Goal: Task Accomplishment & Management: Use online tool/utility

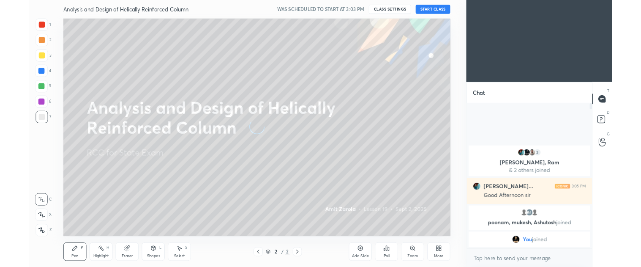
scroll to position [178, 135]
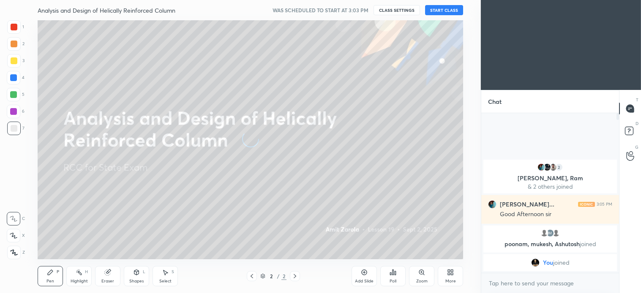
click at [16, 236] on icon at bounding box center [14, 236] width 8 height 6
click at [446, 9] on button "START CLASS" at bounding box center [444, 10] width 38 height 10
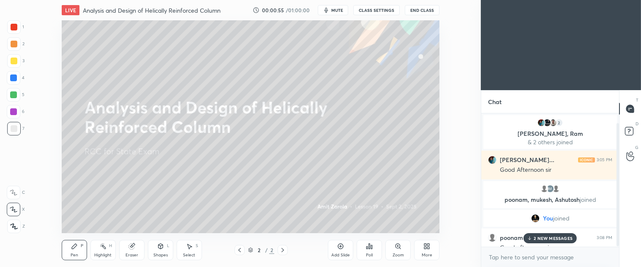
scroll to position [10, 0]
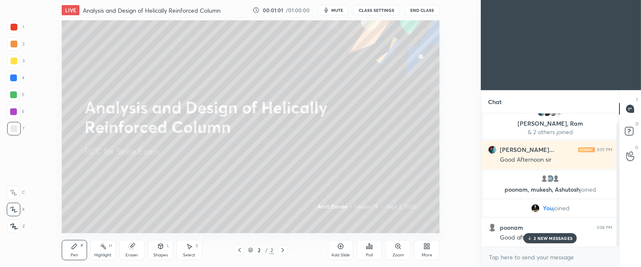
click at [430, 248] on div "More" at bounding box center [426, 250] width 25 height 20
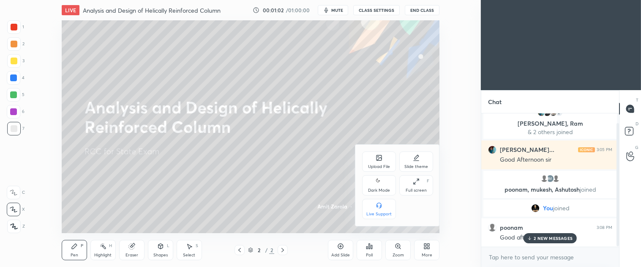
click at [385, 159] on div "Upload File" at bounding box center [379, 161] width 34 height 20
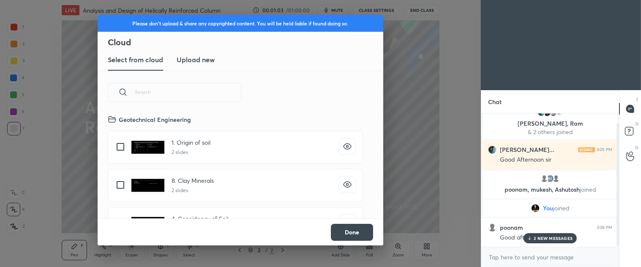
scroll to position [104, 271]
click at [205, 62] on h3 "Upload new" at bounding box center [196, 60] width 38 height 10
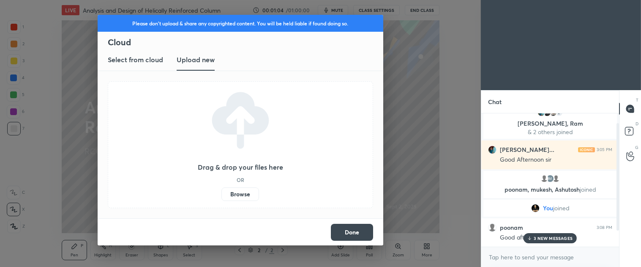
scroll to position [39, 0]
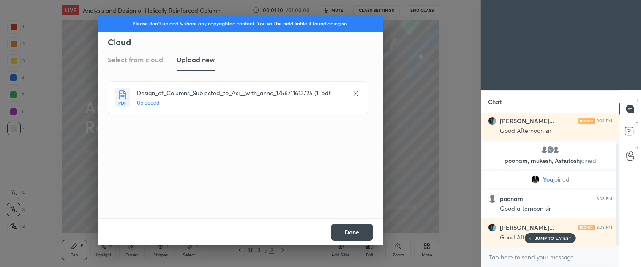
click at [357, 231] on button "Done" at bounding box center [352, 232] width 42 height 17
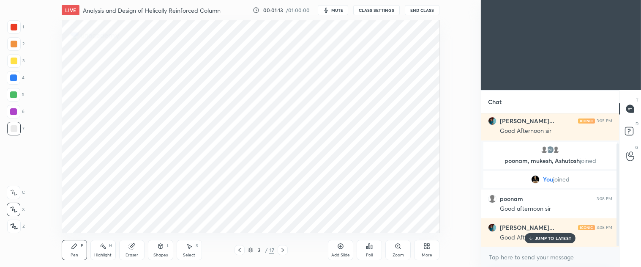
click at [282, 252] on icon at bounding box center [282, 249] width 7 height 7
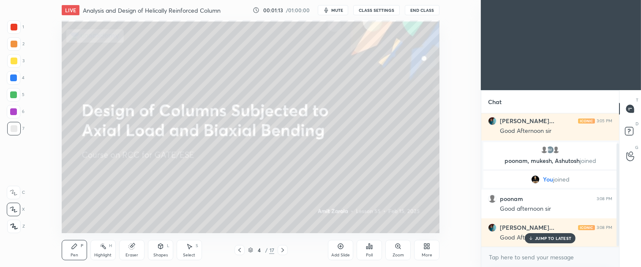
click at [283, 251] on icon at bounding box center [283, 250] width 3 height 4
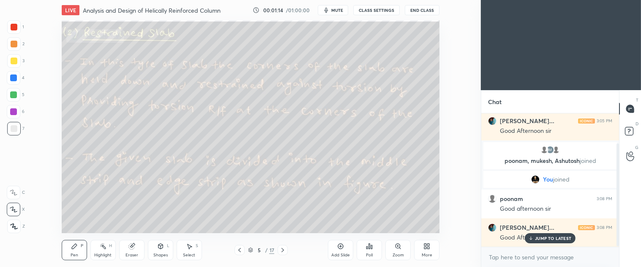
click at [282, 250] on icon at bounding box center [282, 249] width 7 height 7
click at [285, 249] on icon at bounding box center [282, 249] width 7 height 7
click at [285, 250] on icon at bounding box center [282, 249] width 7 height 7
click at [285, 249] on icon at bounding box center [282, 249] width 7 height 7
click at [284, 249] on icon at bounding box center [282, 249] width 7 height 7
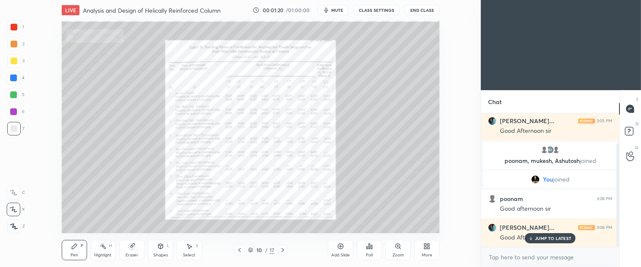
click at [239, 251] on icon at bounding box center [239, 249] width 7 height 7
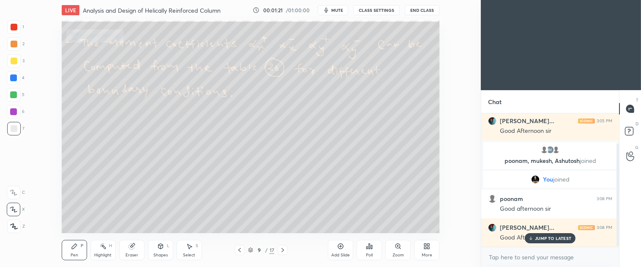
click at [429, 251] on div "More" at bounding box center [426, 250] width 25 height 20
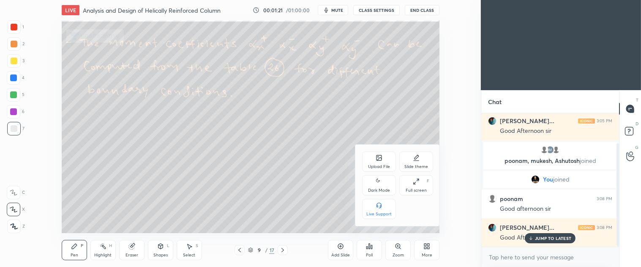
click at [379, 166] on div "Upload File" at bounding box center [379, 166] width 22 height 4
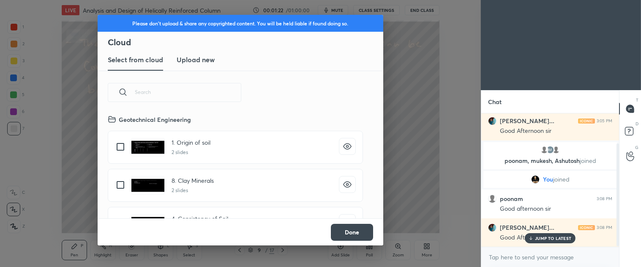
scroll to position [104, 271]
click at [192, 60] on h3 "Upload new" at bounding box center [196, 60] width 38 height 10
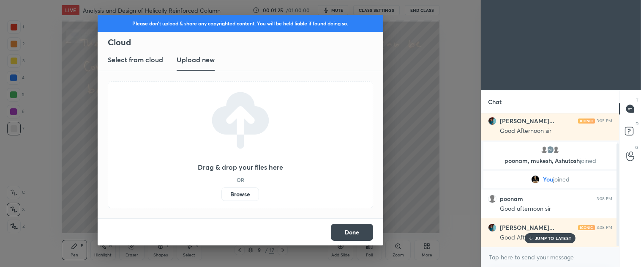
click at [412, 130] on div "Please don't upload & share any copyrighted content. You will be held liable if…" at bounding box center [240, 133] width 481 height 267
click at [353, 232] on button "Done" at bounding box center [352, 232] width 42 height 17
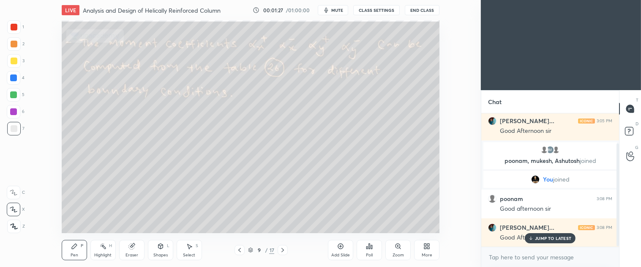
click at [281, 249] on icon at bounding box center [282, 249] width 7 height 7
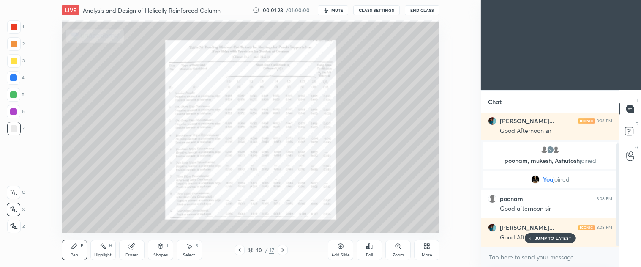
click at [282, 250] on icon at bounding box center [282, 249] width 7 height 7
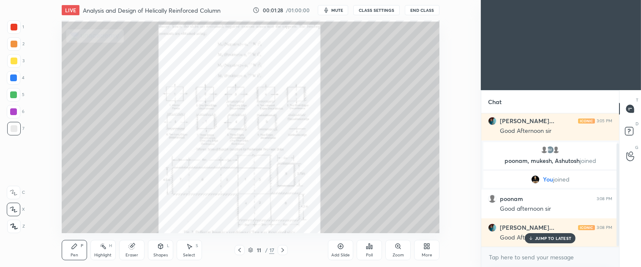
click at [428, 250] on div "More" at bounding box center [426, 250] width 25 height 20
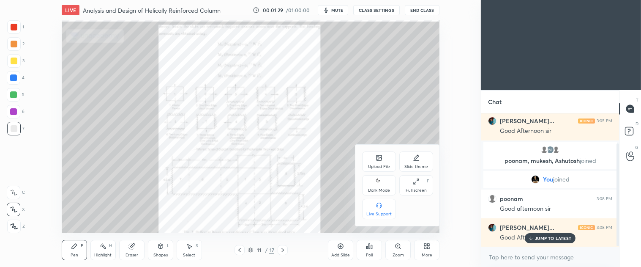
click at [326, 192] on div at bounding box center [320, 133] width 641 height 267
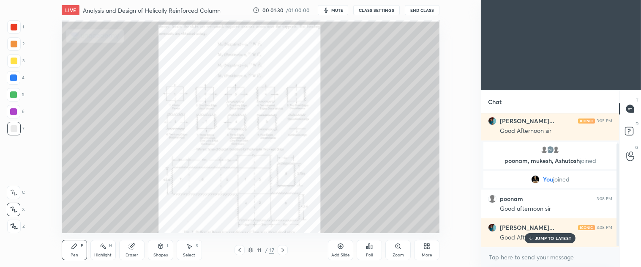
click at [242, 251] on icon at bounding box center [239, 249] width 7 height 7
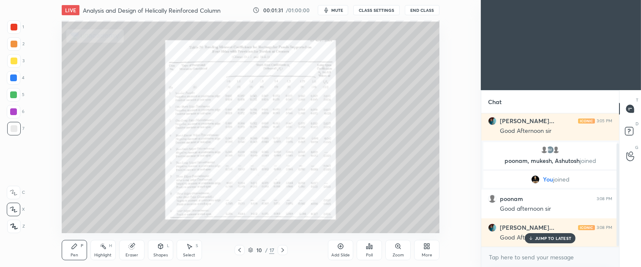
click at [428, 253] on div "More" at bounding box center [427, 255] width 11 height 4
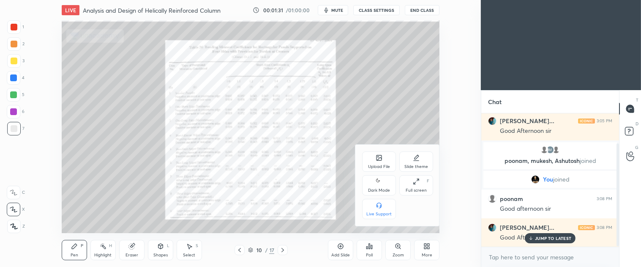
click at [375, 166] on div "Upload File" at bounding box center [379, 166] width 22 height 4
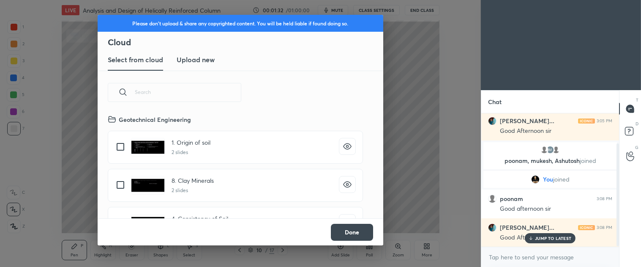
click at [197, 57] on h3 "Upload new" at bounding box center [196, 60] width 38 height 10
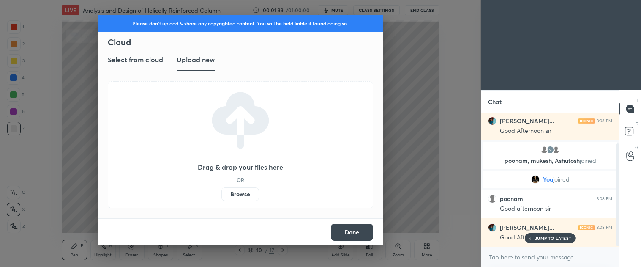
click at [236, 199] on label "Browse" at bounding box center [240, 194] width 38 height 14
click at [221, 199] on input "Browse" at bounding box center [221, 194] width 0 height 14
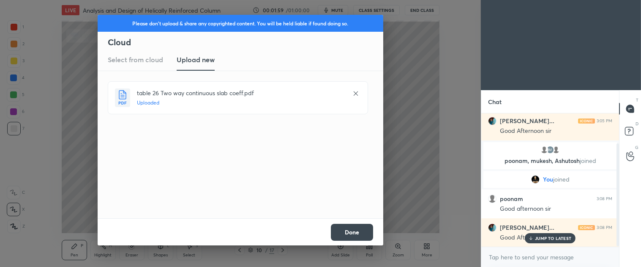
click at [347, 231] on button "Done" at bounding box center [352, 232] width 42 height 17
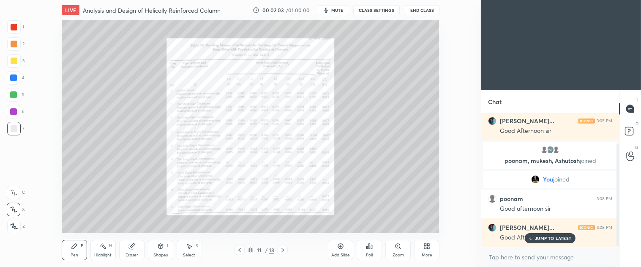
click at [398, 250] on div "Zoom" at bounding box center [397, 250] width 25 height 20
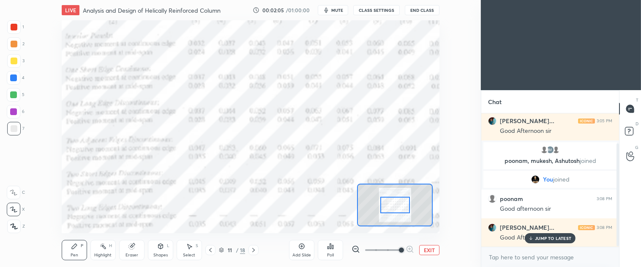
click at [355, 250] on icon at bounding box center [356, 249] width 8 height 8
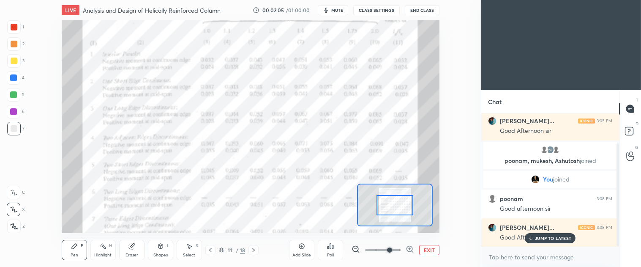
click at [355, 249] on icon at bounding box center [356, 249] width 8 height 8
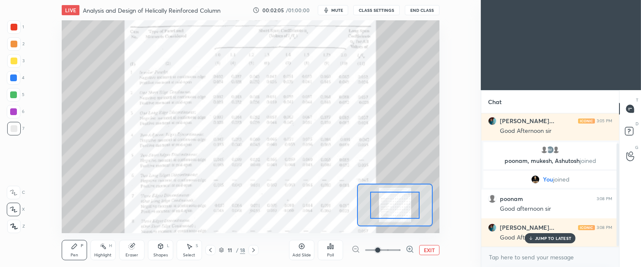
click at [355, 250] on div at bounding box center [383, 250] width 63 height 10
click at [354, 250] on div at bounding box center [383, 250] width 63 height 10
click at [355, 250] on div at bounding box center [383, 250] width 63 height 10
click at [353, 251] on div at bounding box center [383, 250] width 63 height 10
click at [429, 251] on button "EXIT" at bounding box center [429, 250] width 20 height 10
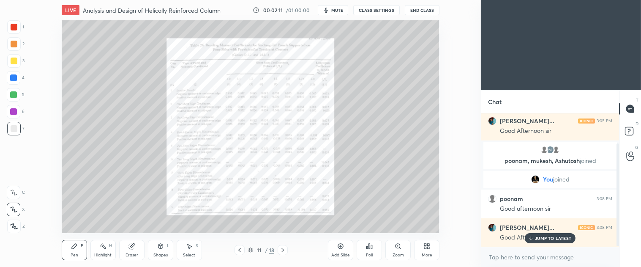
click at [426, 254] on div "More" at bounding box center [427, 255] width 11 height 4
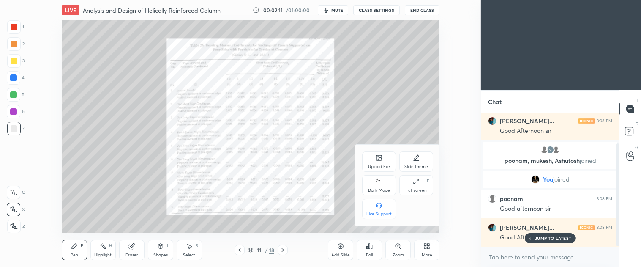
click at [382, 166] on div "Upload File" at bounding box center [379, 166] width 22 height 4
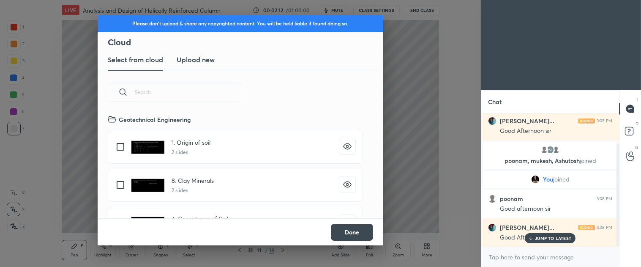
scroll to position [104, 271]
click at [202, 62] on h3 "Upload new" at bounding box center [196, 60] width 38 height 10
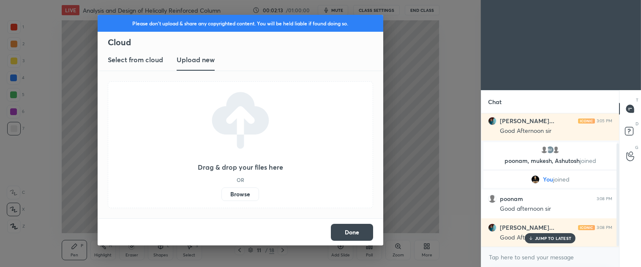
click at [242, 192] on label "Browse" at bounding box center [240, 194] width 38 height 14
click at [221, 192] on input "Browse" at bounding box center [221, 194] width 0 height 14
click at [559, 233] on div "JUMP TO LATEST" at bounding box center [550, 238] width 51 height 10
click at [351, 227] on button "Done" at bounding box center [352, 232] width 42 height 17
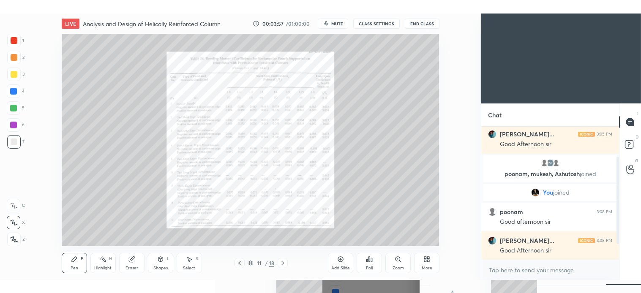
scroll to position [69, 0]
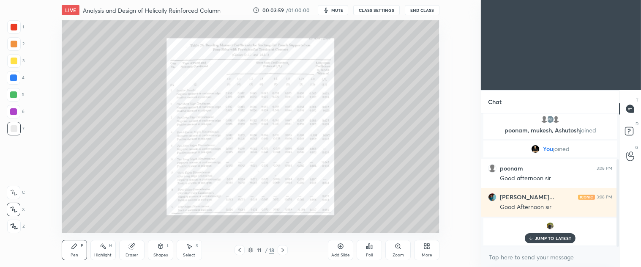
click at [428, 248] on icon at bounding box center [428, 247] width 2 height 2
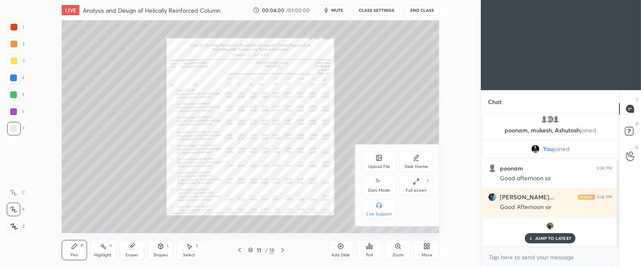
click at [555, 240] on div at bounding box center [320, 133] width 641 height 267
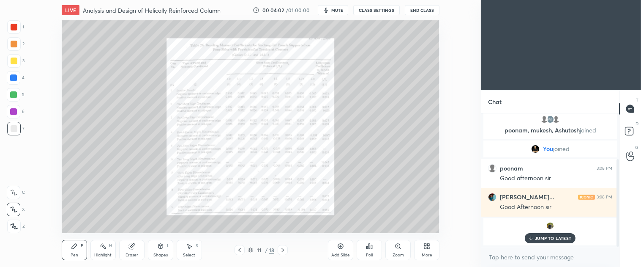
click at [424, 249] on icon at bounding box center [427, 246] width 7 height 7
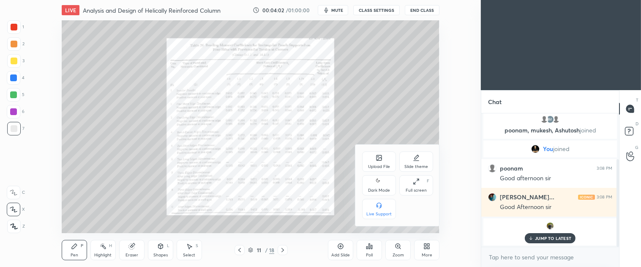
click at [375, 158] on div "Upload File" at bounding box center [379, 161] width 34 height 20
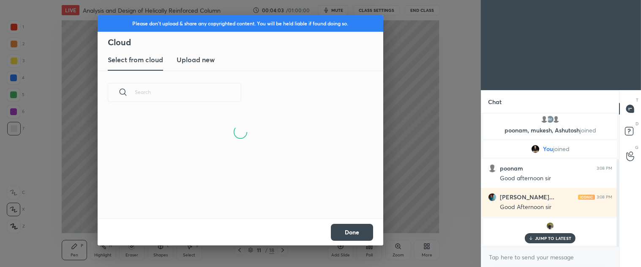
click at [213, 56] on h3 "Upload new" at bounding box center [196, 60] width 38 height 10
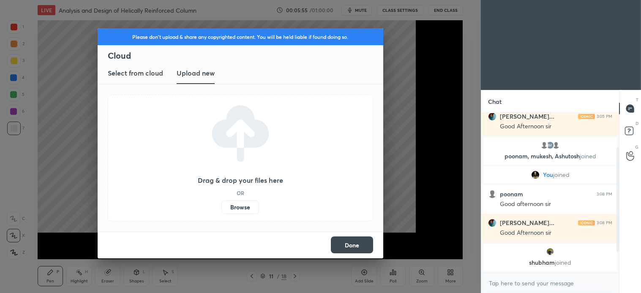
scroll to position [43, 0]
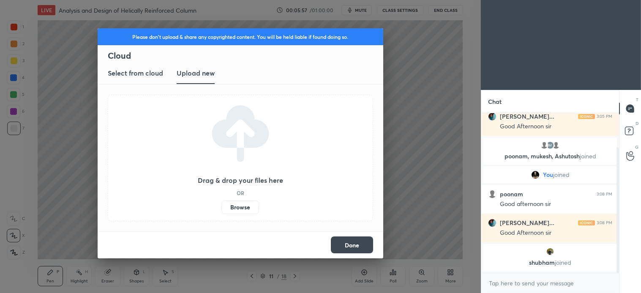
click at [241, 205] on label "Browse" at bounding box center [240, 208] width 38 height 14
click at [221, 205] on input "Browse" at bounding box center [221, 208] width 0 height 14
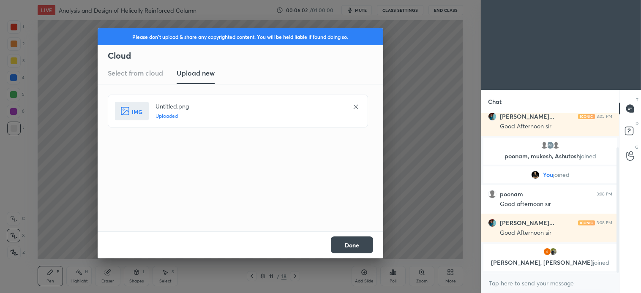
click at [358, 246] on button "Done" at bounding box center [352, 245] width 42 height 17
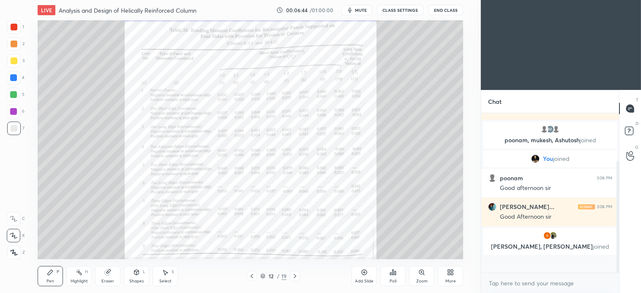
scroll to position [43, 0]
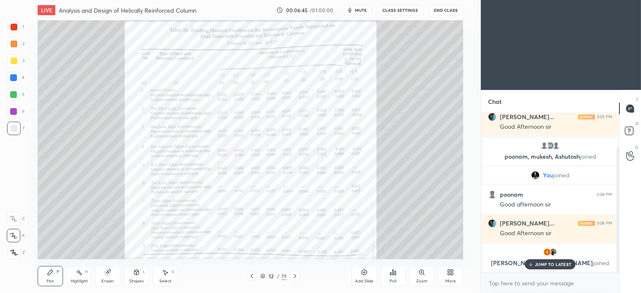
click at [560, 263] on p "JUMP TO LATEST" at bounding box center [553, 264] width 36 height 5
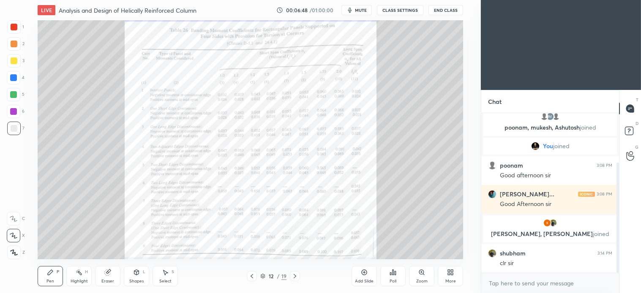
click at [250, 276] on icon at bounding box center [252, 276] width 7 height 7
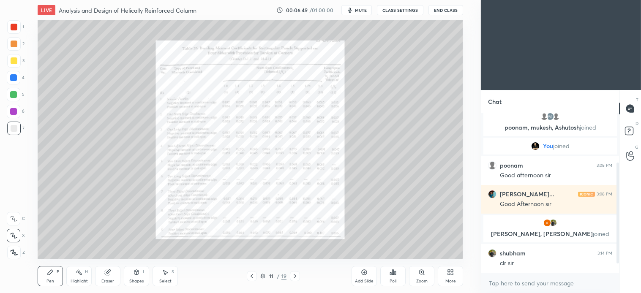
scroll to position [100, 0]
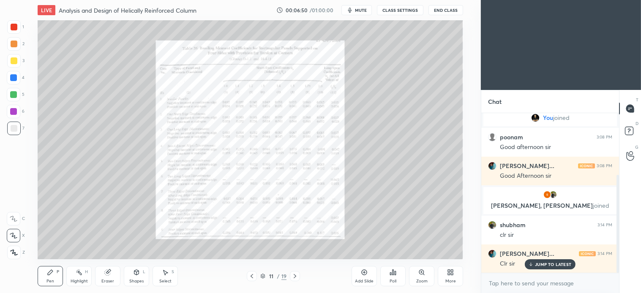
click at [361, 276] on div "Add Slide" at bounding box center [364, 276] width 25 height 20
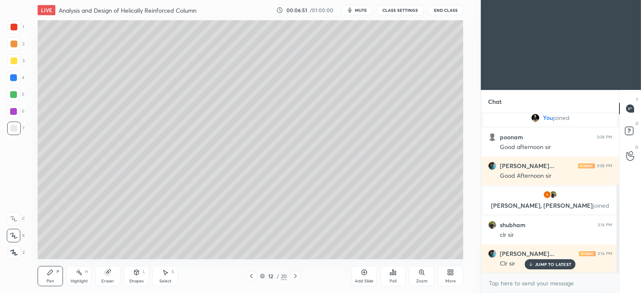
scroll to position [129, 0]
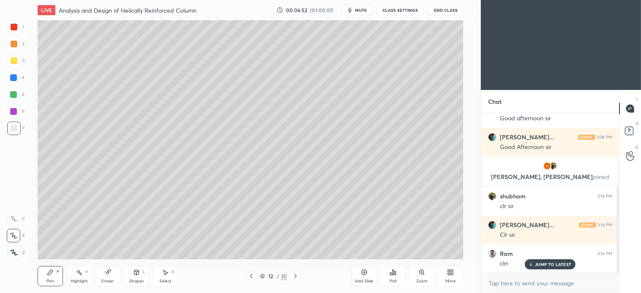
click at [15, 54] on div at bounding box center [14, 61] width 14 height 14
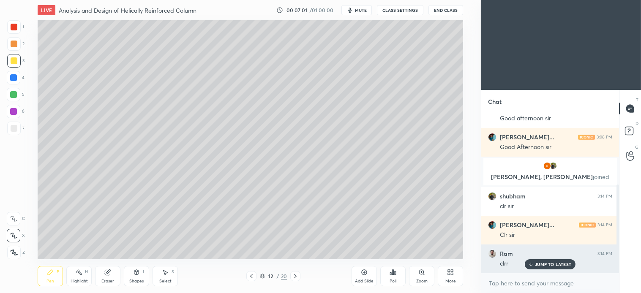
click at [552, 261] on div "JUMP TO LATEST" at bounding box center [550, 265] width 51 height 10
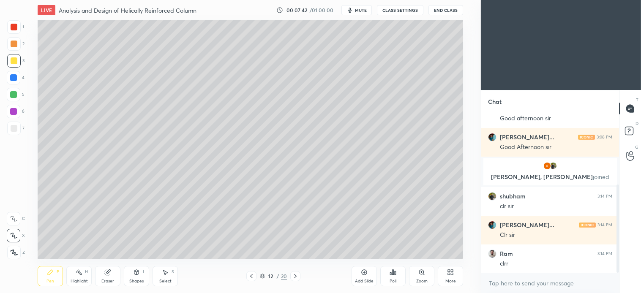
click at [158, 279] on div "Select S" at bounding box center [165, 276] width 25 height 20
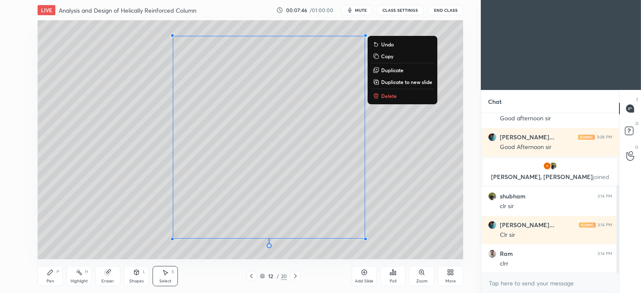
click at [396, 94] on p "Delete" at bounding box center [389, 96] width 16 height 7
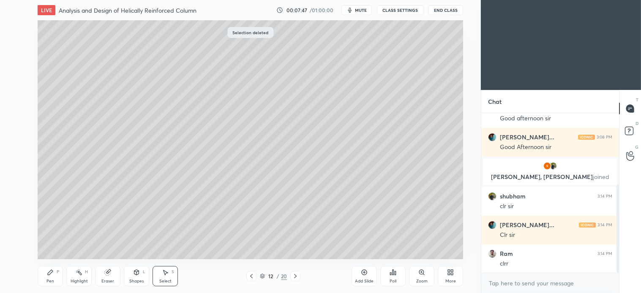
click at [52, 280] on div "Pen" at bounding box center [50, 281] width 8 height 4
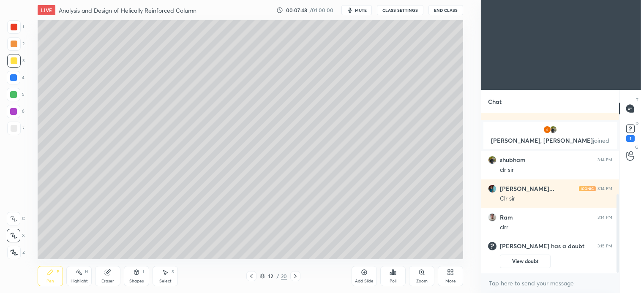
click at [295, 276] on icon at bounding box center [295, 276] width 7 height 7
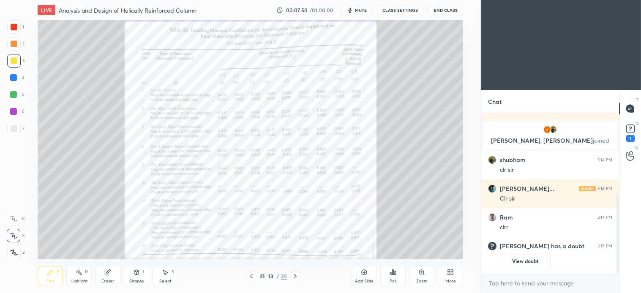
click at [422, 275] on icon at bounding box center [421, 272] width 7 height 7
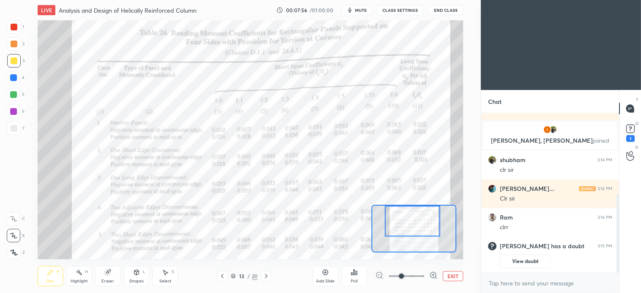
click at [13, 28] on div at bounding box center [14, 27] width 7 height 7
click at [169, 276] on div "Select S" at bounding box center [165, 276] width 25 height 20
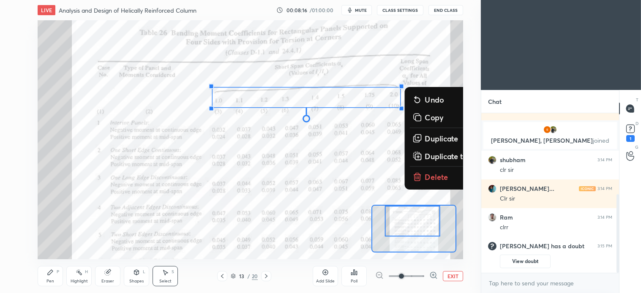
scroll to position [194, 0]
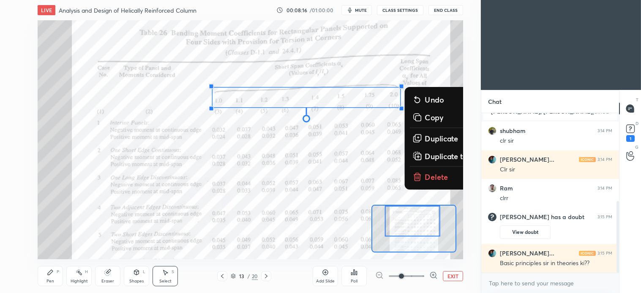
click at [432, 176] on p "Delete" at bounding box center [437, 177] width 24 height 10
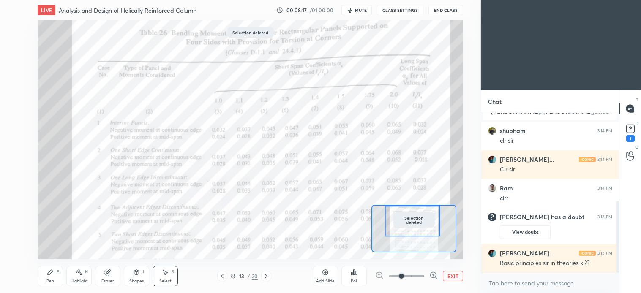
click at [55, 281] on div "Pen P" at bounding box center [50, 276] width 25 height 20
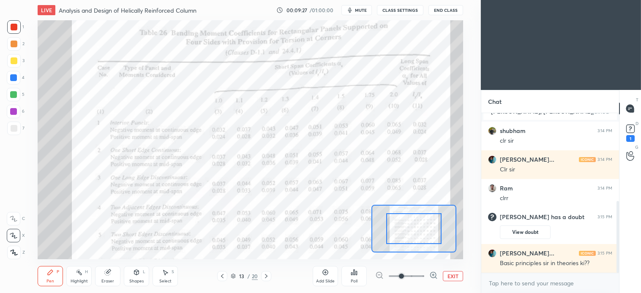
click at [171, 269] on div "Select S" at bounding box center [165, 276] width 25 height 20
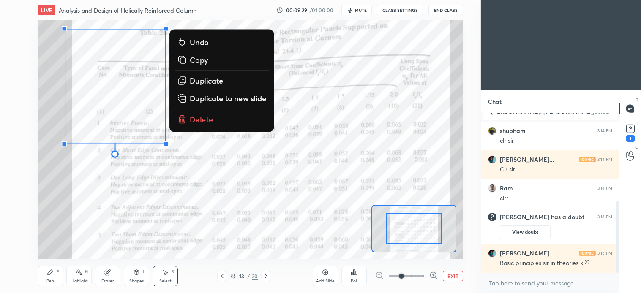
click at [195, 113] on button "Delete" at bounding box center [222, 119] width 95 height 15
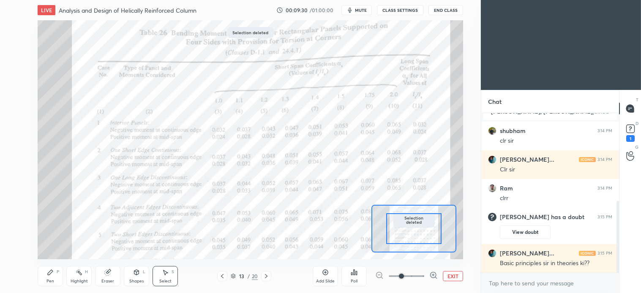
click at [49, 276] on icon at bounding box center [50, 272] width 7 height 7
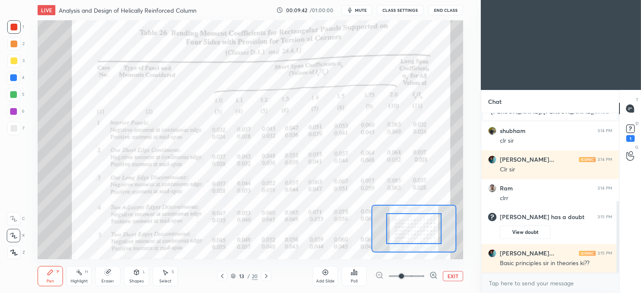
click at [112, 271] on div "Eraser" at bounding box center [107, 276] width 25 height 20
click at [49, 281] on div "Pen" at bounding box center [50, 281] width 8 height 4
click at [110, 268] on div "Eraser" at bounding box center [107, 276] width 25 height 20
click at [51, 273] on icon at bounding box center [50, 272] width 5 height 5
click at [109, 273] on icon at bounding box center [107, 272] width 5 height 5
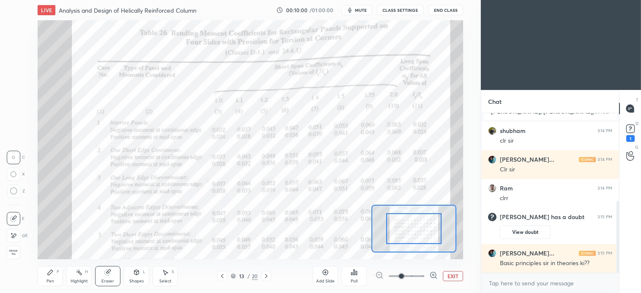
click at [49, 275] on icon at bounding box center [50, 272] width 5 height 5
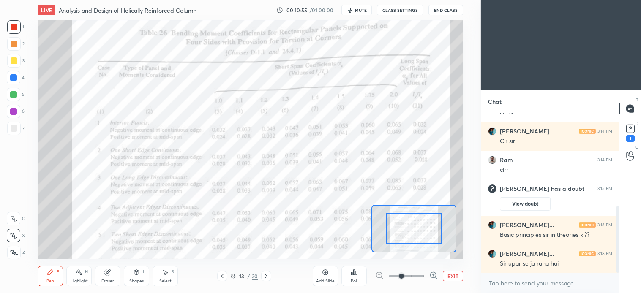
click at [166, 272] on icon at bounding box center [166, 273] width 5 height 5
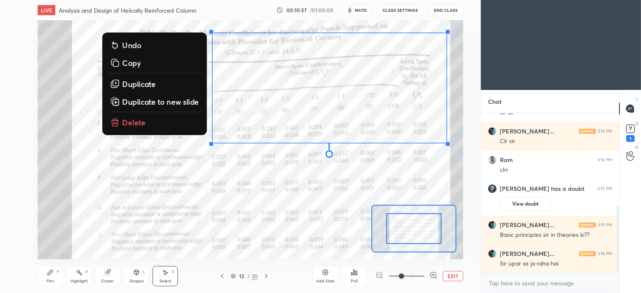
click at [132, 123] on p "Delete" at bounding box center [135, 122] width 24 height 10
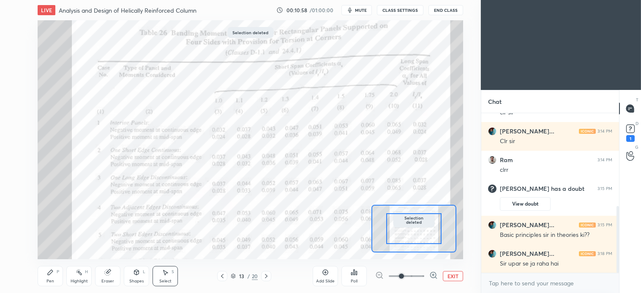
click at [107, 272] on icon at bounding box center [107, 272] width 5 height 5
click at [48, 276] on icon at bounding box center [50, 272] width 7 height 7
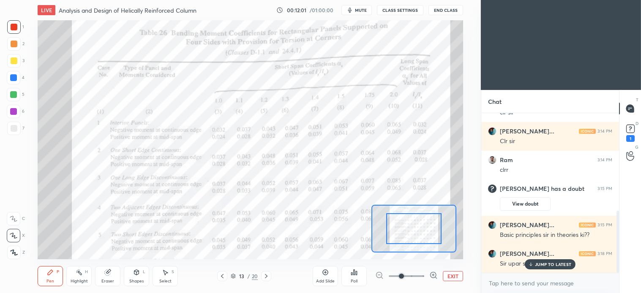
scroll to position [251, 0]
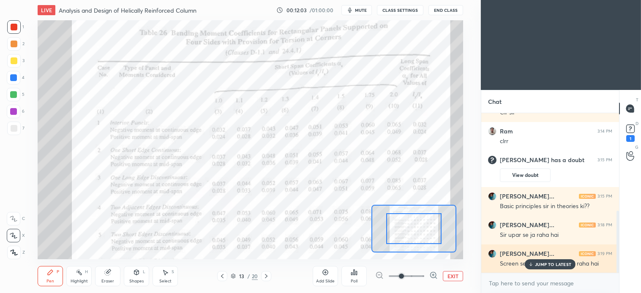
click at [556, 265] on p "JUMP TO LATEST" at bounding box center [553, 264] width 36 height 5
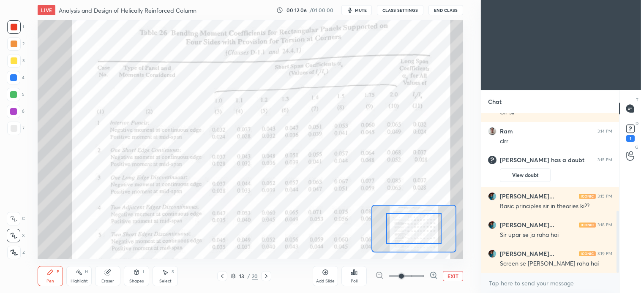
click at [432, 276] on icon at bounding box center [433, 275] width 8 height 8
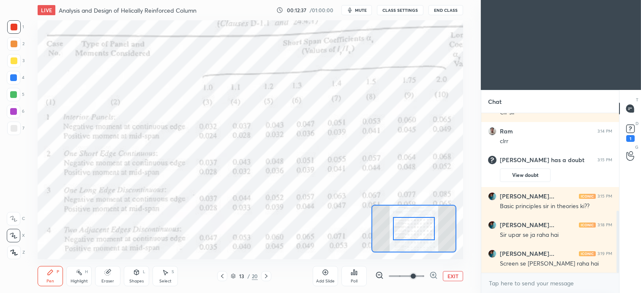
click at [454, 273] on button "EXIT" at bounding box center [453, 276] width 20 height 10
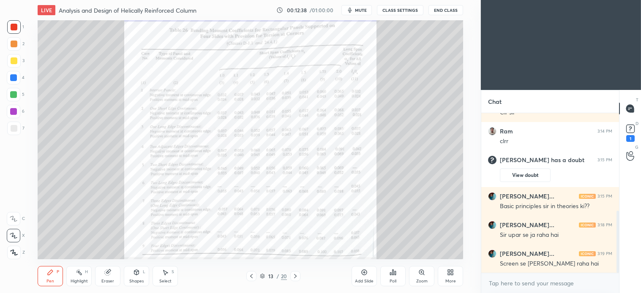
click at [164, 273] on icon at bounding box center [165, 272] width 7 height 7
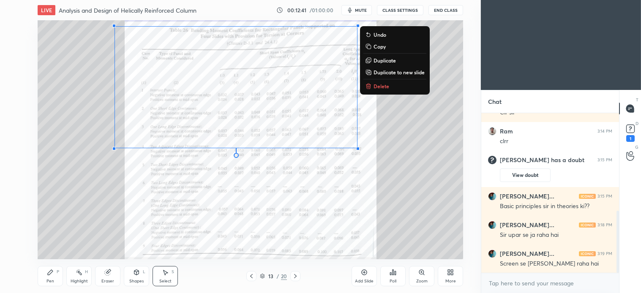
click at [386, 85] on p "Delete" at bounding box center [382, 86] width 16 height 7
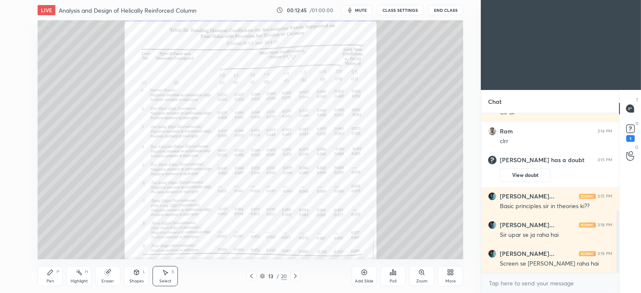
click at [294, 277] on icon at bounding box center [295, 276] width 7 height 7
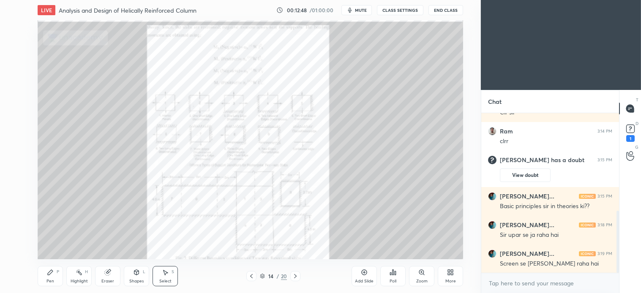
click at [424, 277] on div "Zoom" at bounding box center [421, 276] width 25 height 20
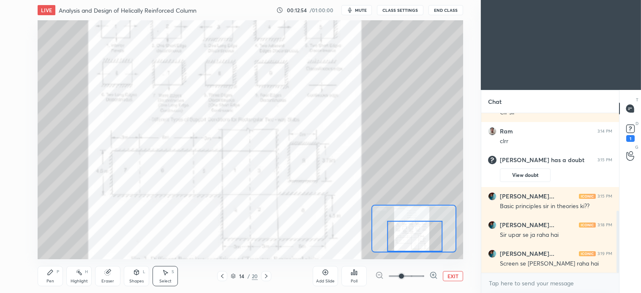
click at [50, 276] on icon at bounding box center [50, 272] width 7 height 7
click at [221, 279] on icon at bounding box center [222, 276] width 7 height 7
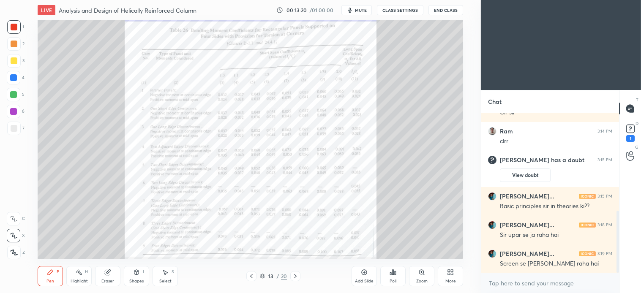
click at [423, 276] on icon at bounding box center [421, 272] width 7 height 7
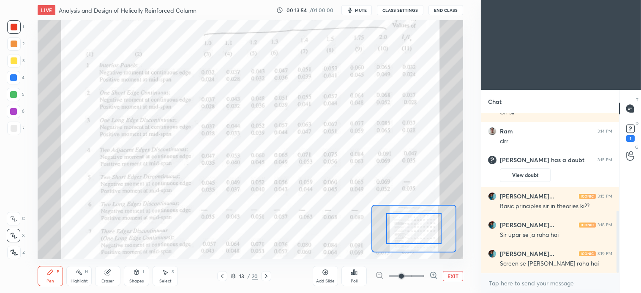
click at [266, 276] on icon at bounding box center [266, 276] width 7 height 7
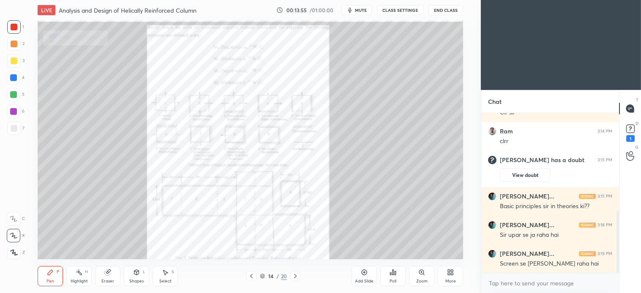
click at [417, 276] on div "Zoom" at bounding box center [421, 276] width 25 height 20
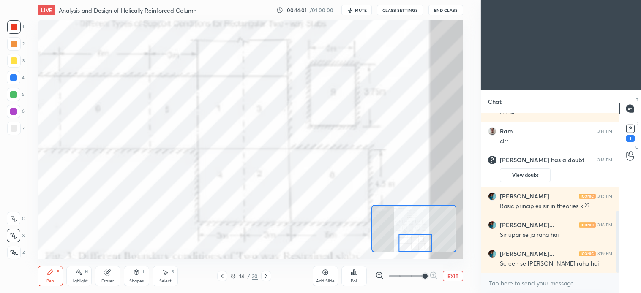
click at [115, 273] on div "Eraser" at bounding box center [107, 276] width 25 height 20
click at [9, 194] on div at bounding box center [14, 192] width 14 height 14
click at [49, 269] on icon at bounding box center [50, 272] width 7 height 7
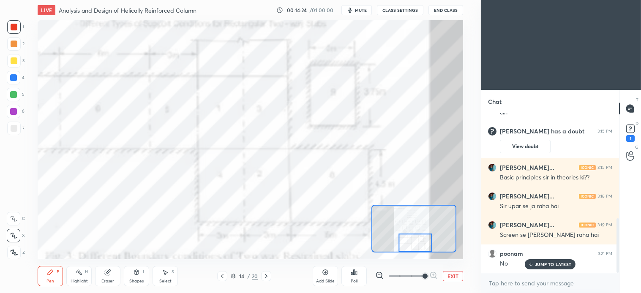
scroll to position [309, 0]
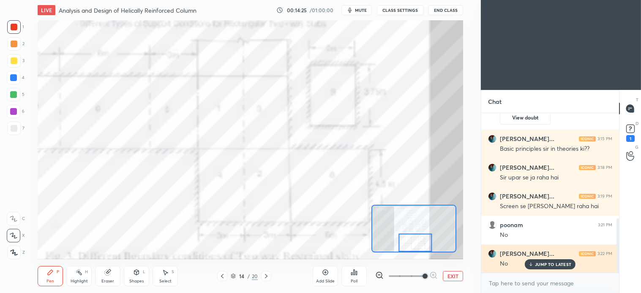
click at [554, 266] on p "JUMP TO LATEST" at bounding box center [553, 264] width 36 height 5
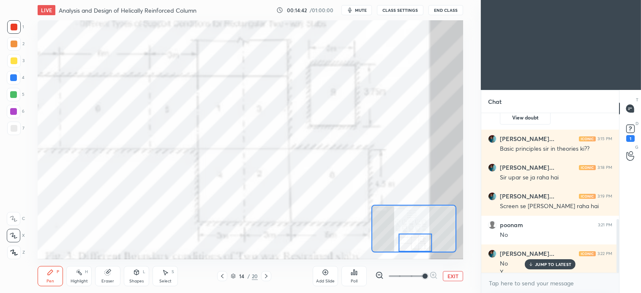
scroll to position [317, 0]
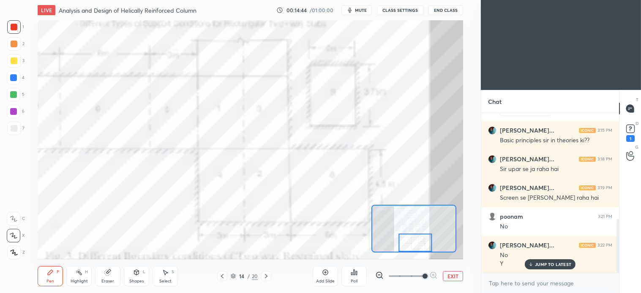
click at [222, 277] on icon at bounding box center [222, 276] width 3 height 4
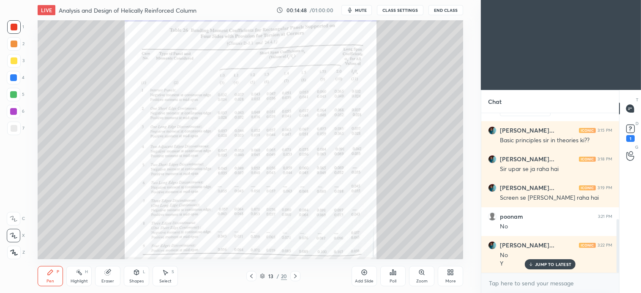
click at [422, 275] on icon at bounding box center [421, 272] width 5 height 5
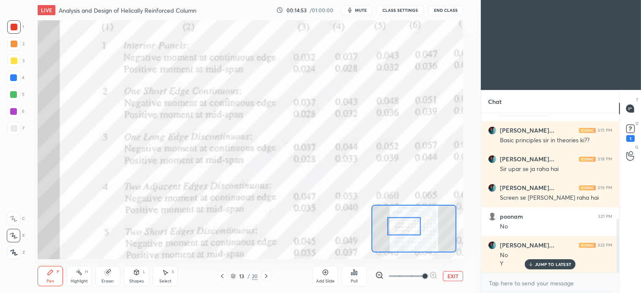
click at [42, 269] on div "Pen P" at bounding box center [50, 276] width 25 height 20
click at [105, 277] on div "Eraser" at bounding box center [107, 276] width 25 height 20
click at [49, 271] on icon at bounding box center [50, 272] width 7 height 7
click at [267, 278] on icon at bounding box center [266, 276] width 7 height 7
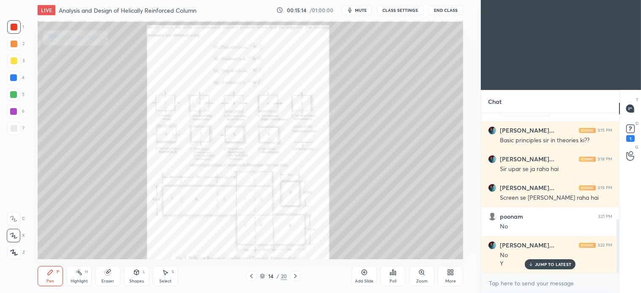
click at [111, 281] on div "Eraser" at bounding box center [107, 281] width 13 height 4
click at [424, 276] on icon at bounding box center [421, 272] width 7 height 7
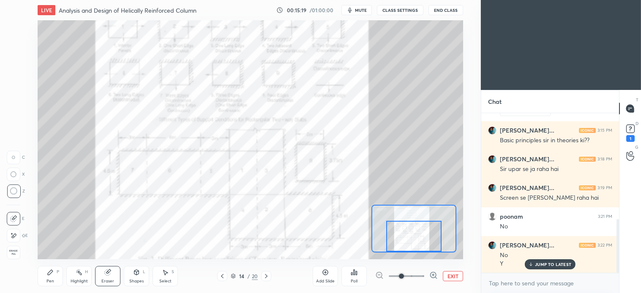
click at [47, 269] on icon at bounding box center [50, 272] width 7 height 7
click at [435, 275] on icon at bounding box center [433, 275] width 8 height 8
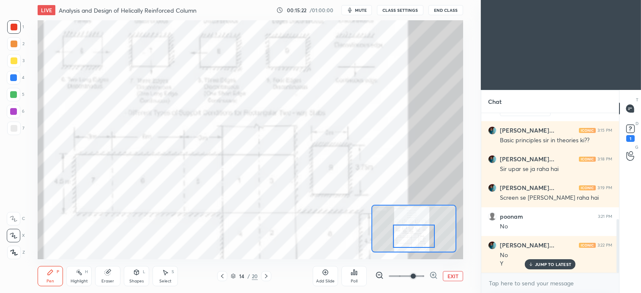
click at [107, 276] on icon at bounding box center [107, 272] width 7 height 7
click at [56, 274] on div "Pen P" at bounding box center [50, 276] width 25 height 20
click at [222, 277] on icon at bounding box center [222, 276] width 7 height 7
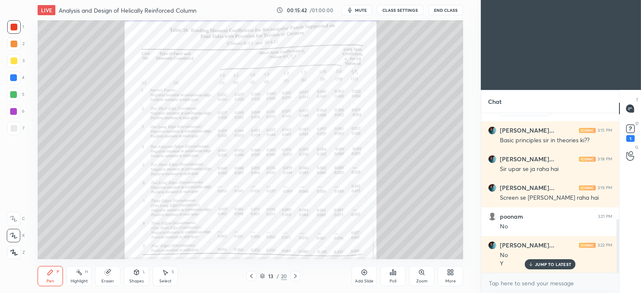
click at [422, 276] on icon at bounding box center [421, 272] width 7 height 7
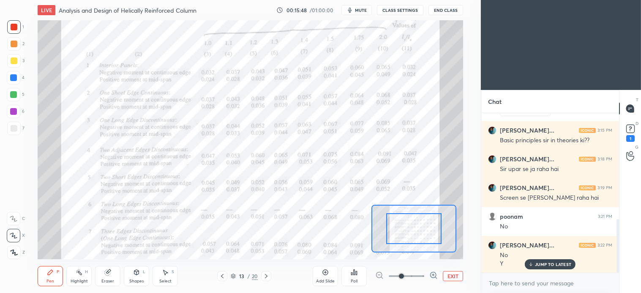
click at [167, 276] on icon at bounding box center [165, 272] width 7 height 7
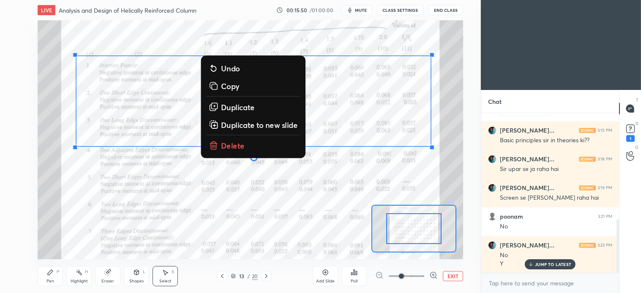
click at [236, 139] on button "Delete" at bounding box center [253, 145] width 95 height 15
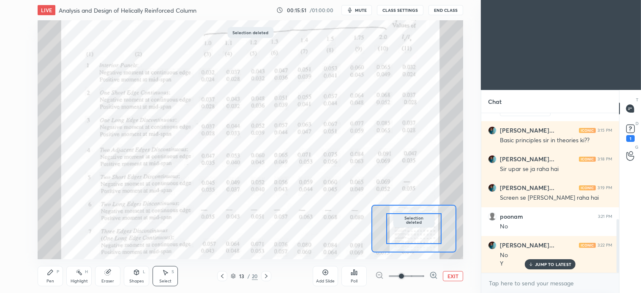
click at [46, 273] on div "Pen P" at bounding box center [50, 276] width 25 height 20
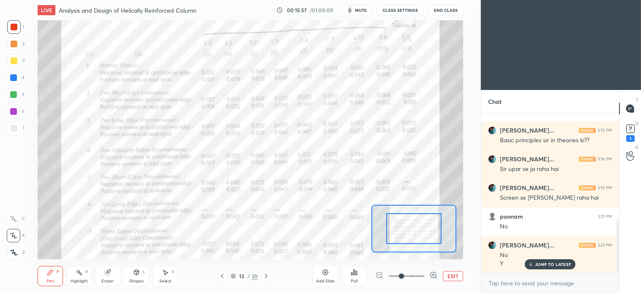
click at [268, 278] on icon at bounding box center [266, 276] width 7 height 7
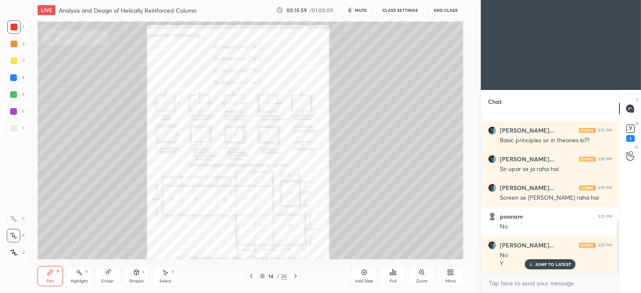
click at [423, 273] on icon at bounding box center [421, 272] width 5 height 5
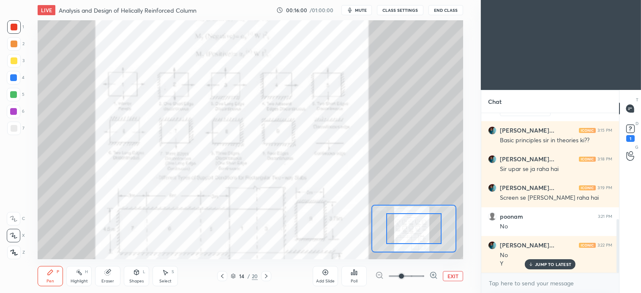
click at [431, 272] on icon at bounding box center [433, 275] width 8 height 8
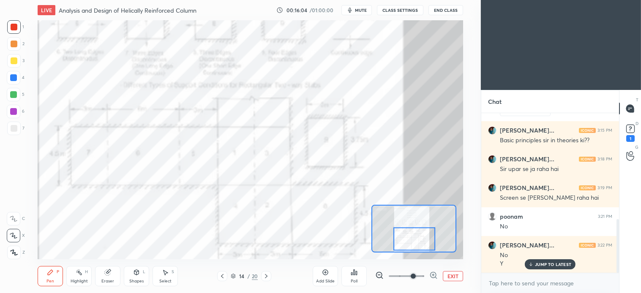
click at [107, 276] on div "Eraser" at bounding box center [107, 276] width 25 height 20
click at [47, 274] on icon at bounding box center [50, 272] width 7 height 7
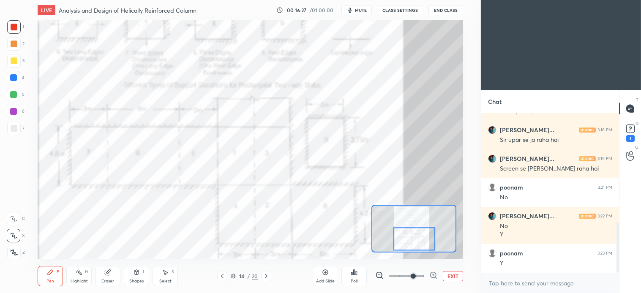
click at [222, 277] on icon at bounding box center [222, 276] width 3 height 4
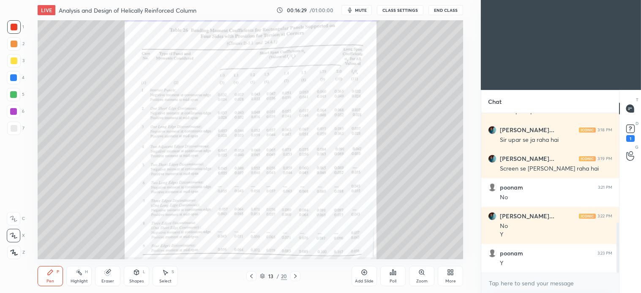
click at [421, 277] on div "Zoom" at bounding box center [421, 276] width 25 height 20
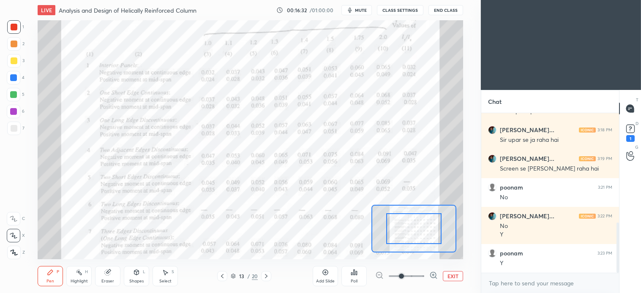
click at [165, 271] on icon at bounding box center [166, 273] width 5 height 5
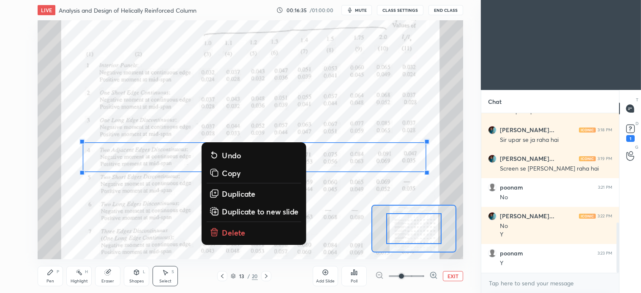
click at [236, 231] on p "Delete" at bounding box center [234, 232] width 24 height 10
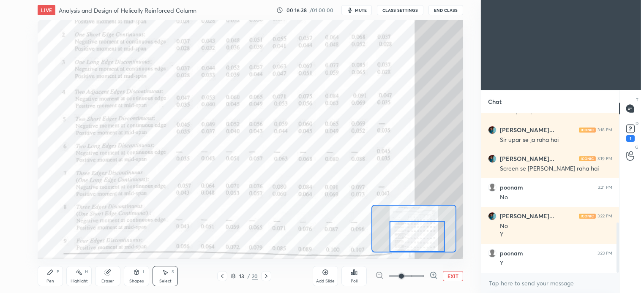
click at [51, 280] on div "Pen" at bounding box center [50, 281] width 8 height 4
click at [434, 276] on icon at bounding box center [433, 275] width 8 height 8
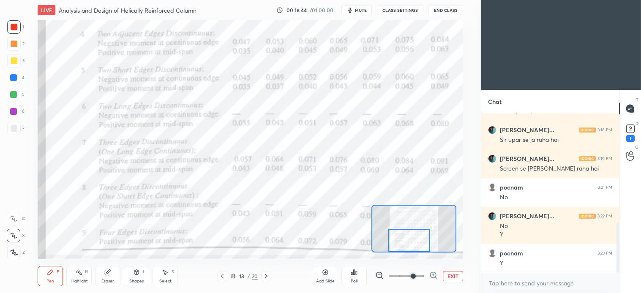
click at [43, 276] on div "Pen P" at bounding box center [50, 276] width 25 height 20
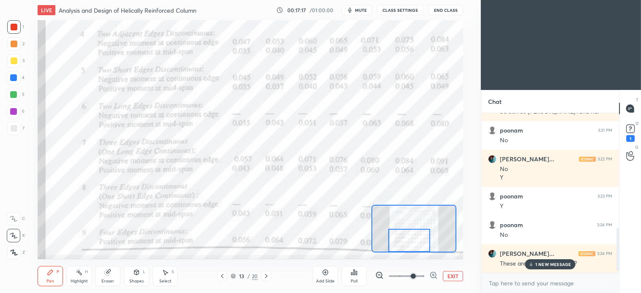
scroll to position [432, 0]
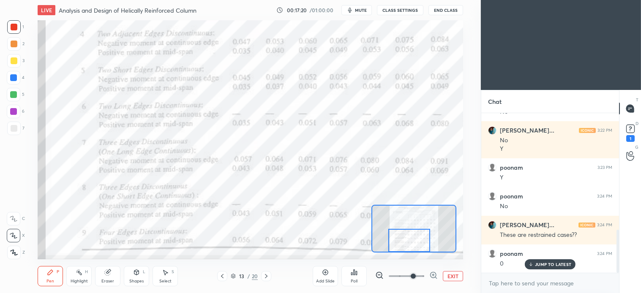
click at [109, 273] on icon at bounding box center [107, 272] width 5 height 5
click at [51, 276] on icon at bounding box center [50, 272] width 7 height 7
click at [164, 276] on icon at bounding box center [165, 272] width 7 height 7
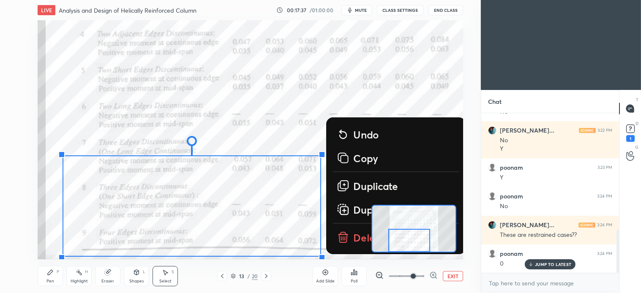
click at [358, 238] on p "Delete" at bounding box center [369, 237] width 31 height 14
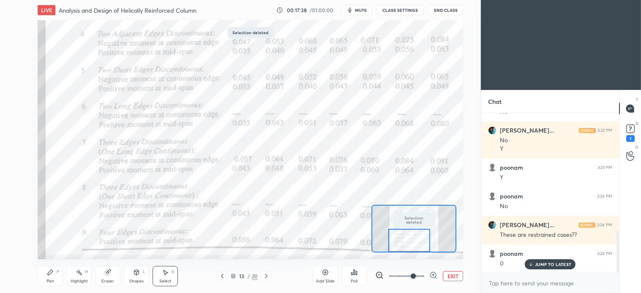
click at [454, 281] on button "EXIT" at bounding box center [453, 276] width 20 height 10
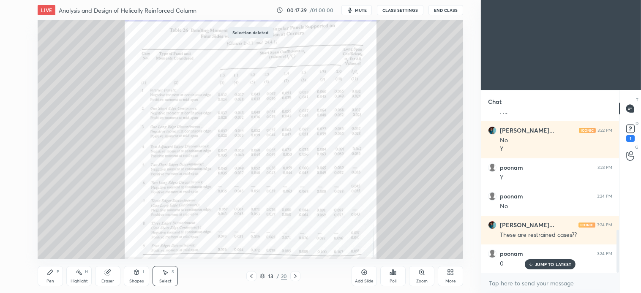
click at [292, 281] on div at bounding box center [295, 276] width 10 height 10
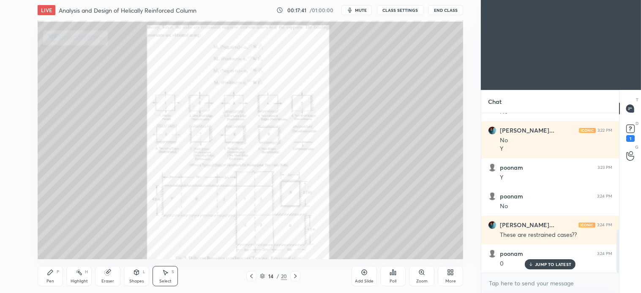
click at [108, 278] on div "Eraser" at bounding box center [107, 276] width 25 height 20
click at [294, 277] on icon at bounding box center [295, 276] width 7 height 7
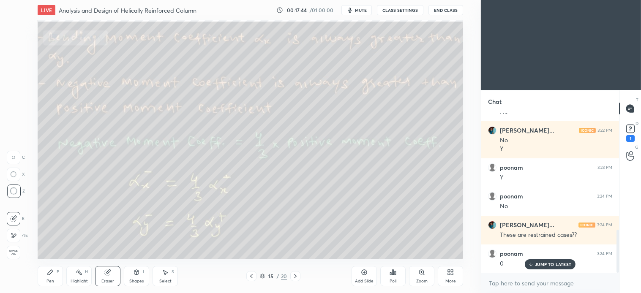
click at [49, 275] on icon at bounding box center [50, 272] width 5 height 5
click at [161, 278] on div "Select S" at bounding box center [165, 276] width 25 height 20
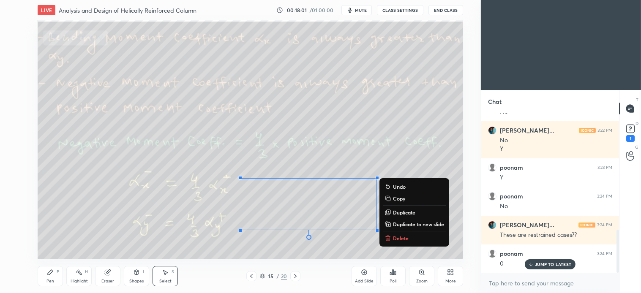
click at [402, 237] on p "Delete" at bounding box center [401, 238] width 16 height 7
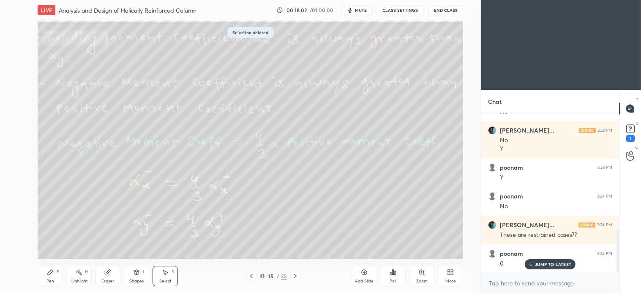
click at [295, 279] on icon at bounding box center [295, 276] width 7 height 7
click at [128, 275] on div "Shapes L" at bounding box center [136, 276] width 25 height 20
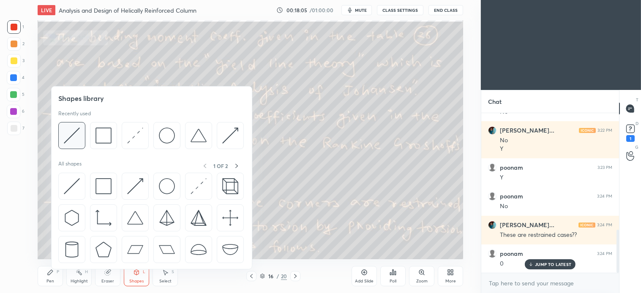
click at [78, 140] on img at bounding box center [72, 136] width 16 height 16
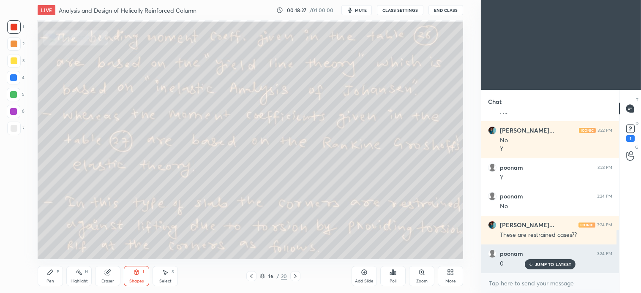
click at [546, 265] on p "JUMP TO LATEST" at bounding box center [553, 264] width 36 height 5
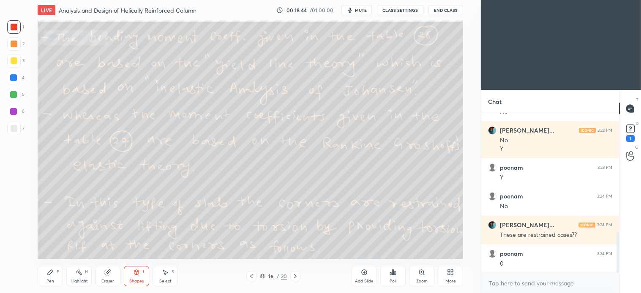
scroll to position [461, 0]
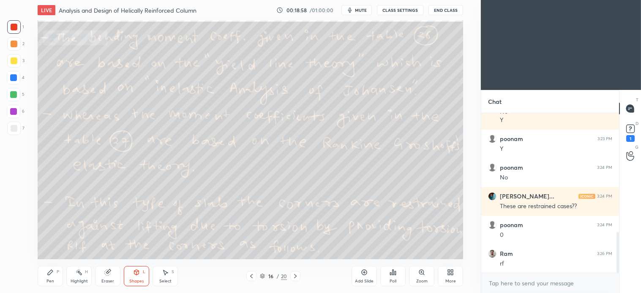
click at [295, 279] on icon at bounding box center [295, 276] width 7 height 7
click at [47, 275] on icon at bounding box center [50, 272] width 7 height 7
click at [137, 272] on icon at bounding box center [136, 271] width 5 height 1
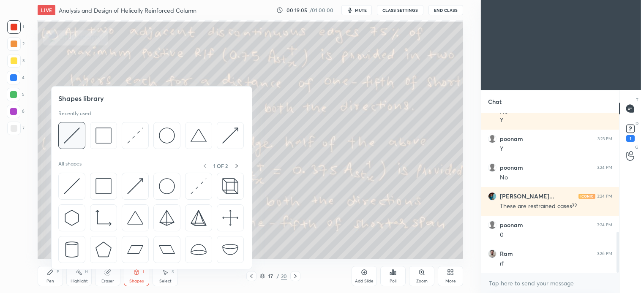
click at [77, 137] on img at bounding box center [72, 136] width 16 height 16
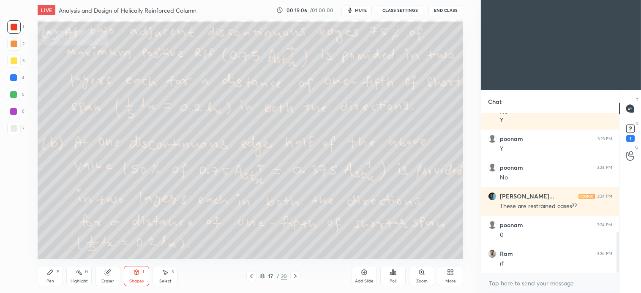
click at [17, 127] on div at bounding box center [14, 128] width 7 height 7
click at [52, 279] on div "Pen" at bounding box center [50, 281] width 8 height 4
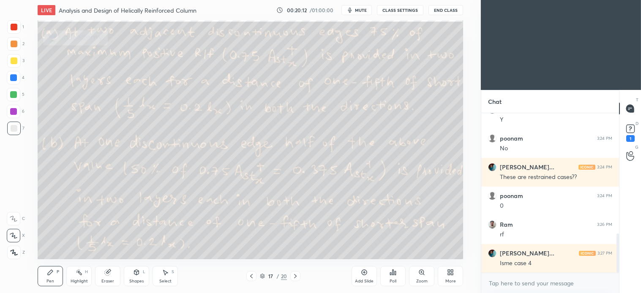
click at [163, 276] on icon at bounding box center [165, 272] width 7 height 7
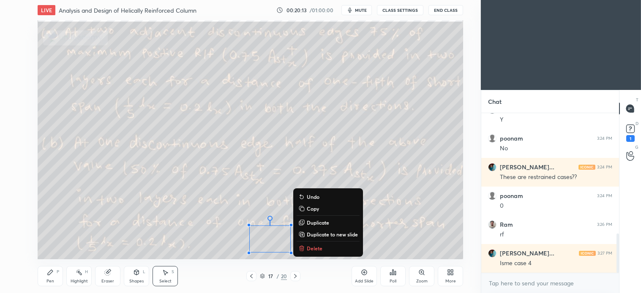
click at [315, 247] on p "Delete" at bounding box center [315, 248] width 16 height 7
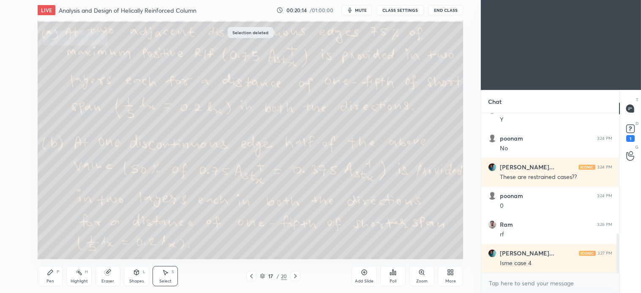
click at [47, 276] on icon at bounding box center [50, 272] width 7 height 7
click at [293, 278] on icon at bounding box center [295, 276] width 7 height 7
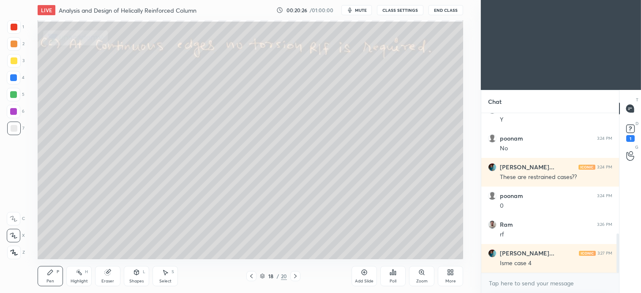
click at [296, 273] on icon at bounding box center [295, 276] width 7 height 7
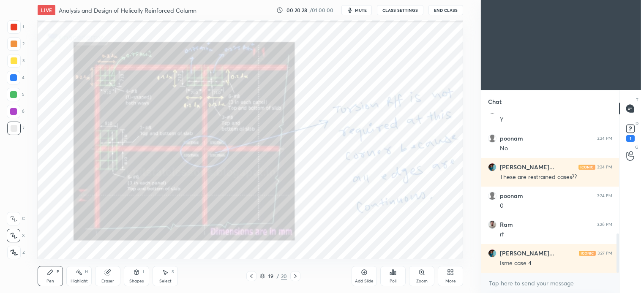
click at [252, 278] on icon at bounding box center [251, 276] width 7 height 7
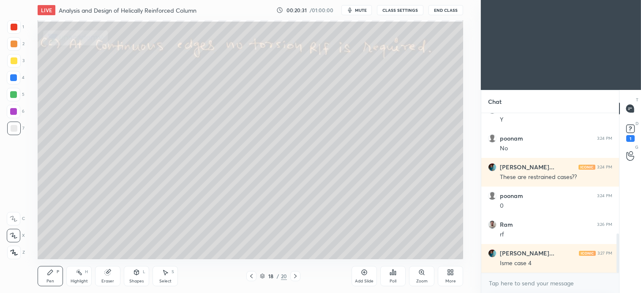
click at [296, 277] on icon at bounding box center [295, 276] width 7 height 7
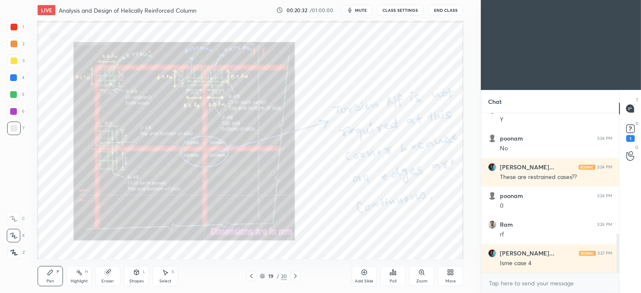
click at [424, 275] on icon at bounding box center [421, 272] width 7 height 7
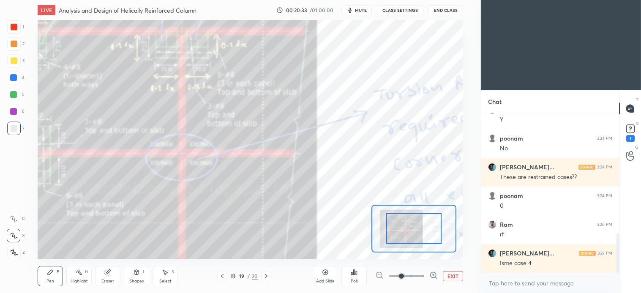
click at [404, 276] on span at bounding box center [401, 276] width 5 height 5
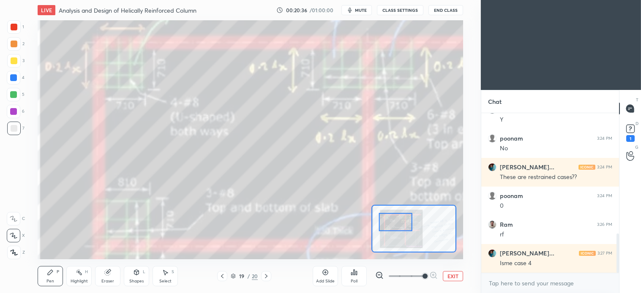
click at [377, 277] on icon at bounding box center [379, 275] width 5 height 5
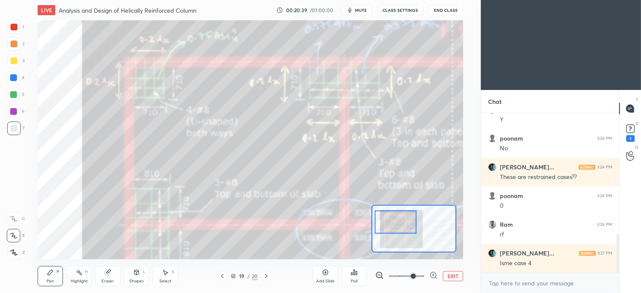
click at [14, 127] on div at bounding box center [14, 128] width 7 height 7
click at [118, 273] on div "Eraser" at bounding box center [107, 276] width 25 height 20
click at [68, 267] on div "Highlight H" at bounding box center [78, 276] width 25 height 20
click at [53, 273] on icon at bounding box center [50, 272] width 7 height 7
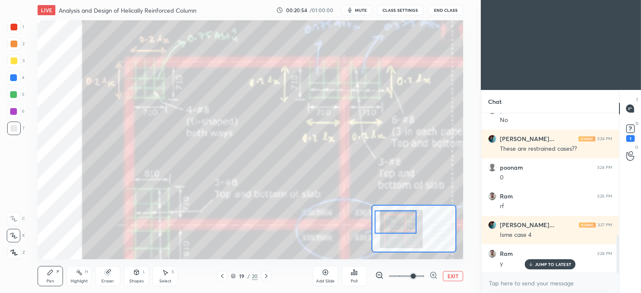
click at [134, 276] on div "Shapes L" at bounding box center [136, 276] width 25 height 20
click at [102, 271] on div "Eraser" at bounding box center [107, 276] width 25 height 20
click at [49, 277] on div "Pen P" at bounding box center [50, 276] width 25 height 20
click at [115, 275] on div "Eraser" at bounding box center [107, 276] width 25 height 20
click at [53, 273] on icon at bounding box center [50, 272] width 7 height 7
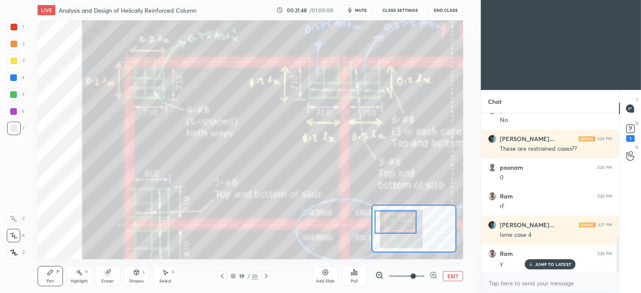
scroll to position [547, 0]
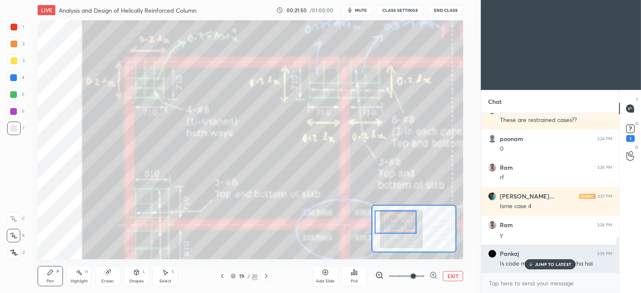
click at [552, 265] on p "JUMP TO LATEST" at bounding box center [553, 264] width 36 height 5
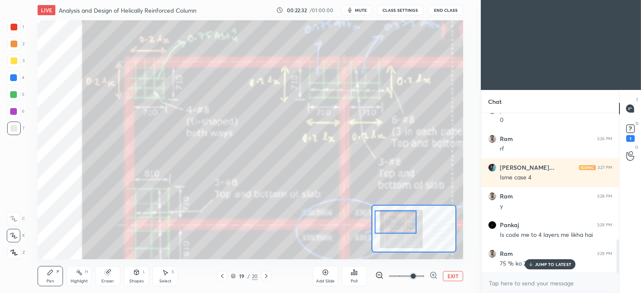
scroll to position [605, 0]
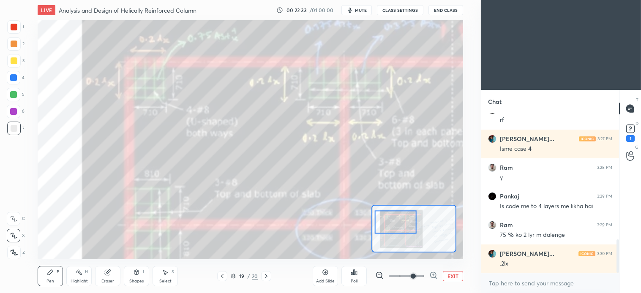
click at [165, 278] on div "Select S" at bounding box center [165, 276] width 25 height 20
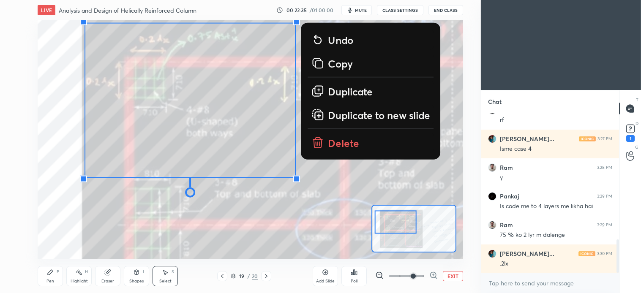
click at [344, 140] on p "Delete" at bounding box center [343, 143] width 31 height 14
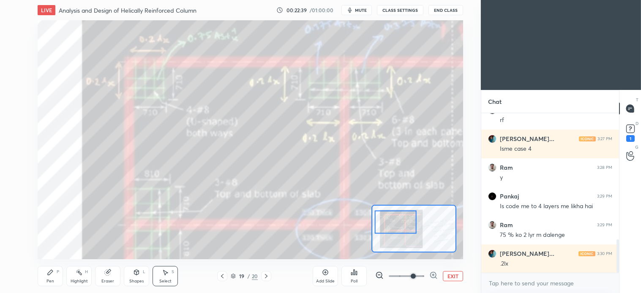
click at [54, 276] on div "Pen P" at bounding box center [50, 276] width 25 height 20
click at [108, 277] on div "Eraser" at bounding box center [107, 276] width 25 height 20
click at [223, 278] on icon at bounding box center [222, 276] width 7 height 7
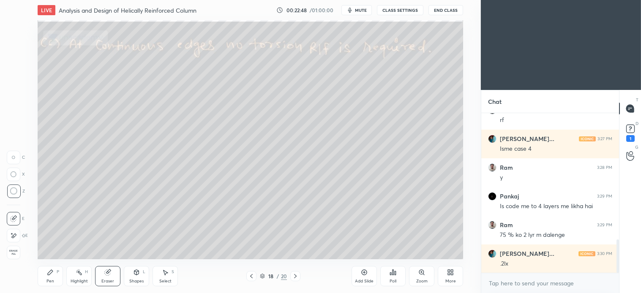
click at [220, 279] on div "18 / 20" at bounding box center [273, 276] width 157 height 10
click at [247, 277] on div at bounding box center [251, 276] width 10 height 10
click at [139, 276] on icon at bounding box center [136, 272] width 7 height 7
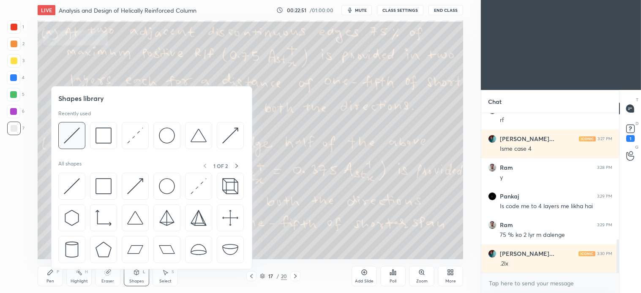
click at [75, 134] on img at bounding box center [72, 136] width 16 height 16
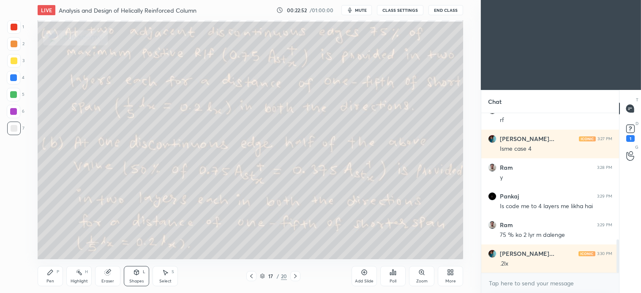
click at [15, 21] on div at bounding box center [14, 27] width 14 height 14
click at [51, 276] on icon at bounding box center [50, 272] width 7 height 7
click at [136, 273] on icon at bounding box center [136, 272] width 5 height 5
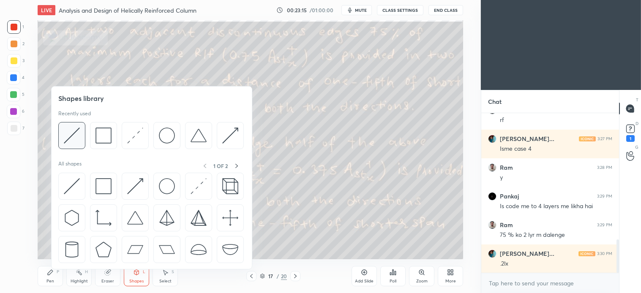
click at [76, 134] on img at bounding box center [72, 136] width 16 height 16
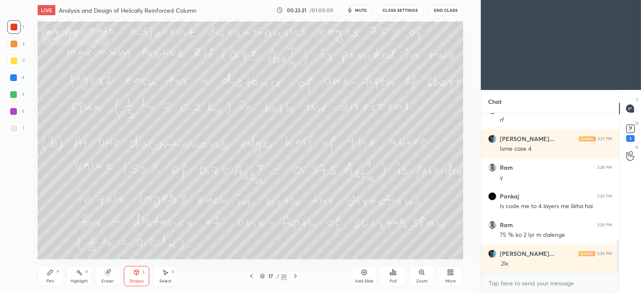
click at [47, 273] on icon at bounding box center [50, 272] width 7 height 7
click at [134, 276] on icon at bounding box center [136, 272] width 7 height 7
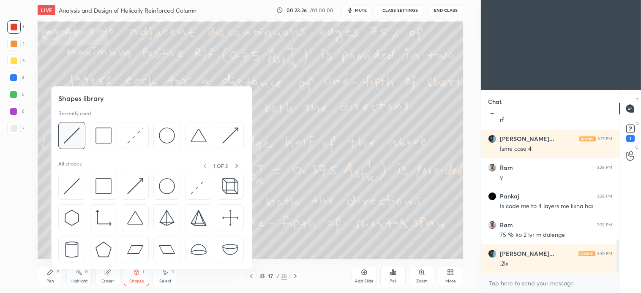
click at [71, 134] on img at bounding box center [72, 136] width 16 height 16
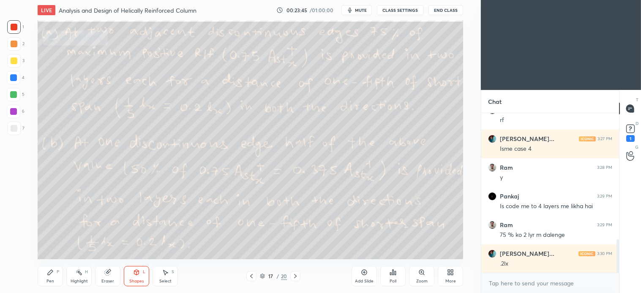
click at [296, 271] on div at bounding box center [295, 276] width 10 height 10
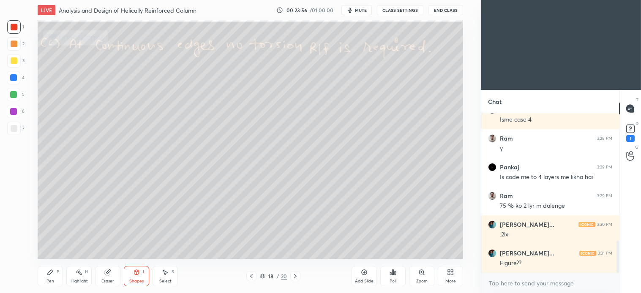
click at [293, 276] on icon at bounding box center [295, 276] width 7 height 7
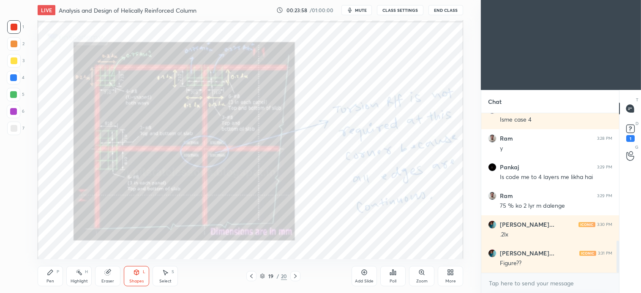
click at [422, 276] on div "Zoom" at bounding box center [421, 276] width 25 height 20
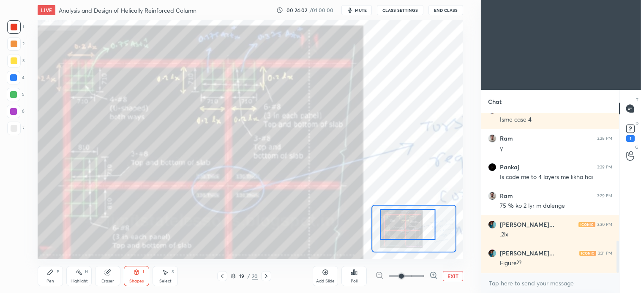
click at [435, 273] on icon at bounding box center [433, 275] width 8 height 8
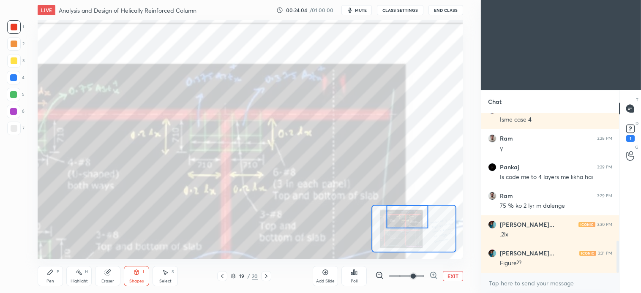
click at [47, 275] on icon at bounding box center [50, 272] width 7 height 7
click at [17, 124] on div at bounding box center [14, 129] width 14 height 14
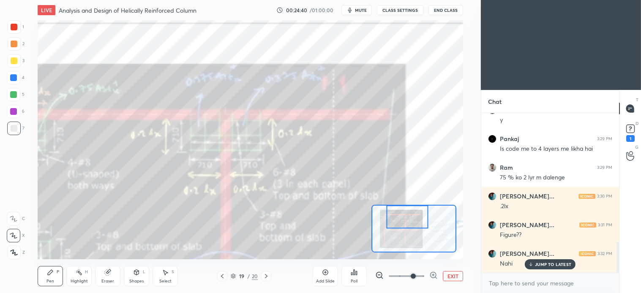
click at [111, 267] on div "Eraser" at bounding box center [107, 276] width 25 height 20
click at [49, 273] on icon at bounding box center [50, 272] width 5 height 5
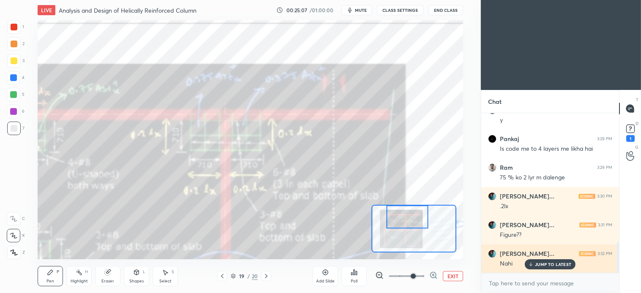
click at [548, 267] on p "JUMP TO LATEST" at bounding box center [553, 264] width 36 height 5
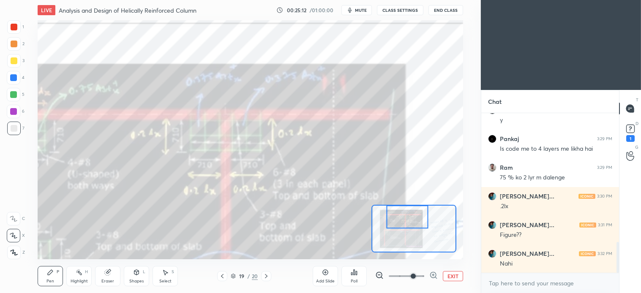
click at [167, 271] on icon at bounding box center [165, 272] width 7 height 7
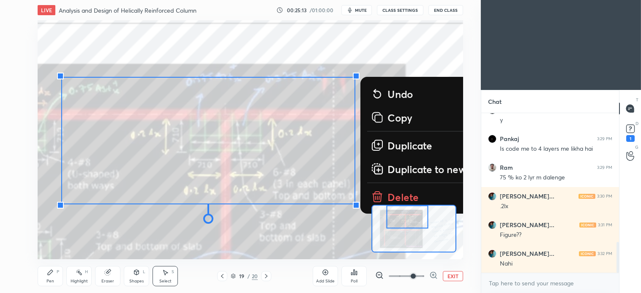
click at [404, 197] on p "Delete" at bounding box center [403, 197] width 31 height 14
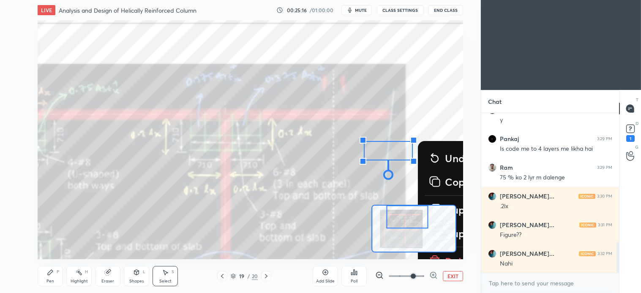
click at [452, 257] on div "Add Slide Poll EXIT" at bounding box center [388, 276] width 150 height 47
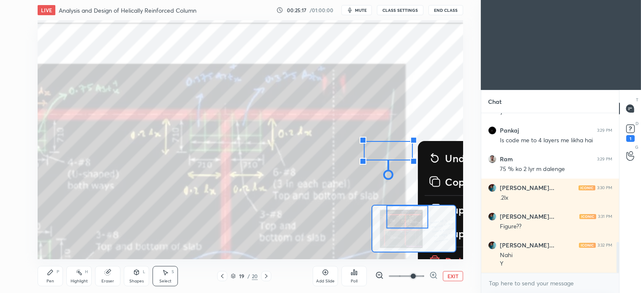
click at [443, 254] on div "Add Slide Poll EXIT" at bounding box center [388, 276] width 150 height 47
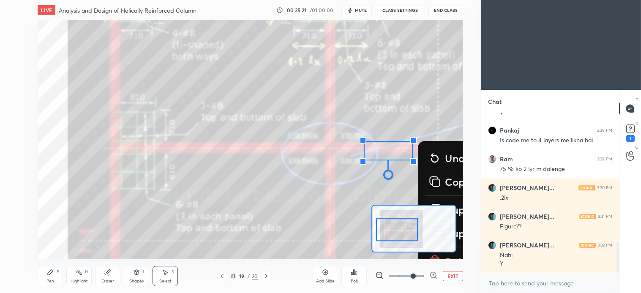
click at [47, 277] on div "Pen P" at bounding box center [50, 276] width 25 height 20
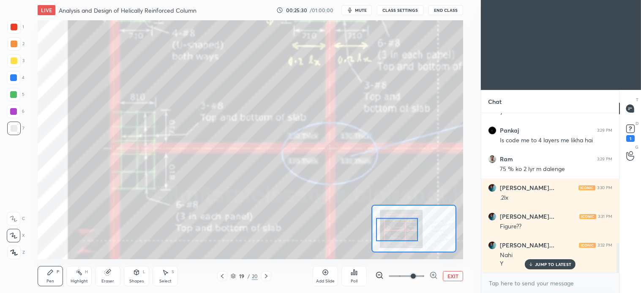
scroll to position [700, 0]
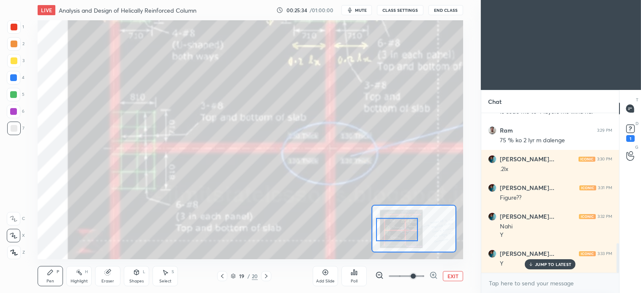
click at [169, 275] on div "Select S" at bounding box center [165, 276] width 25 height 20
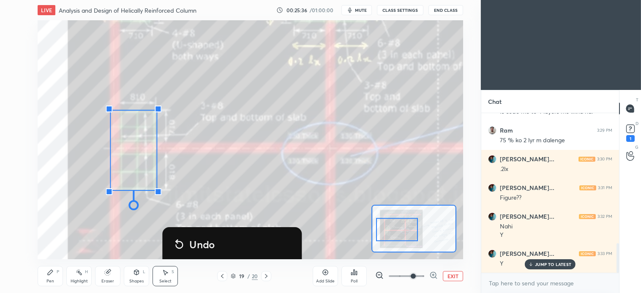
click at [250, 205] on div "0 ° Undo Copy Duplicate Duplicate to new slide Delete" at bounding box center [421, 130] width 851 height 478
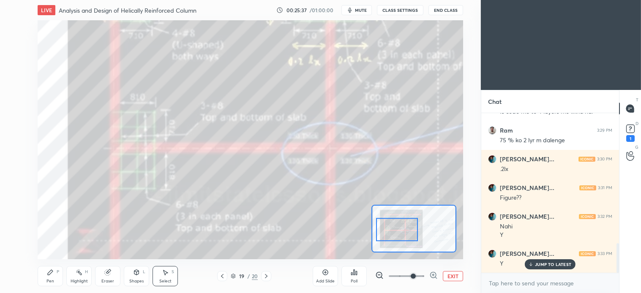
click at [463, 277] on button "EXIT" at bounding box center [453, 276] width 20 height 10
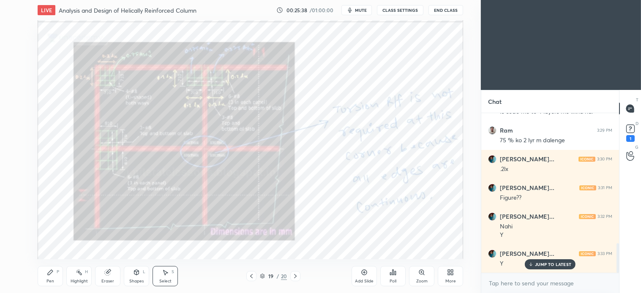
click at [168, 276] on div "Select S" at bounding box center [165, 276] width 25 height 20
click at [206, 242] on div "0 ° Undo Copy Duplicate Duplicate to new slide Delete" at bounding box center [421, 130] width 851 height 478
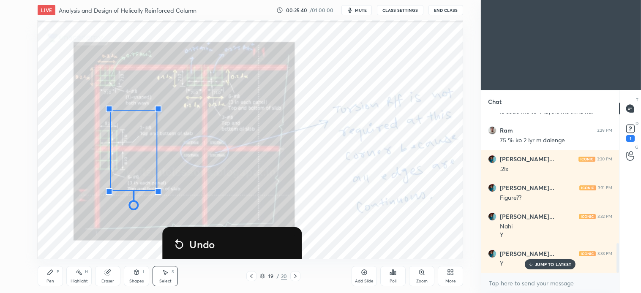
click at [227, 197] on div "0 ° Undo Copy Duplicate Duplicate to new slide Delete" at bounding box center [421, 130] width 851 height 478
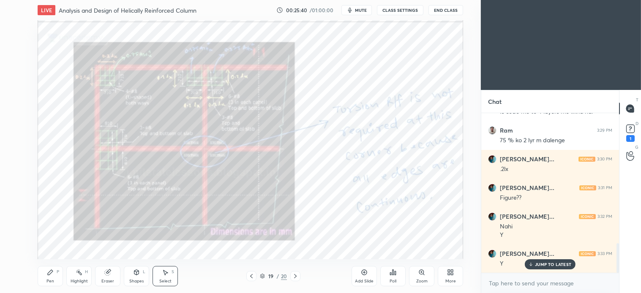
click at [52, 276] on icon at bounding box center [50, 272] width 7 height 7
click at [247, 273] on div at bounding box center [251, 276] width 10 height 10
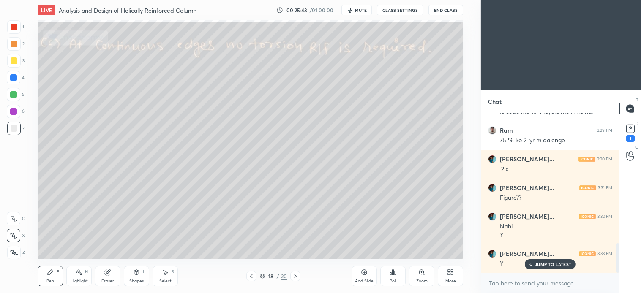
click at [138, 275] on icon at bounding box center [136, 272] width 5 height 5
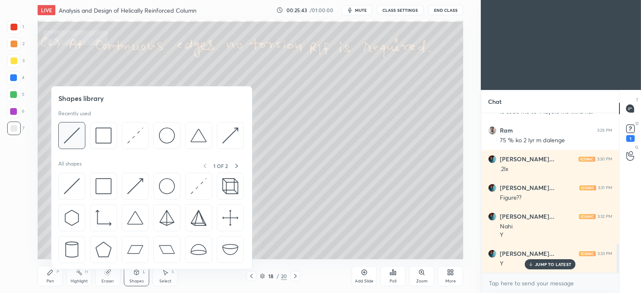
click at [68, 132] on img at bounding box center [72, 136] width 16 height 16
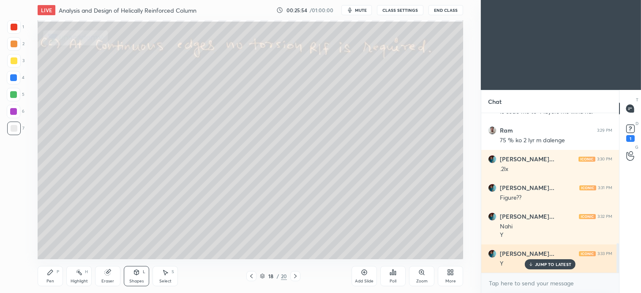
click at [552, 265] on p "JUMP TO LATEST" at bounding box center [553, 264] width 36 height 5
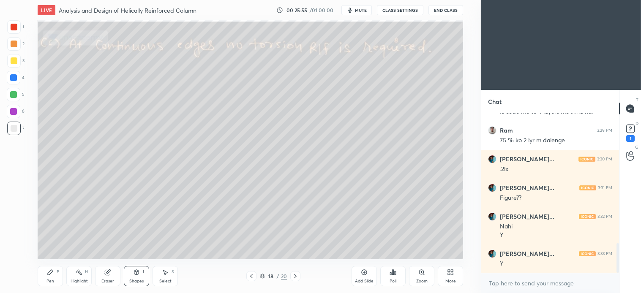
click at [297, 278] on icon at bounding box center [295, 276] width 7 height 7
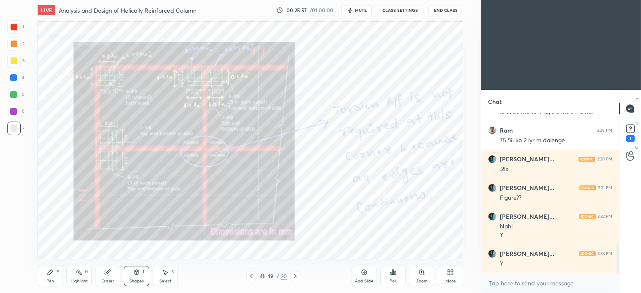
click at [424, 276] on div "Zoom" at bounding box center [421, 276] width 25 height 20
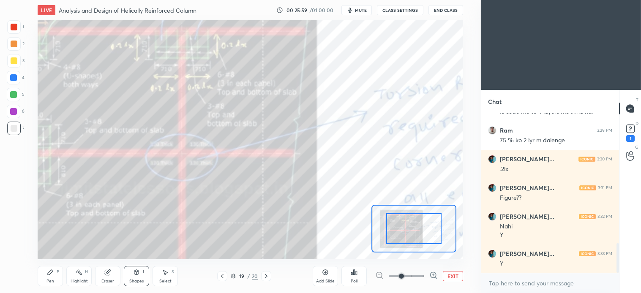
click at [46, 270] on div "Pen P" at bounding box center [50, 276] width 25 height 20
click at [166, 272] on icon at bounding box center [166, 273] width 5 height 5
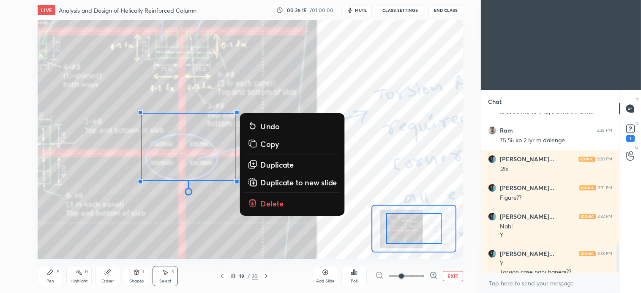
click at [267, 202] on p "Delete" at bounding box center [273, 203] width 24 height 10
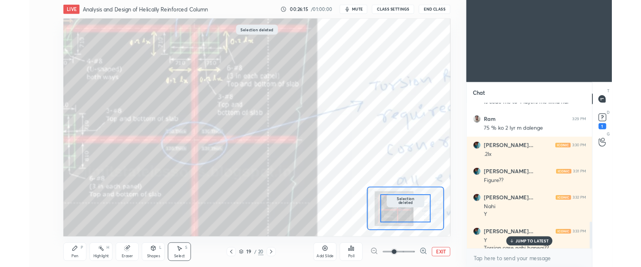
scroll to position [708, 0]
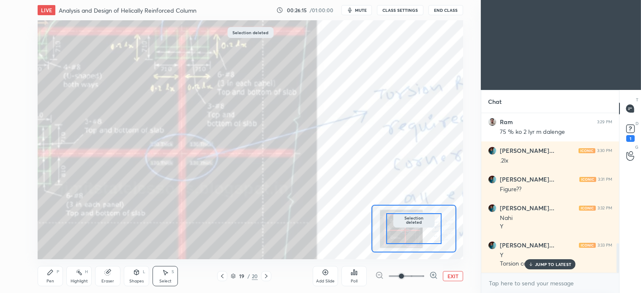
click at [52, 276] on div "Pen P" at bounding box center [50, 276] width 25 height 20
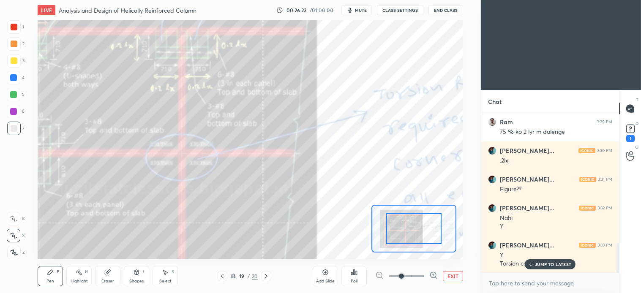
click at [453, 277] on button "EXIT" at bounding box center [453, 276] width 20 height 10
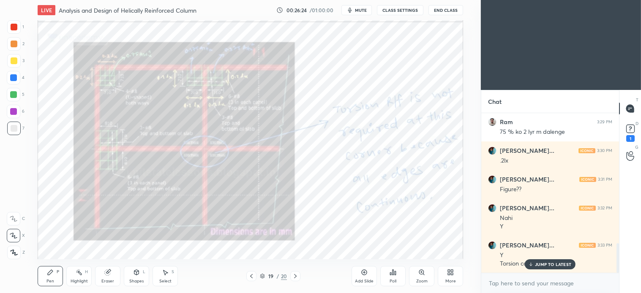
click at [167, 276] on icon at bounding box center [165, 272] width 7 height 7
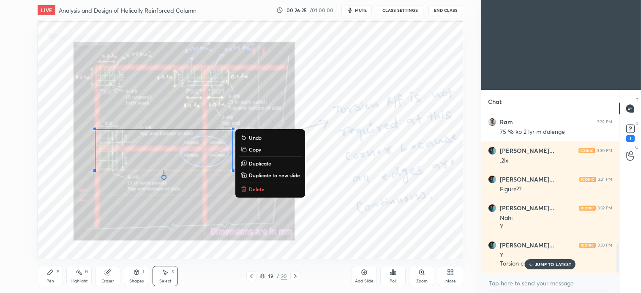
click at [263, 192] on p "Delete" at bounding box center [257, 189] width 16 height 7
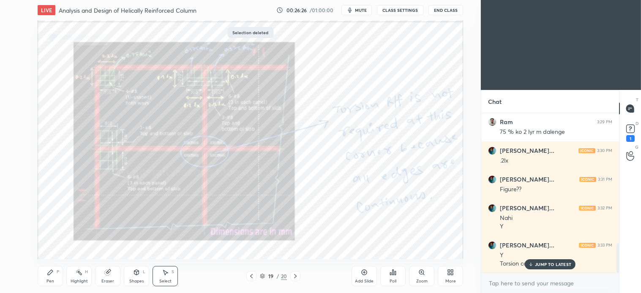
click at [54, 275] on div "Pen P" at bounding box center [50, 276] width 25 height 20
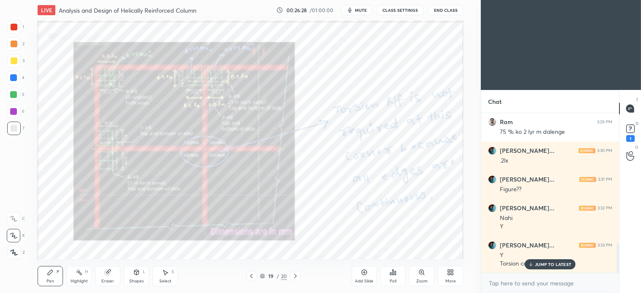
click at [294, 276] on icon at bounding box center [295, 276] width 7 height 7
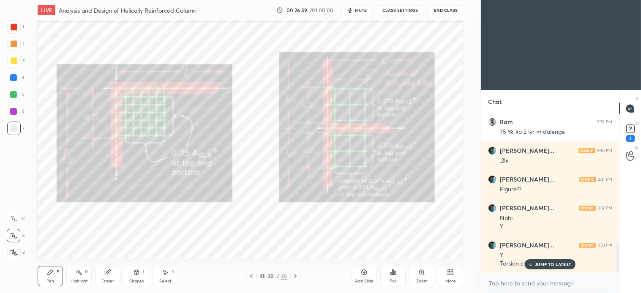
click at [166, 273] on icon at bounding box center [166, 273] width 5 height 5
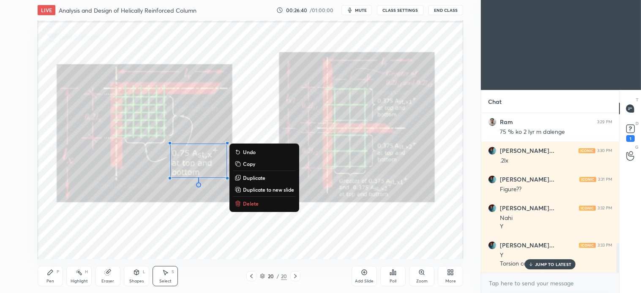
click at [254, 204] on p "Delete" at bounding box center [251, 203] width 16 height 7
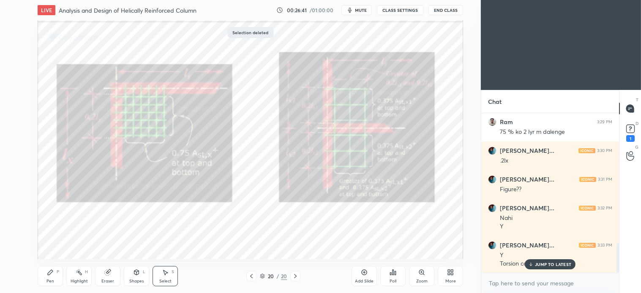
click at [52, 276] on div "Pen P" at bounding box center [50, 276] width 25 height 20
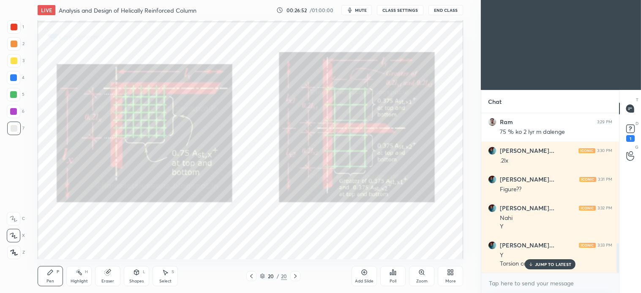
click at [297, 279] on icon at bounding box center [295, 276] width 7 height 7
click at [452, 281] on div "More" at bounding box center [451, 281] width 11 height 4
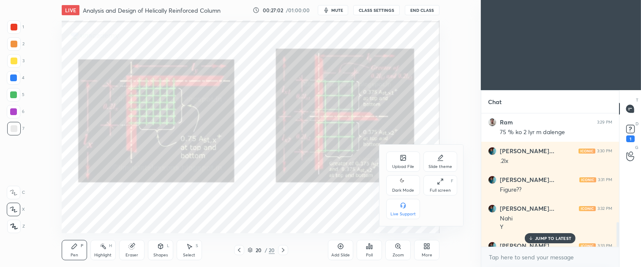
scroll to position [3, 2]
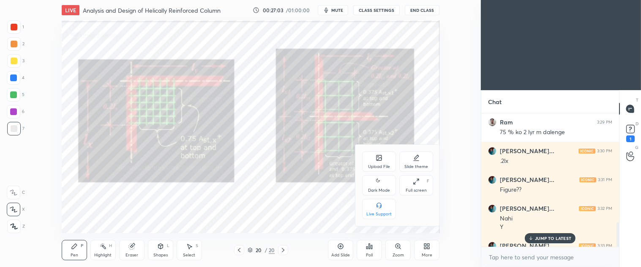
click at [371, 161] on div "Upload File" at bounding box center [379, 161] width 34 height 20
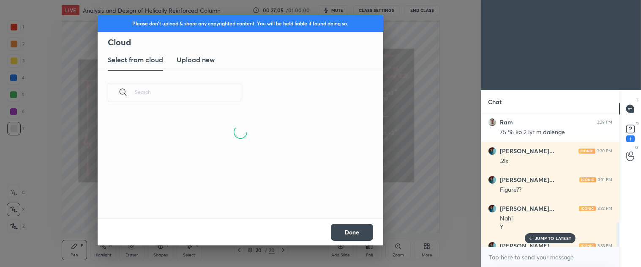
click at [201, 54] on new "Upload new" at bounding box center [196, 59] width 38 height 21
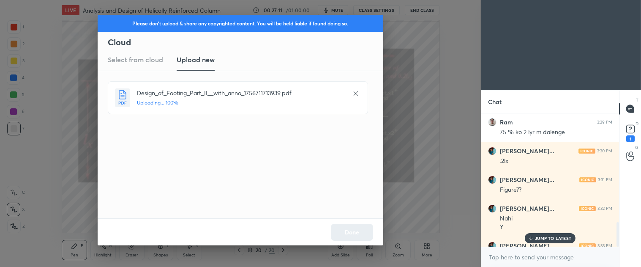
click at [558, 238] on p "JUMP TO LATEST" at bounding box center [553, 237] width 36 height 5
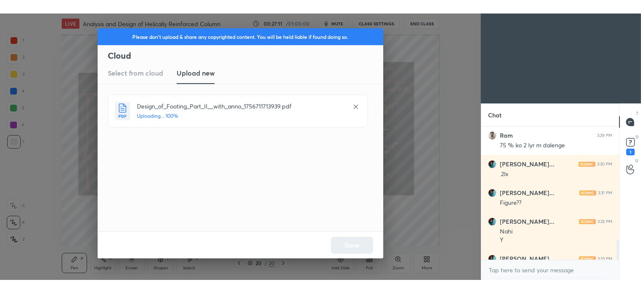
scroll to position [735, 0]
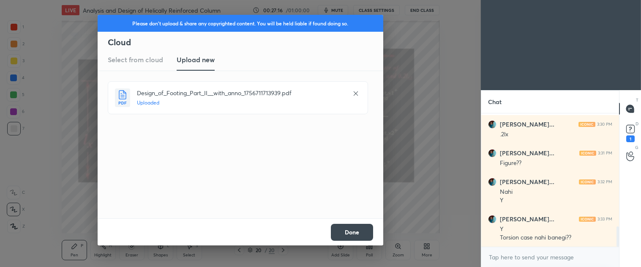
click at [361, 233] on button "Done" at bounding box center [352, 232] width 42 height 17
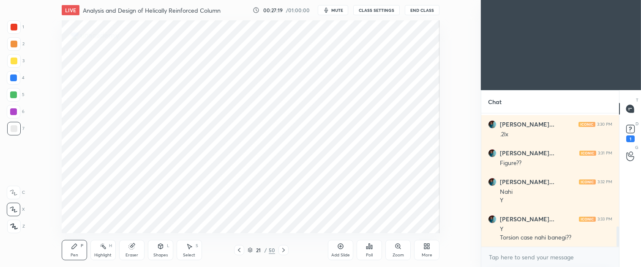
click at [285, 251] on icon at bounding box center [283, 249] width 7 height 7
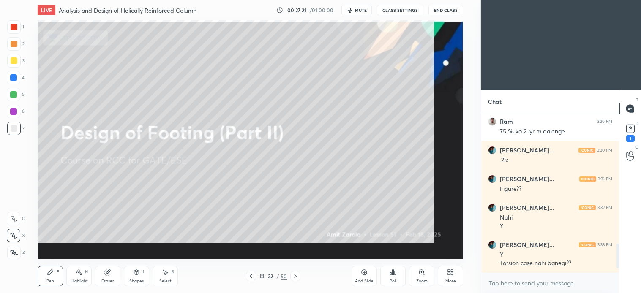
scroll to position [708, 0]
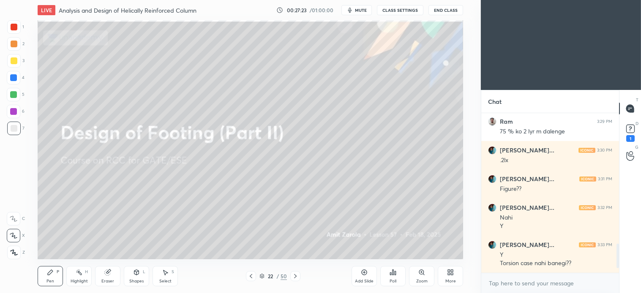
click at [294, 276] on icon at bounding box center [295, 276] width 7 height 7
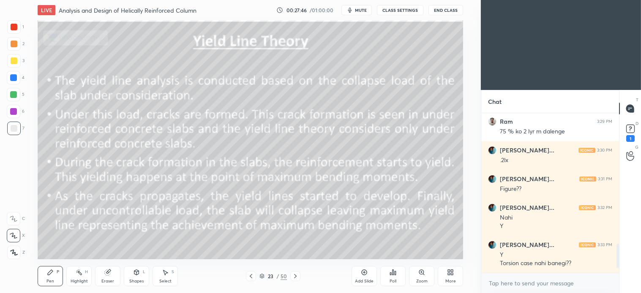
click at [47, 273] on icon at bounding box center [50, 272] width 7 height 7
click at [138, 269] on icon at bounding box center [136, 272] width 7 height 7
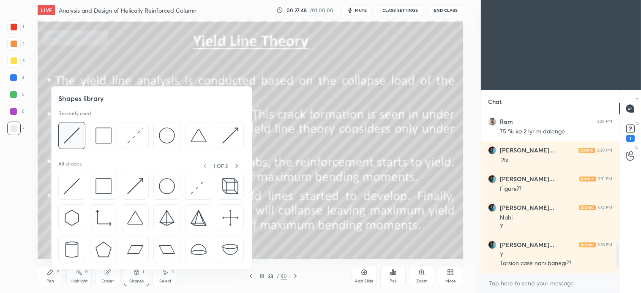
click at [75, 134] on img at bounding box center [72, 136] width 16 height 16
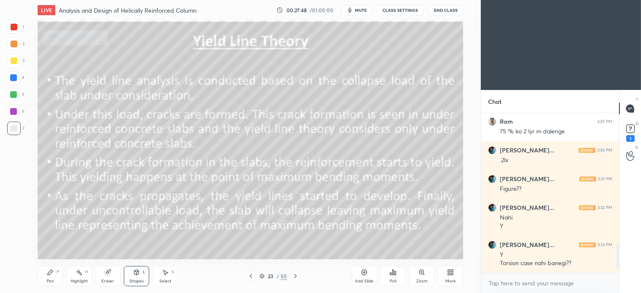
click at [14, 61] on div at bounding box center [14, 60] width 7 height 7
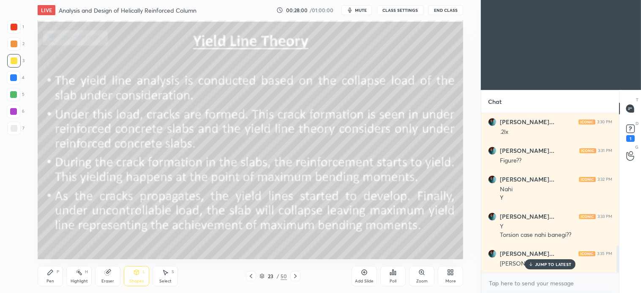
scroll to position [767, 0]
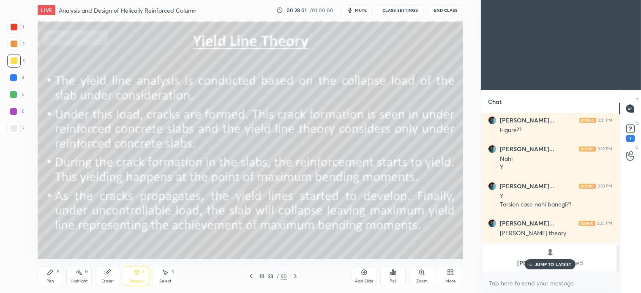
click at [548, 262] on p "JUMP TO LATEST" at bounding box center [553, 264] width 36 height 5
click at [629, 130] on rect at bounding box center [630, 129] width 8 height 8
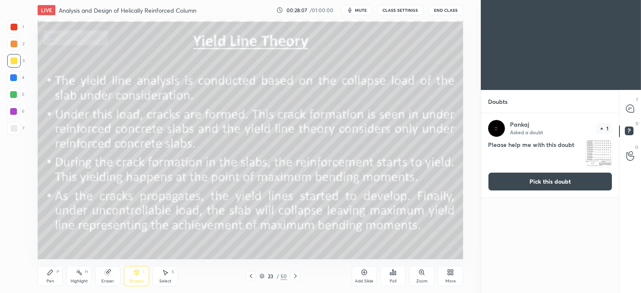
click at [580, 180] on button "Pick this doubt" at bounding box center [550, 181] width 124 height 19
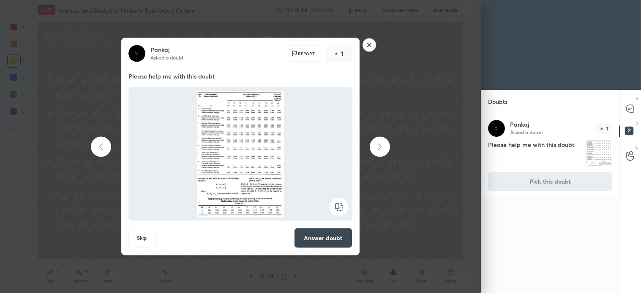
click at [371, 42] on rect at bounding box center [369, 44] width 13 height 13
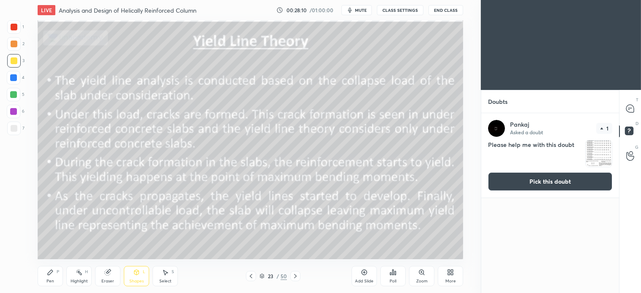
click at [51, 277] on div "Pen P" at bounding box center [50, 276] width 25 height 20
click at [631, 111] on icon at bounding box center [630, 109] width 8 height 8
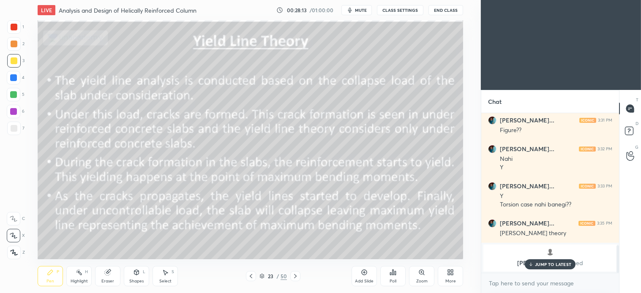
scroll to position [157, 135]
click at [548, 264] on p "JUMP TO LATEST" at bounding box center [553, 264] width 36 height 5
click at [139, 272] on icon at bounding box center [136, 272] width 5 height 5
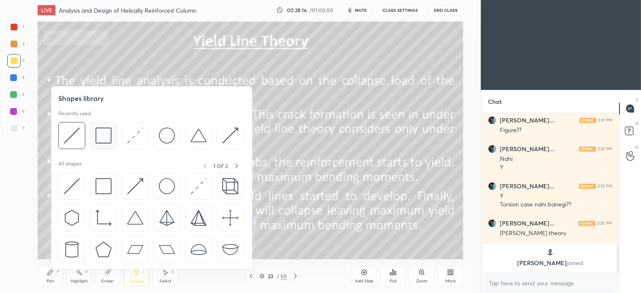
click at [106, 134] on img at bounding box center [104, 136] width 16 height 16
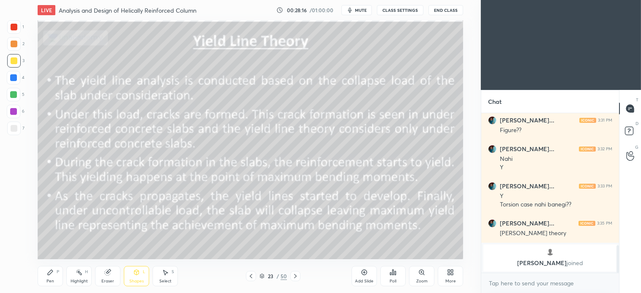
click at [15, 126] on div at bounding box center [14, 128] width 7 height 7
click at [16, 57] on div at bounding box center [14, 60] width 7 height 7
click at [13, 92] on div at bounding box center [13, 94] width 7 height 7
click at [132, 275] on div "Shapes L" at bounding box center [136, 276] width 25 height 20
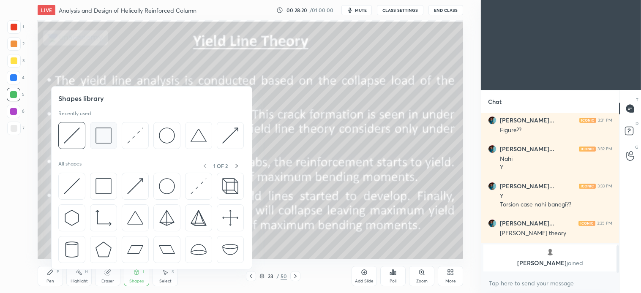
click at [104, 136] on img at bounding box center [104, 136] width 16 height 16
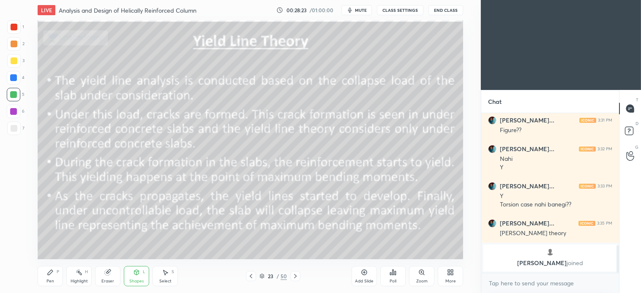
click at [52, 268] on div "Pen P" at bounding box center [50, 276] width 25 height 20
click at [137, 276] on div "Shapes L" at bounding box center [136, 276] width 25 height 20
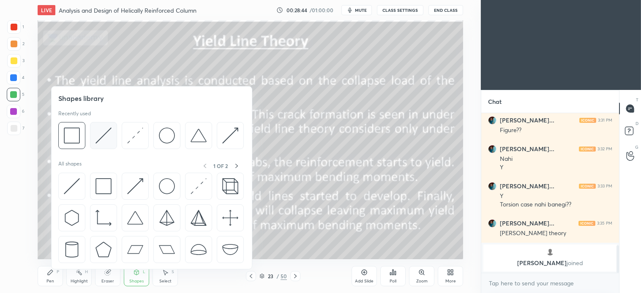
click at [101, 135] on img at bounding box center [104, 136] width 16 height 16
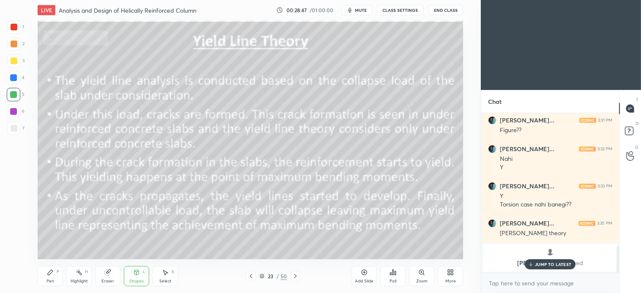
scroll to position [796, 0]
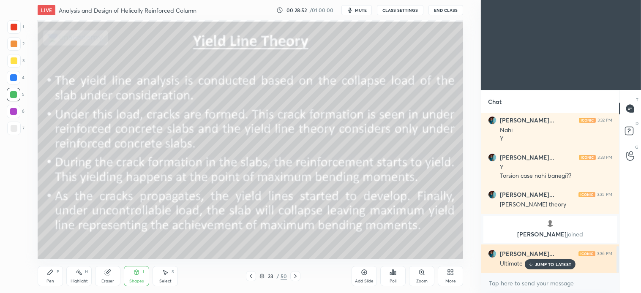
click at [550, 264] on p "JUMP TO LATEST" at bounding box center [553, 264] width 36 height 5
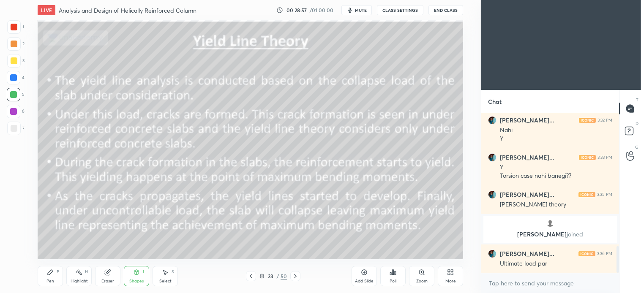
click at [138, 276] on div "Shapes L" at bounding box center [136, 276] width 25 height 20
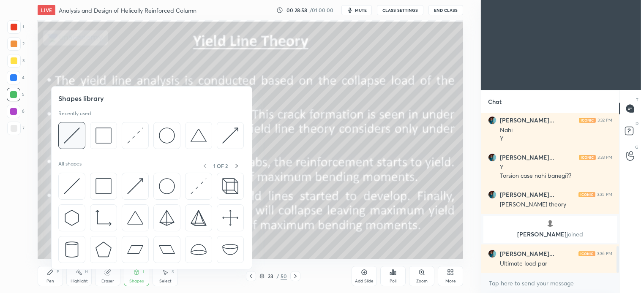
click at [78, 132] on img at bounding box center [72, 136] width 16 height 16
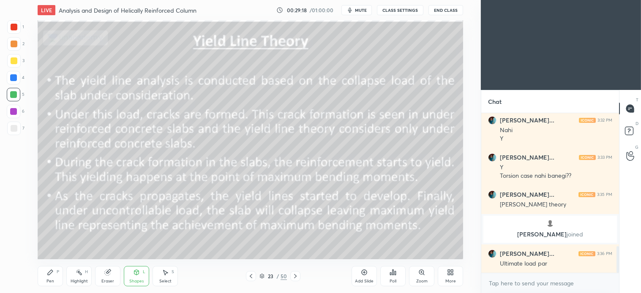
click at [136, 271] on icon at bounding box center [136, 272] width 5 height 5
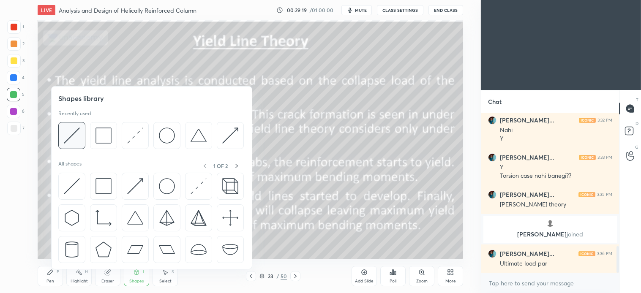
click at [79, 138] on img at bounding box center [72, 136] width 16 height 16
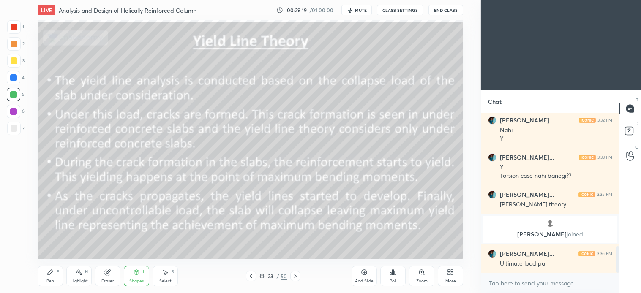
click at [15, 59] on div at bounding box center [14, 60] width 7 height 7
click at [137, 274] on icon at bounding box center [137, 273] width 0 height 3
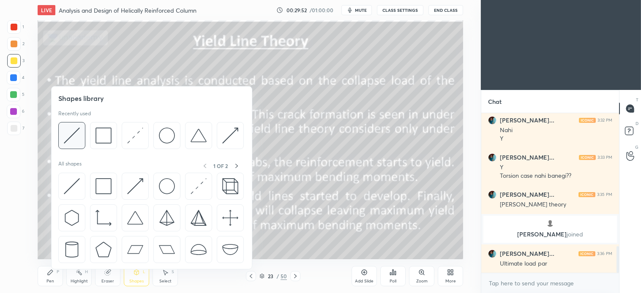
click at [70, 136] on img at bounding box center [72, 136] width 16 height 16
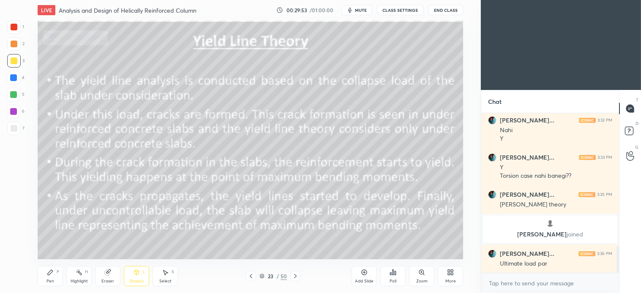
click at [14, 90] on div at bounding box center [14, 95] width 14 height 14
click at [53, 273] on icon at bounding box center [50, 272] width 7 height 7
click at [294, 277] on icon at bounding box center [295, 276] width 7 height 7
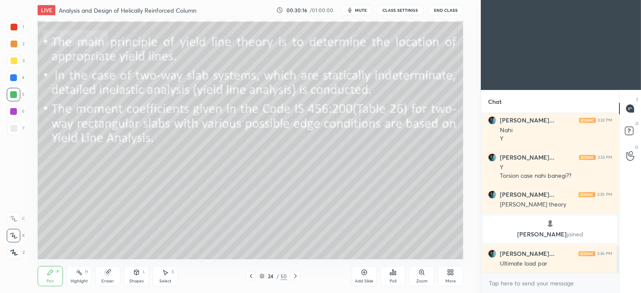
click at [296, 277] on icon at bounding box center [295, 276] width 7 height 7
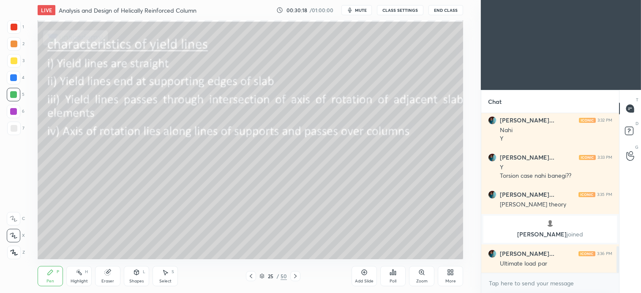
click at [132, 276] on div "Shapes L" at bounding box center [136, 276] width 25 height 20
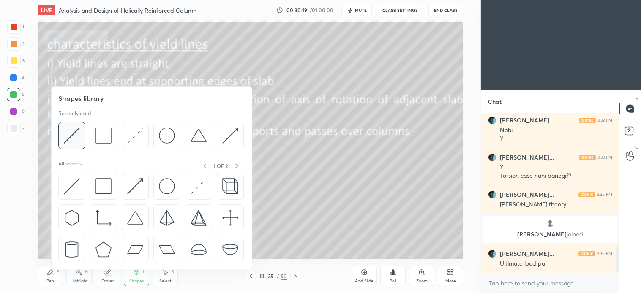
click at [74, 133] on img at bounding box center [72, 136] width 16 height 16
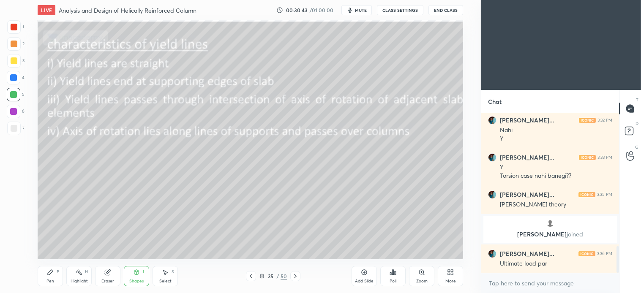
click at [296, 275] on icon at bounding box center [295, 276] width 7 height 7
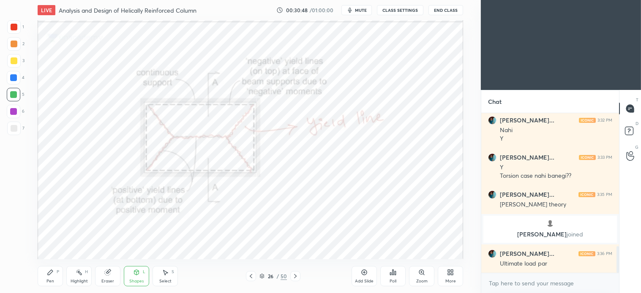
click at [56, 276] on div "Pen P" at bounding box center [50, 276] width 25 height 20
click at [294, 277] on icon at bounding box center [295, 276] width 7 height 7
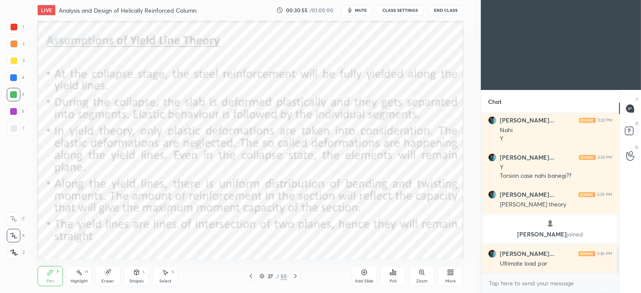
click at [294, 277] on icon at bounding box center [295, 276] width 7 height 7
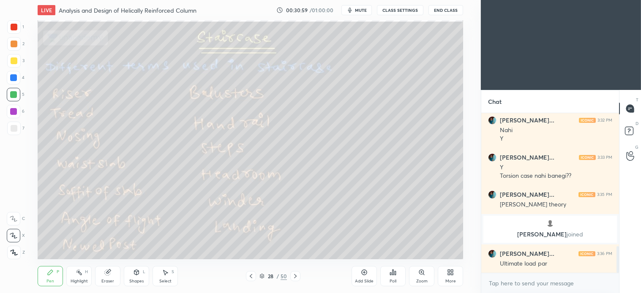
click at [251, 276] on icon at bounding box center [251, 276] width 3 height 4
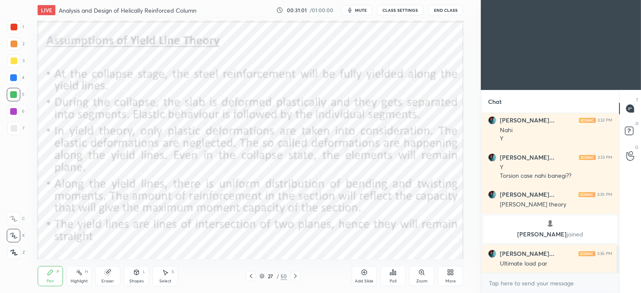
click at [364, 277] on div "Add Slide" at bounding box center [364, 276] width 25 height 20
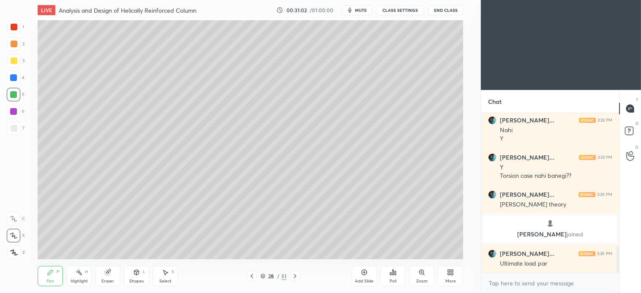
click at [138, 272] on icon at bounding box center [136, 272] width 5 height 5
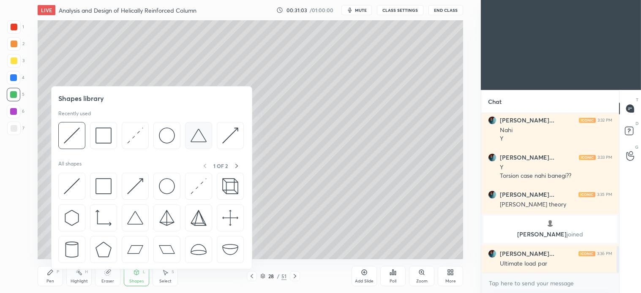
click at [201, 136] on img at bounding box center [199, 136] width 16 height 16
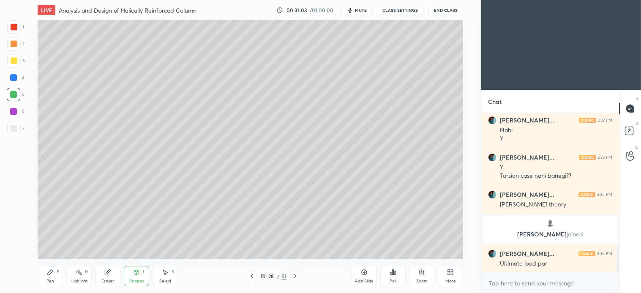
click at [13, 131] on div at bounding box center [14, 128] width 7 height 7
click at [55, 266] on div "Pen P" at bounding box center [50, 276] width 25 height 20
click at [15, 26] on div at bounding box center [14, 27] width 7 height 7
click at [134, 275] on icon at bounding box center [136, 272] width 7 height 7
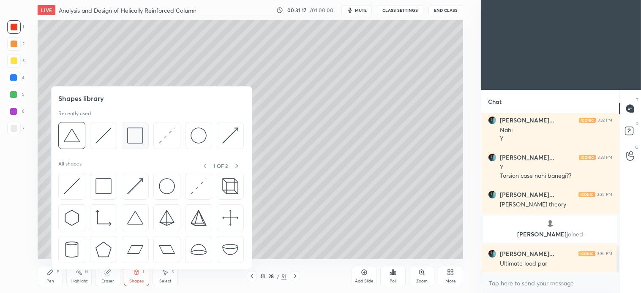
click at [134, 138] on img at bounding box center [135, 136] width 16 height 16
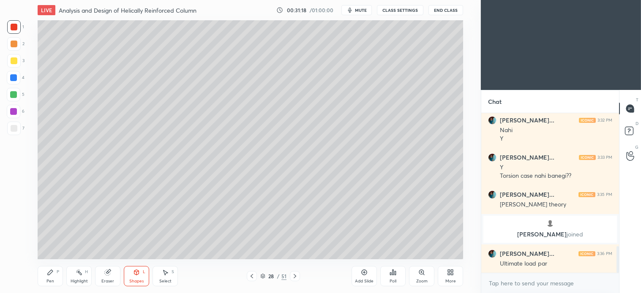
click at [13, 127] on div at bounding box center [14, 128] width 7 height 7
click at [61, 267] on div "Pen P" at bounding box center [50, 276] width 25 height 20
click at [14, 21] on div at bounding box center [14, 27] width 14 height 14
click at [142, 274] on div "Shapes L" at bounding box center [136, 276] width 25 height 20
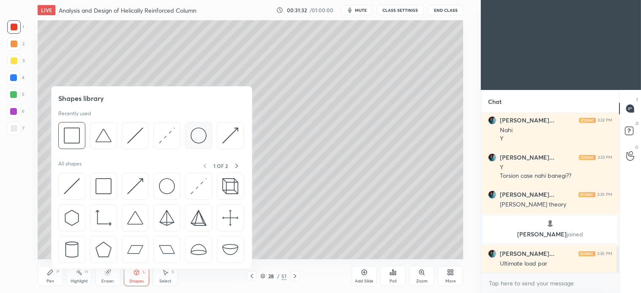
click at [197, 138] on img at bounding box center [199, 136] width 16 height 16
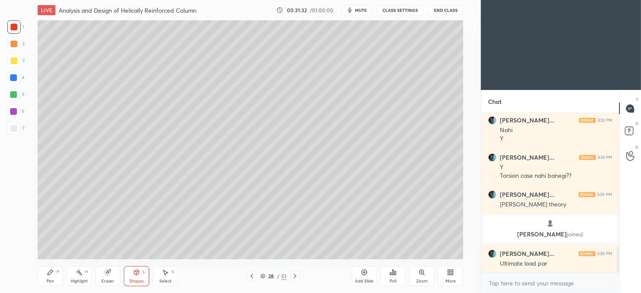
click at [19, 123] on div at bounding box center [14, 129] width 14 height 14
click at [170, 277] on div "Select S" at bounding box center [165, 276] width 25 height 20
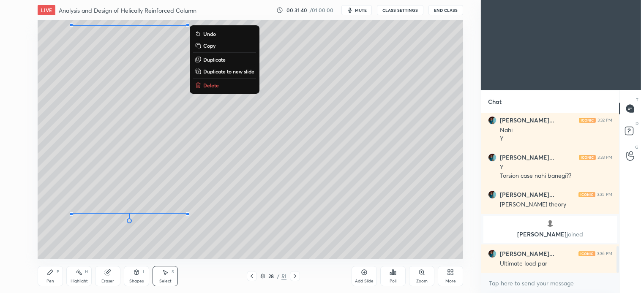
click at [238, 231] on div "0 ° Undo Copy Duplicate Duplicate to new slide Delete" at bounding box center [251, 139] width 426 height 239
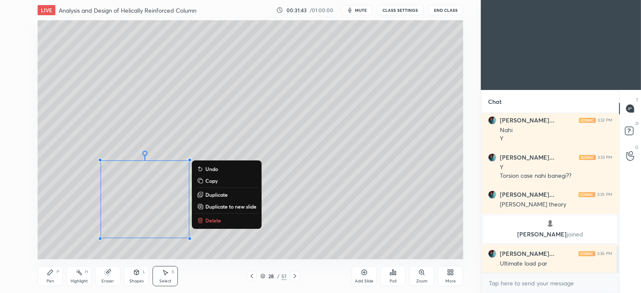
click at [52, 273] on icon at bounding box center [50, 272] width 5 height 5
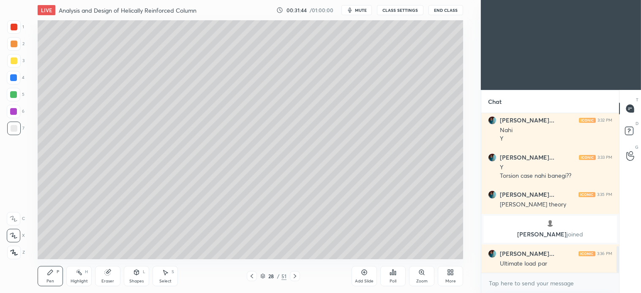
click at [14, 24] on div at bounding box center [14, 27] width 7 height 7
click at [138, 275] on icon at bounding box center [136, 272] width 5 height 5
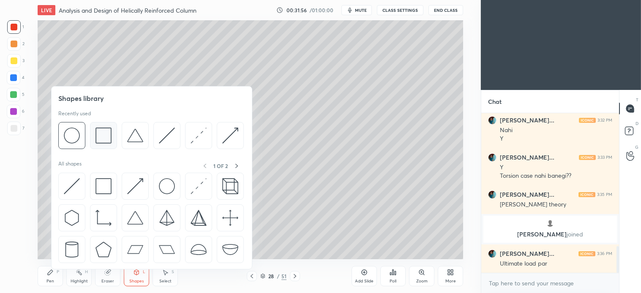
click at [104, 135] on img at bounding box center [104, 136] width 16 height 16
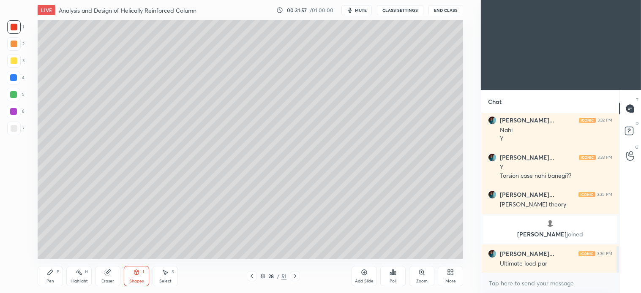
click at [14, 122] on div at bounding box center [14, 129] width 14 height 14
click at [53, 271] on icon at bounding box center [50, 272] width 7 height 7
click at [16, 25] on div at bounding box center [14, 27] width 7 height 7
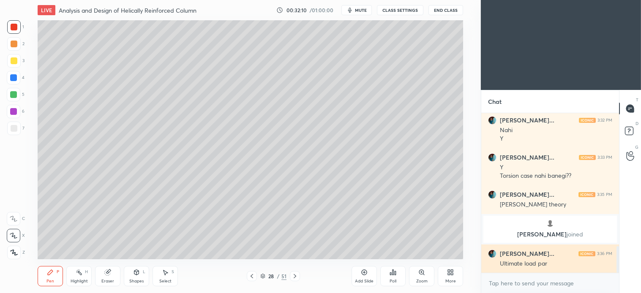
scroll to position [796, 0]
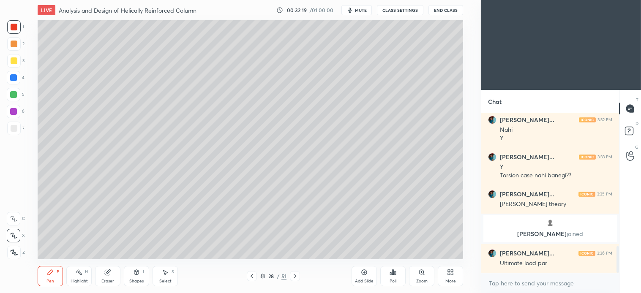
click at [294, 277] on icon at bounding box center [295, 276] width 7 height 7
click at [14, 125] on div at bounding box center [14, 128] width 7 height 7
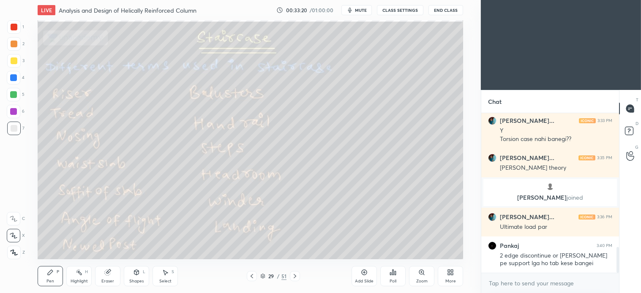
click at [167, 277] on div "Select S" at bounding box center [165, 276] width 25 height 20
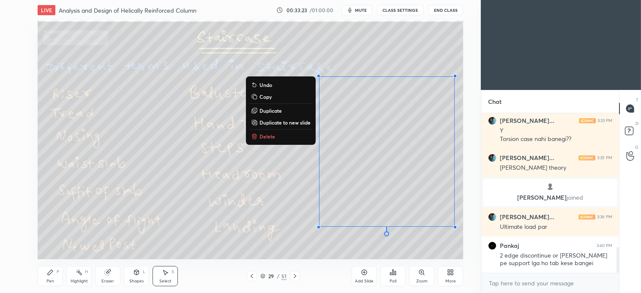
click at [261, 136] on p "Delete" at bounding box center [268, 136] width 16 height 7
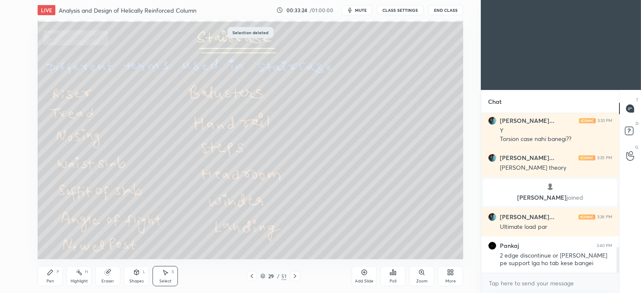
click at [53, 274] on icon at bounding box center [50, 272] width 7 height 7
click at [294, 277] on icon at bounding box center [295, 276] width 7 height 7
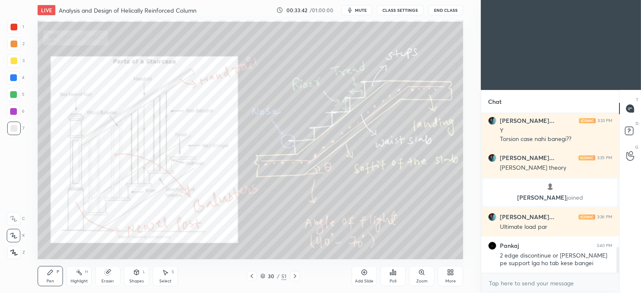
click at [17, 59] on div at bounding box center [14, 61] width 14 height 14
click at [167, 279] on div "Select" at bounding box center [165, 281] width 12 height 4
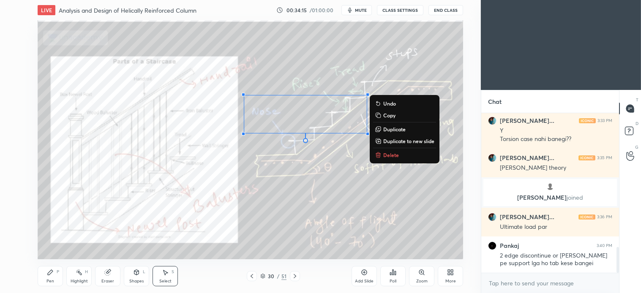
click at [395, 151] on button "Delete" at bounding box center [404, 155] width 63 height 10
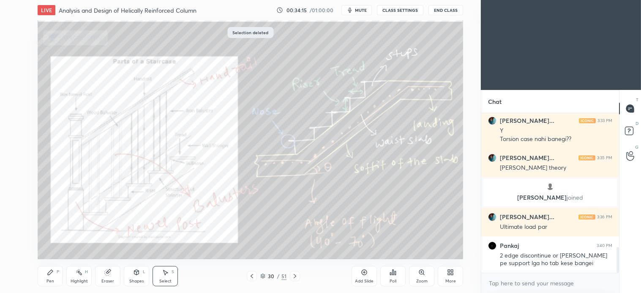
click at [251, 277] on icon at bounding box center [252, 276] width 3 height 4
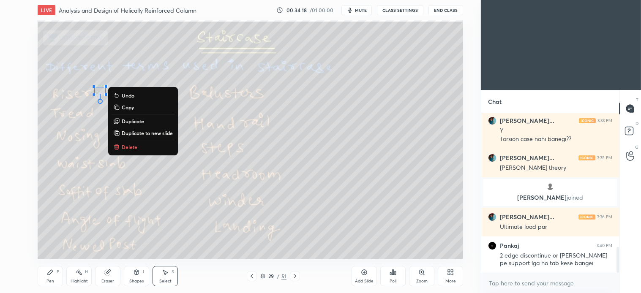
click at [51, 271] on icon at bounding box center [50, 272] width 5 height 5
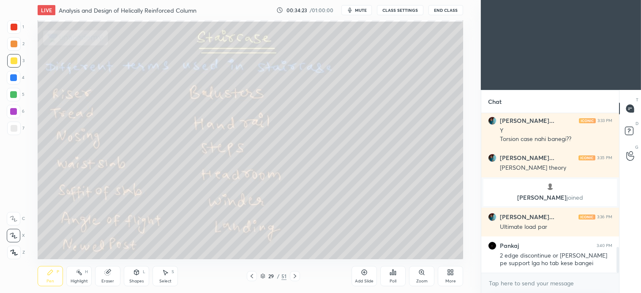
click at [294, 276] on icon at bounding box center [295, 276] width 7 height 7
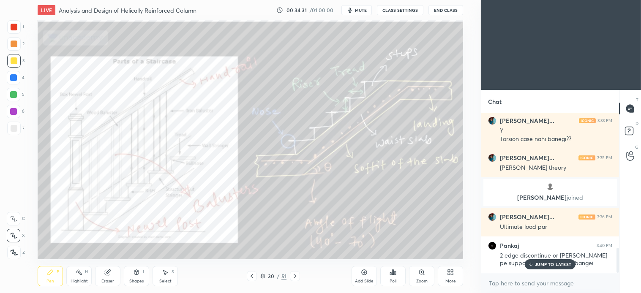
scroll to position [861, 0]
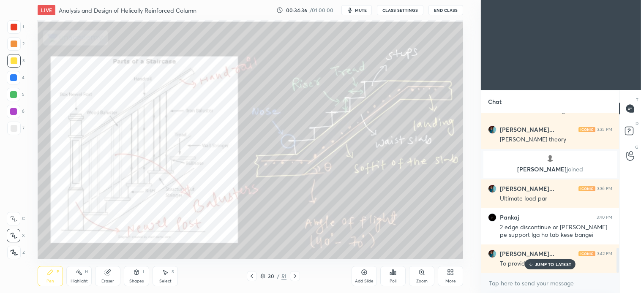
click at [252, 279] on icon at bounding box center [252, 276] width 7 height 7
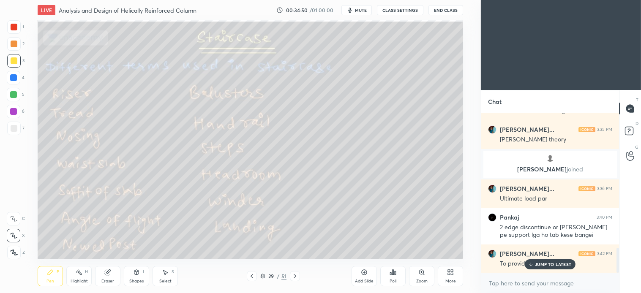
click at [17, 44] on div at bounding box center [14, 44] width 14 height 14
click at [15, 129] on div at bounding box center [14, 128] width 7 height 7
click at [142, 278] on div "Shapes L" at bounding box center [136, 276] width 25 height 20
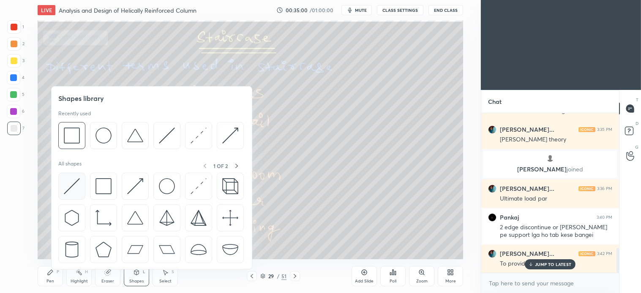
click at [85, 187] on div at bounding box center [71, 186] width 27 height 27
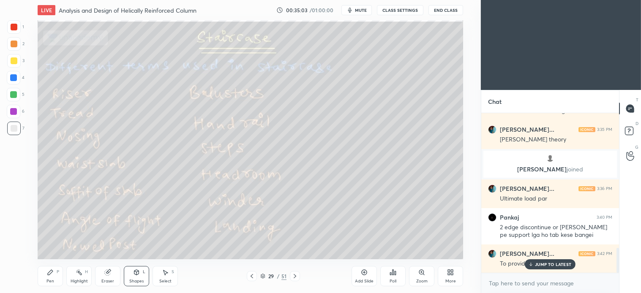
click at [55, 274] on div "Pen P" at bounding box center [50, 276] width 25 height 20
click at [12, 48] on div at bounding box center [14, 44] width 14 height 14
click at [14, 127] on div at bounding box center [14, 128] width 7 height 7
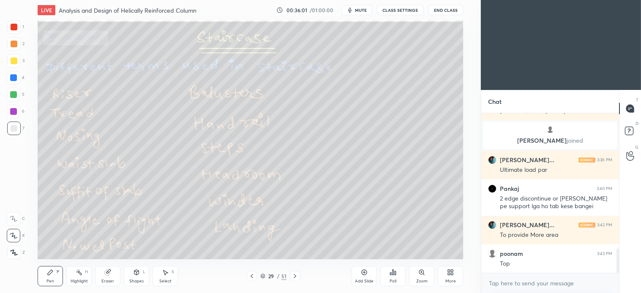
click at [170, 275] on div "Select S" at bounding box center [165, 276] width 25 height 20
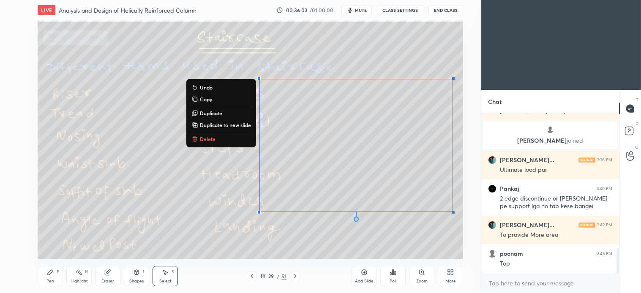
click at [205, 138] on p "Delete" at bounding box center [208, 139] width 16 height 7
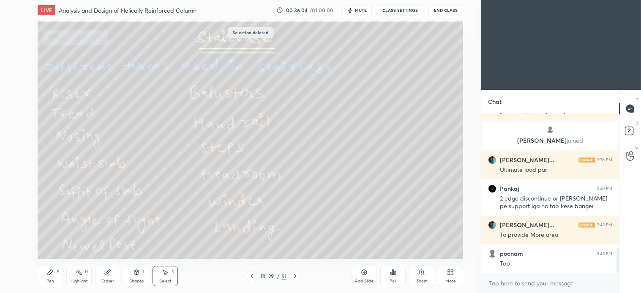
click at [53, 270] on icon at bounding box center [50, 272] width 7 height 7
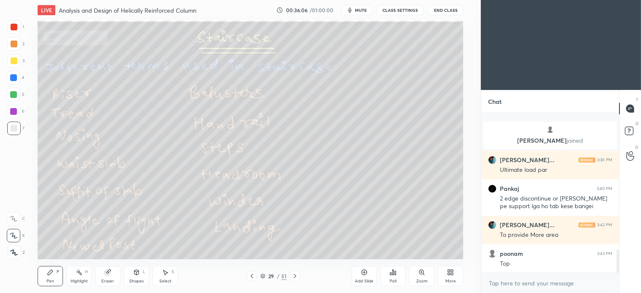
scroll to position [934, 0]
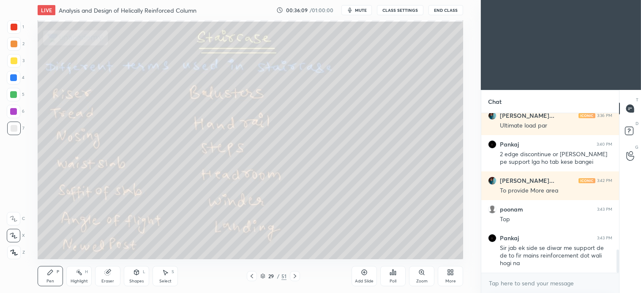
click at [297, 278] on icon at bounding box center [295, 276] width 7 height 7
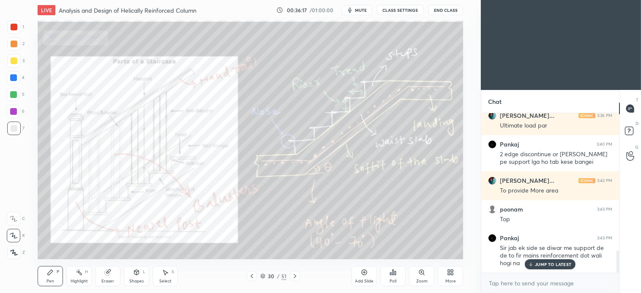
scroll to position [970, 0]
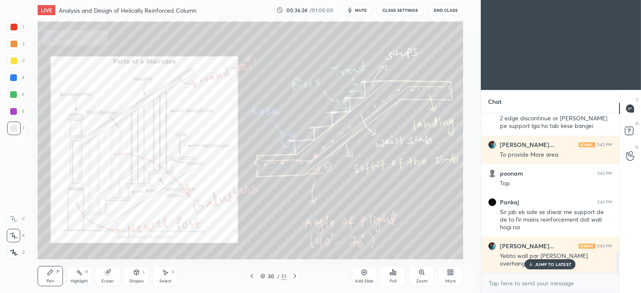
click at [167, 275] on icon at bounding box center [165, 272] width 7 height 7
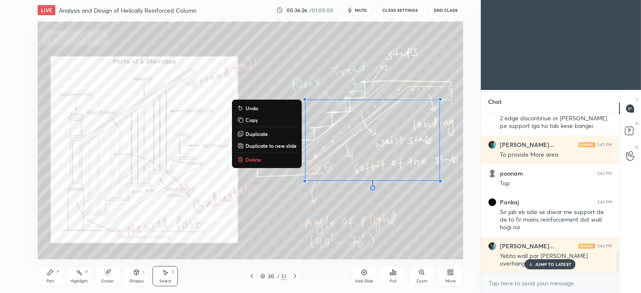
click at [258, 160] on p "Delete" at bounding box center [254, 159] width 16 height 7
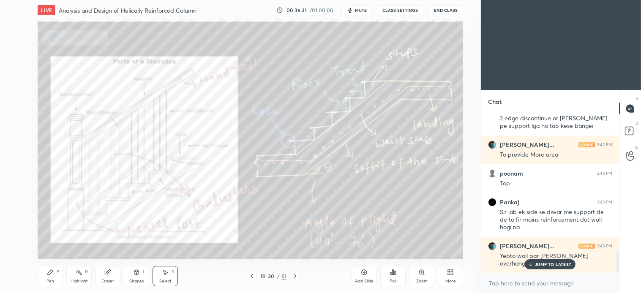
click at [252, 277] on icon at bounding box center [252, 276] width 7 height 7
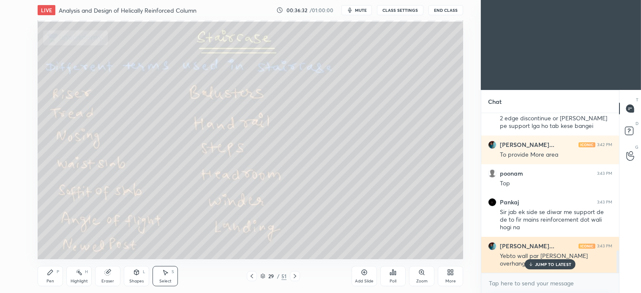
click at [541, 264] on p "JUMP TO LATEST" at bounding box center [553, 264] width 36 height 5
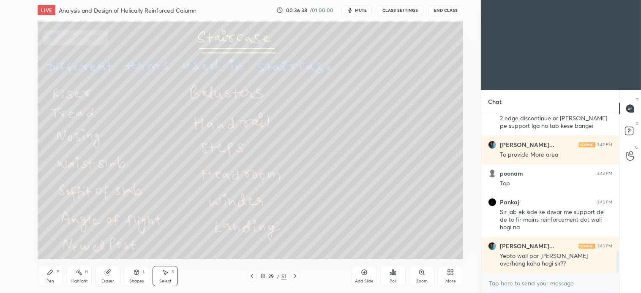
click at [166, 276] on icon at bounding box center [165, 272] width 7 height 7
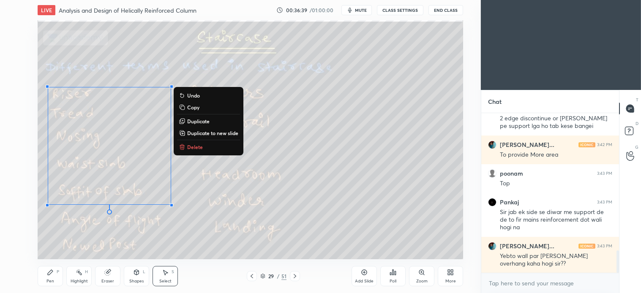
click at [196, 146] on p "Delete" at bounding box center [195, 147] width 16 height 7
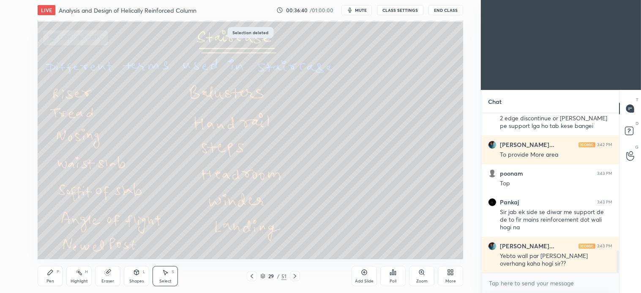
click at [52, 276] on icon at bounding box center [50, 272] width 7 height 7
click at [17, 60] on div at bounding box center [14, 60] width 7 height 7
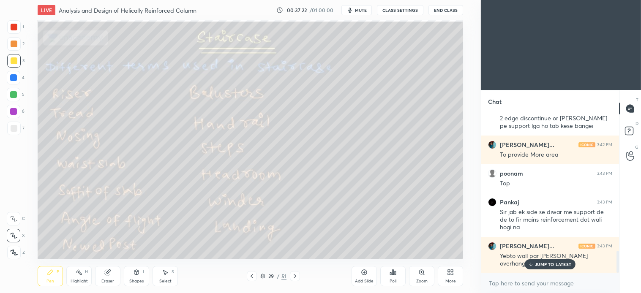
scroll to position [999, 0]
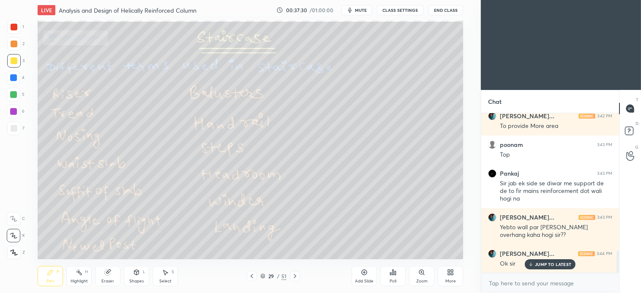
click at [13, 96] on div at bounding box center [13, 94] width 7 height 7
click at [305, 262] on div "Pen P Highlight H Eraser Shapes L Select S 29 / 51 Add Slide Poll Zoom More" at bounding box center [251, 277] width 426 height 34
click at [167, 269] on icon at bounding box center [165, 272] width 7 height 7
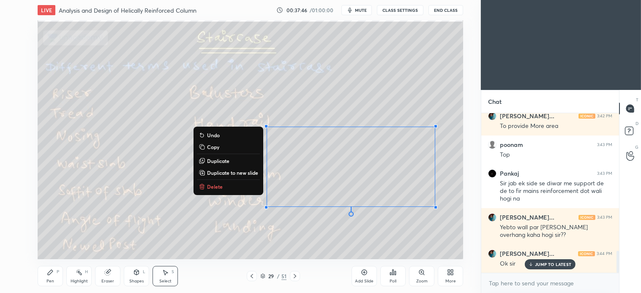
click at [217, 182] on button "Delete" at bounding box center [228, 187] width 63 height 10
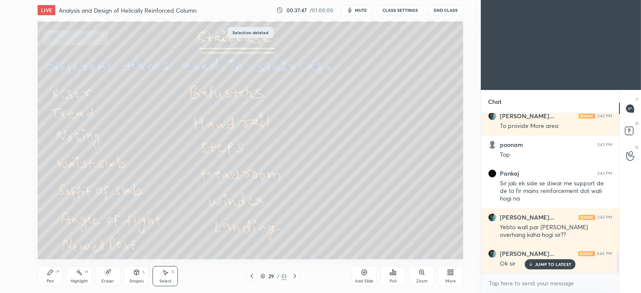
click at [49, 276] on div "Pen P" at bounding box center [50, 276] width 25 height 20
click at [296, 276] on icon at bounding box center [295, 276] width 7 height 7
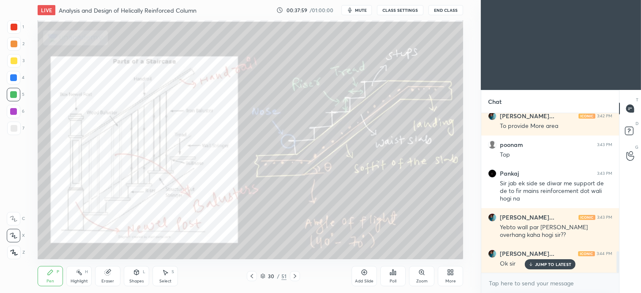
scroll to position [1029, 0]
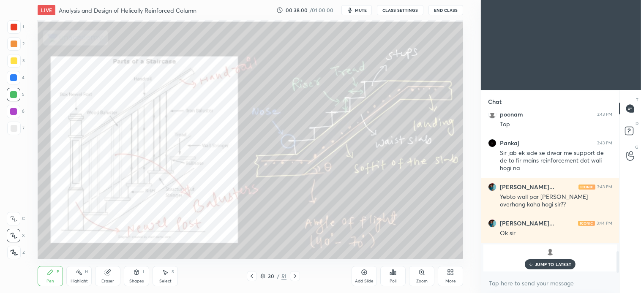
click at [546, 263] on p "JUMP TO LATEST" at bounding box center [553, 264] width 36 height 5
click at [175, 275] on div "Select S" at bounding box center [165, 276] width 25 height 20
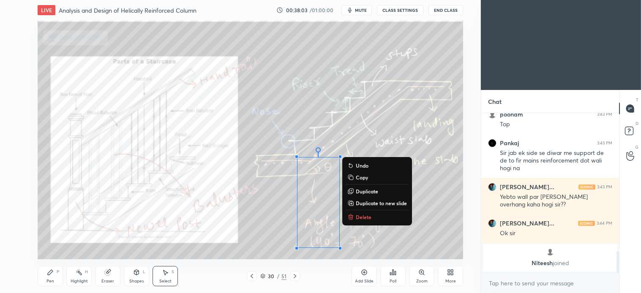
click at [370, 218] on p "Delete" at bounding box center [364, 217] width 16 height 7
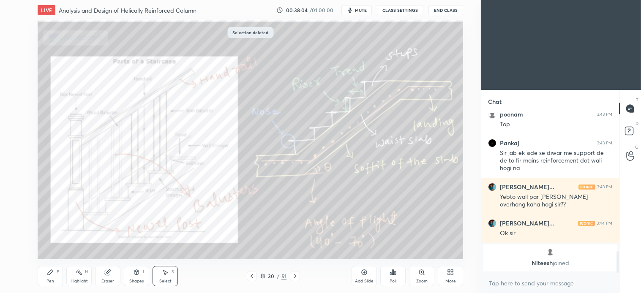
click at [252, 277] on icon at bounding box center [252, 276] width 7 height 7
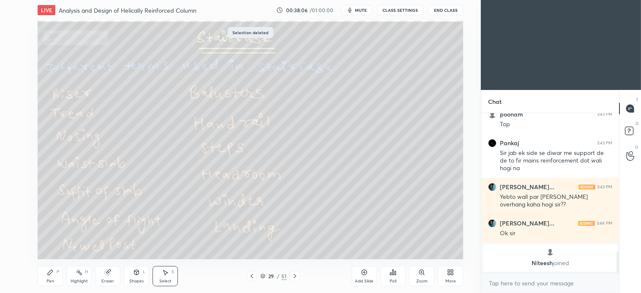
click at [46, 280] on div "Pen" at bounding box center [50, 281] width 8 height 4
click at [295, 276] on icon at bounding box center [295, 276] width 7 height 7
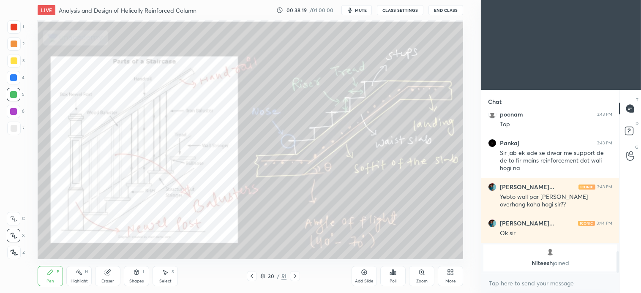
click at [12, 26] on div at bounding box center [14, 27] width 7 height 7
click at [170, 272] on div "Select S" at bounding box center [165, 276] width 25 height 20
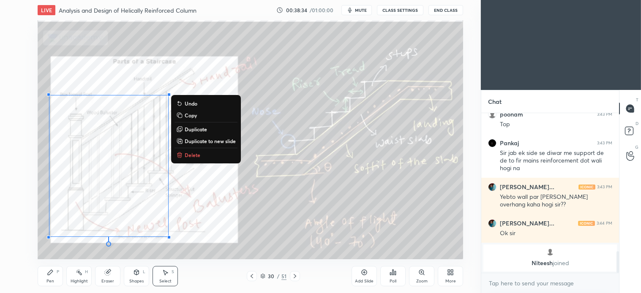
click at [186, 154] on p "Delete" at bounding box center [193, 155] width 16 height 7
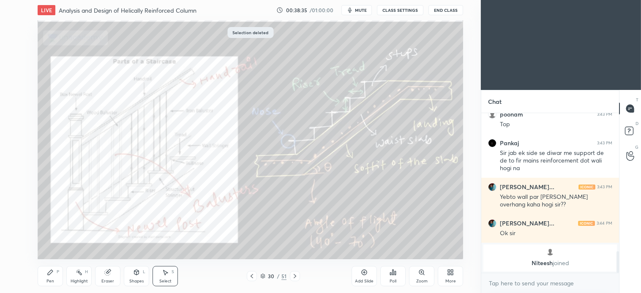
click at [47, 273] on icon at bounding box center [50, 272] width 7 height 7
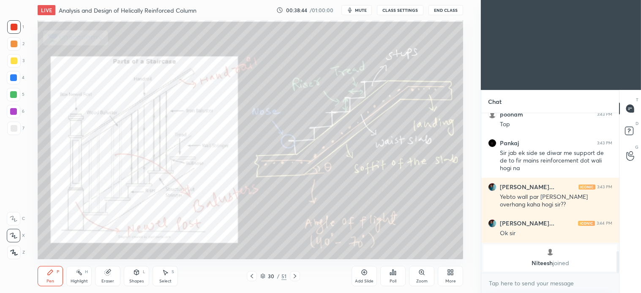
click at [169, 273] on div "Select S" at bounding box center [165, 276] width 25 height 20
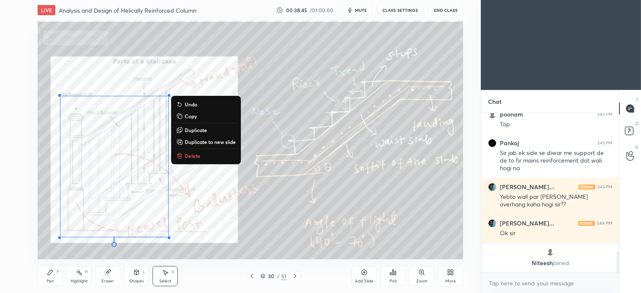
click at [198, 154] on p "Delete" at bounding box center [193, 156] width 16 height 7
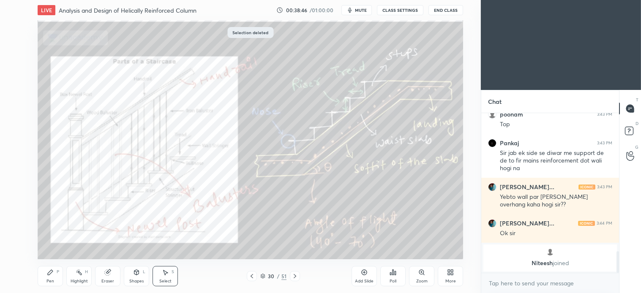
click at [51, 273] on icon at bounding box center [50, 272] width 5 height 5
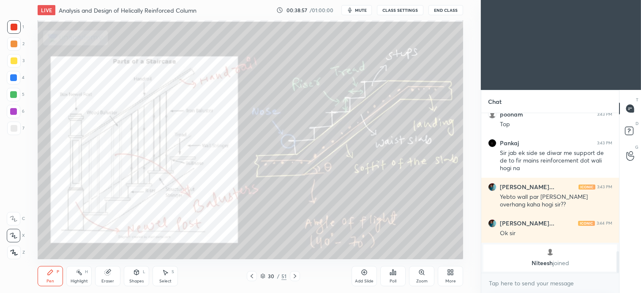
click at [47, 276] on icon at bounding box center [50, 272] width 7 height 7
click at [163, 276] on div "Select S" at bounding box center [165, 276] width 25 height 20
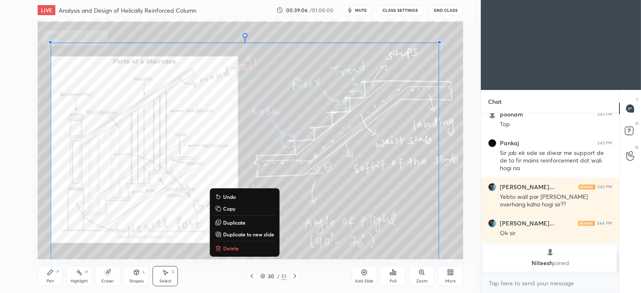
click at [232, 246] on p "Delete" at bounding box center [231, 248] width 16 height 7
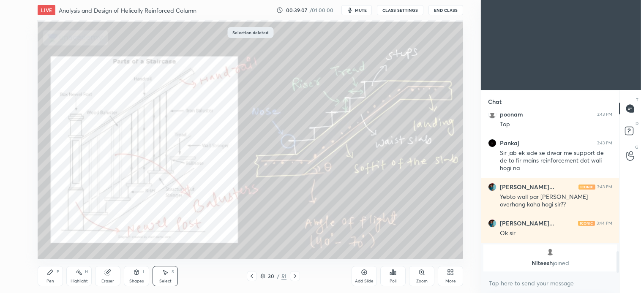
click at [254, 278] on icon at bounding box center [252, 276] width 7 height 7
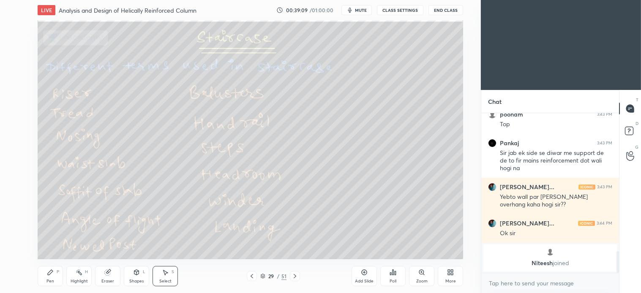
click at [44, 279] on div "Pen P" at bounding box center [50, 276] width 25 height 20
click at [110, 273] on icon at bounding box center [107, 272] width 5 height 5
click at [296, 275] on icon at bounding box center [295, 276] width 7 height 7
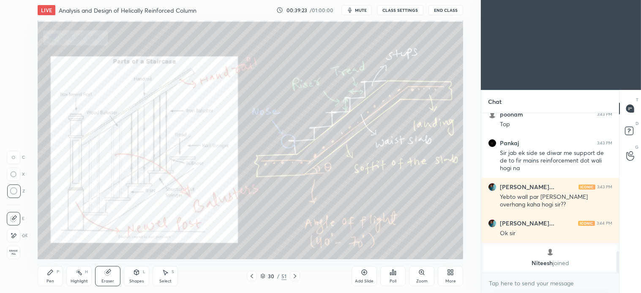
click at [293, 278] on icon at bounding box center [295, 276] width 7 height 7
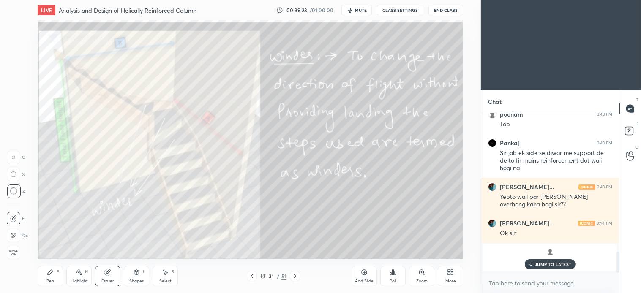
scroll to position [1058, 0]
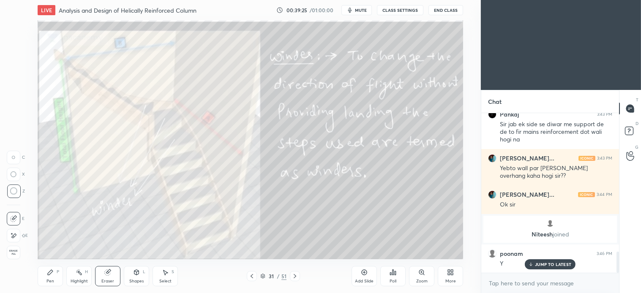
click at [49, 277] on div "Pen P" at bounding box center [50, 276] width 25 height 20
click at [16, 30] on div at bounding box center [14, 27] width 7 height 7
click at [167, 278] on div "Select S" at bounding box center [165, 276] width 25 height 20
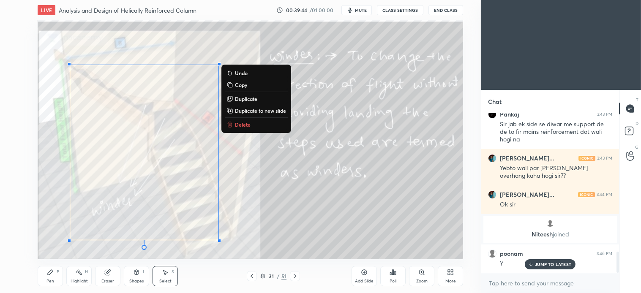
click at [244, 126] on p "Delete" at bounding box center [243, 124] width 16 height 7
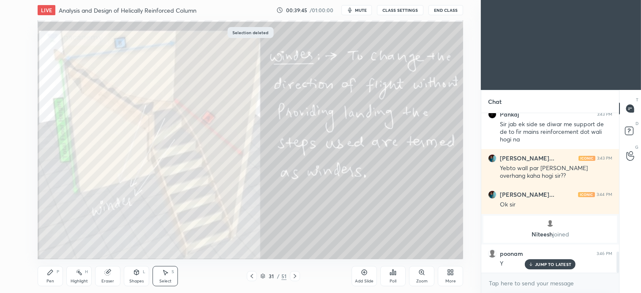
click at [51, 275] on icon at bounding box center [50, 272] width 7 height 7
click at [11, 131] on div at bounding box center [14, 128] width 7 height 7
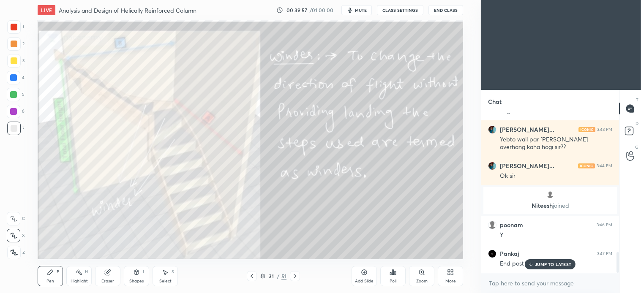
click at [166, 278] on div "Select S" at bounding box center [165, 276] width 25 height 20
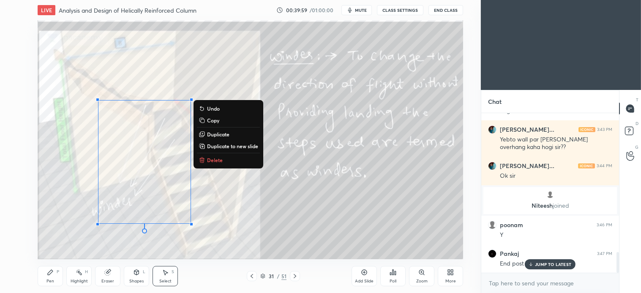
click at [213, 158] on p "Delete" at bounding box center [215, 160] width 16 height 7
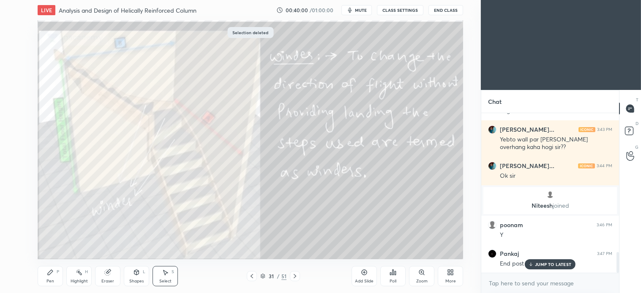
click at [49, 273] on icon at bounding box center [50, 272] width 5 height 5
click at [168, 274] on icon at bounding box center [165, 272] width 7 height 7
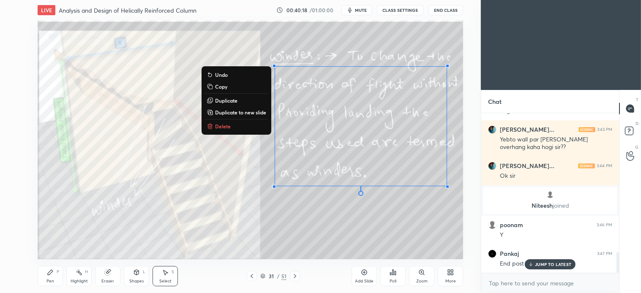
click at [220, 123] on p "Delete" at bounding box center [223, 126] width 16 height 7
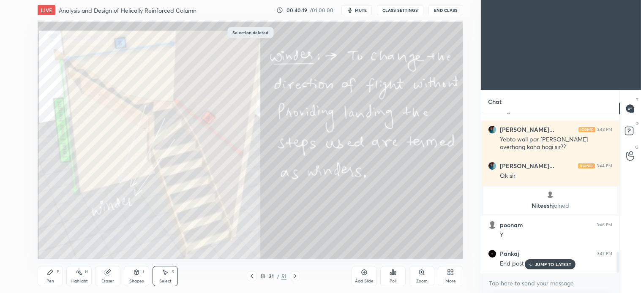
click at [295, 280] on icon at bounding box center [295, 276] width 7 height 7
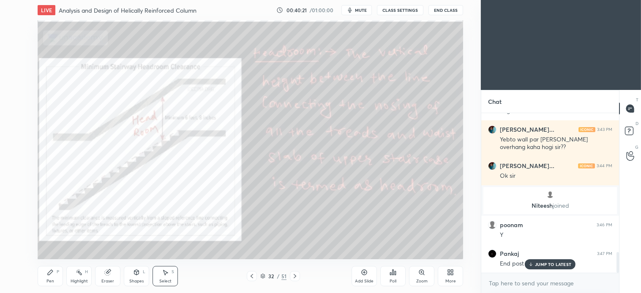
click at [52, 276] on icon at bounding box center [50, 272] width 7 height 7
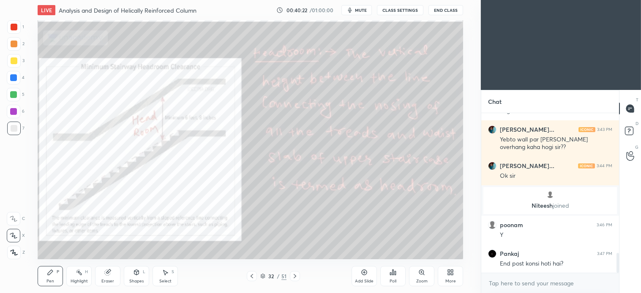
scroll to position [1116, 0]
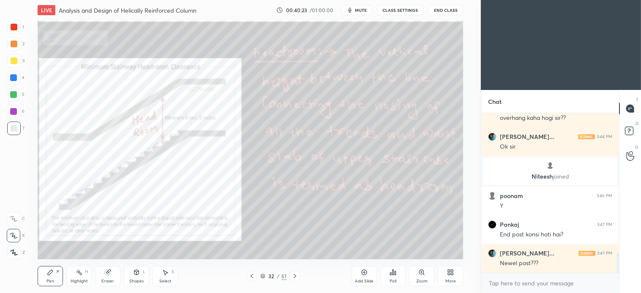
click at [13, 27] on div at bounding box center [14, 27] width 7 height 7
click at [166, 278] on div "Select S" at bounding box center [165, 276] width 25 height 20
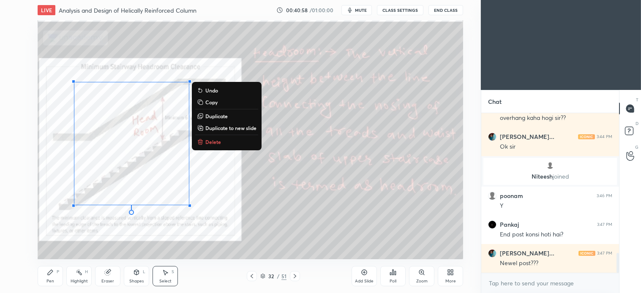
click at [216, 144] on p "Delete" at bounding box center [213, 142] width 16 height 7
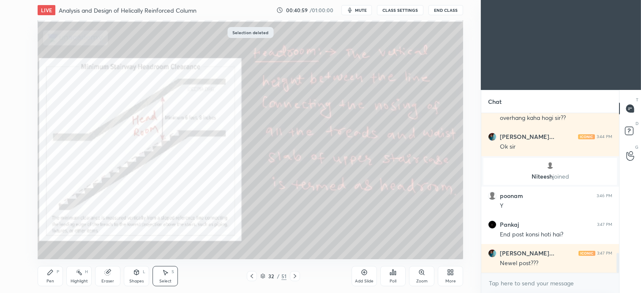
click at [49, 272] on icon at bounding box center [50, 272] width 5 height 5
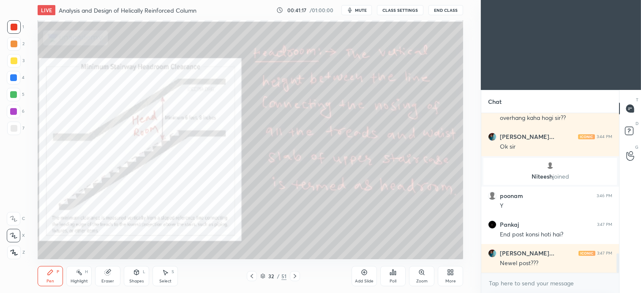
scroll to position [1144, 0]
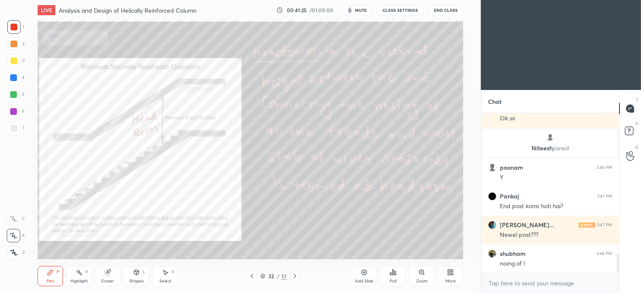
click at [164, 276] on div "Select S" at bounding box center [165, 276] width 25 height 20
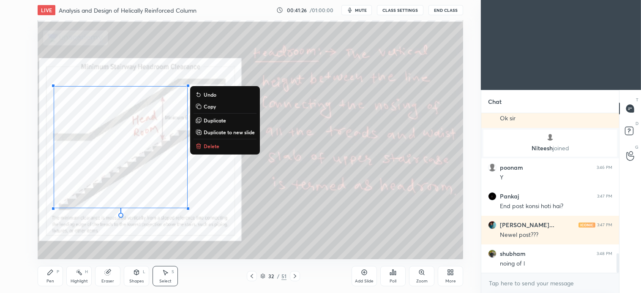
click at [213, 146] on p "Delete" at bounding box center [212, 146] width 16 height 7
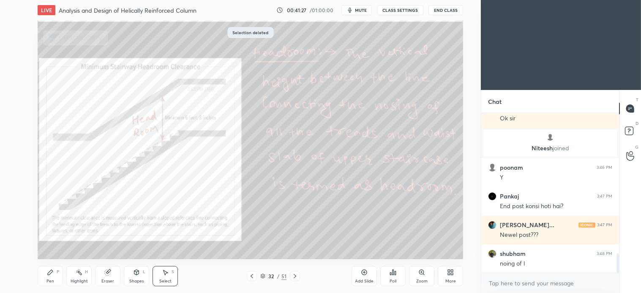
click at [54, 276] on div "Pen P" at bounding box center [50, 276] width 25 height 20
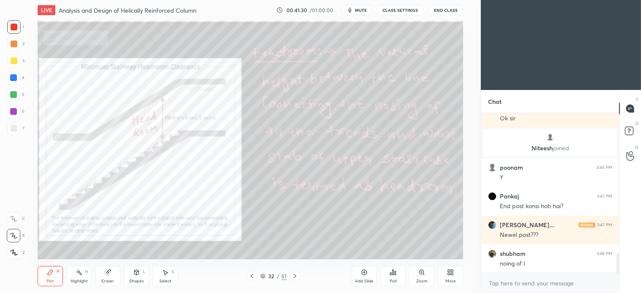
click at [108, 273] on icon at bounding box center [107, 272] width 5 height 5
click at [297, 277] on icon at bounding box center [295, 276] width 7 height 7
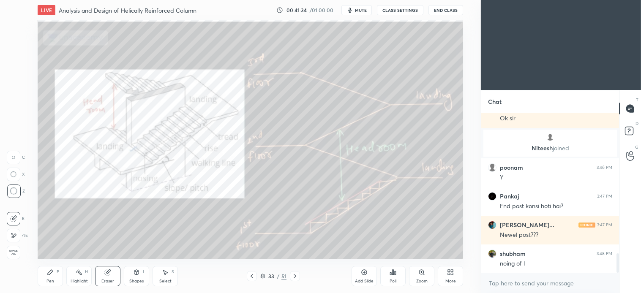
click at [59, 274] on div "P" at bounding box center [58, 272] width 3 height 4
click at [15, 28] on div at bounding box center [14, 27] width 7 height 7
click at [167, 270] on icon at bounding box center [165, 272] width 7 height 7
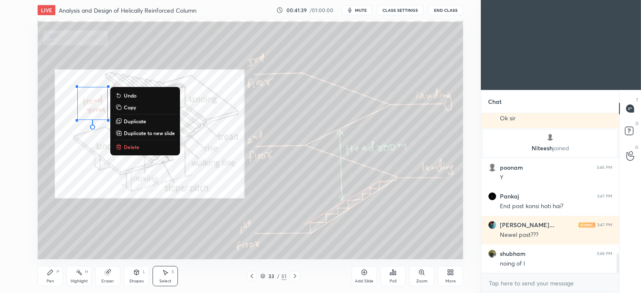
click at [134, 147] on p "Delete" at bounding box center [132, 147] width 16 height 7
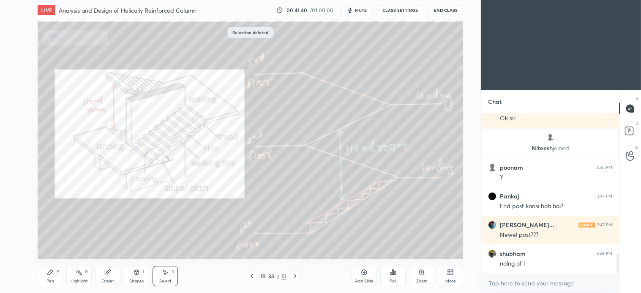
click at [49, 276] on icon at bounding box center [50, 272] width 7 height 7
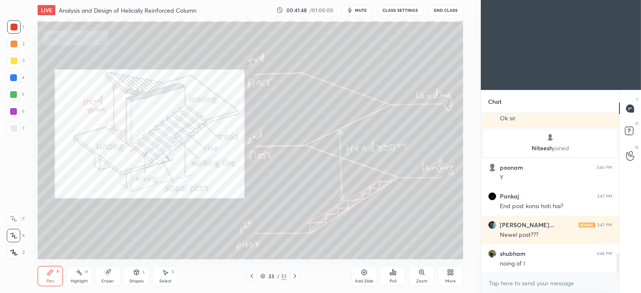
click at [107, 271] on icon at bounding box center [107, 272] width 5 height 5
click at [49, 275] on icon at bounding box center [50, 272] width 5 height 5
click at [14, 75] on div at bounding box center [13, 77] width 7 height 7
click at [107, 275] on icon at bounding box center [107, 272] width 5 height 5
click at [54, 276] on div "Pen P" at bounding box center [50, 276] width 25 height 20
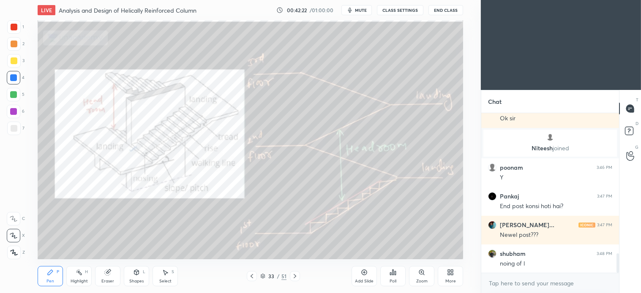
click at [167, 275] on icon at bounding box center [165, 272] width 7 height 7
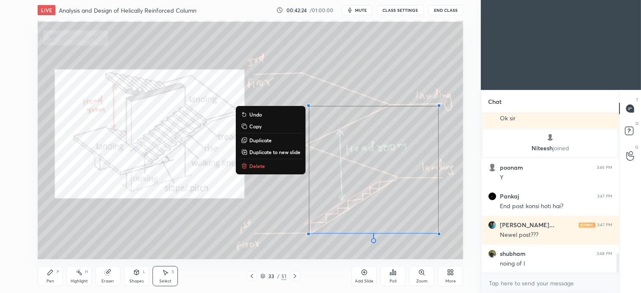
click at [259, 165] on p "Delete" at bounding box center [257, 166] width 16 height 7
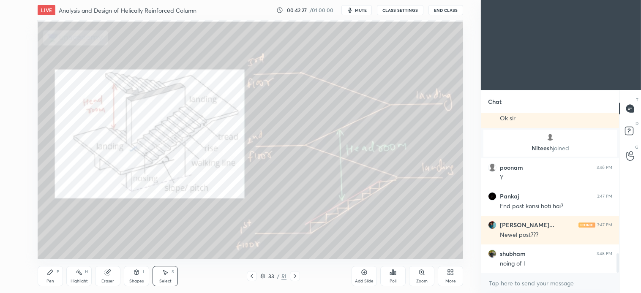
click at [297, 278] on icon at bounding box center [295, 276] width 7 height 7
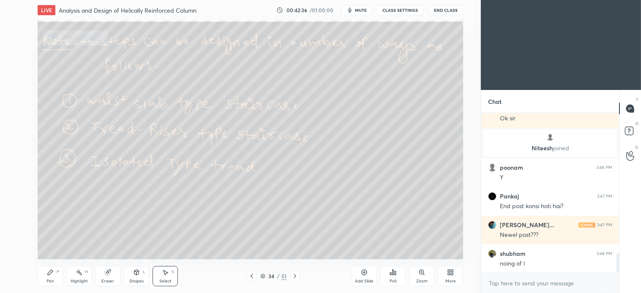
click at [261, 277] on icon at bounding box center [263, 276] width 4 height 1
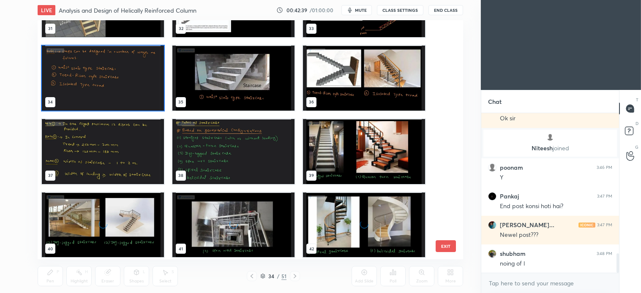
scroll to position [801, 0]
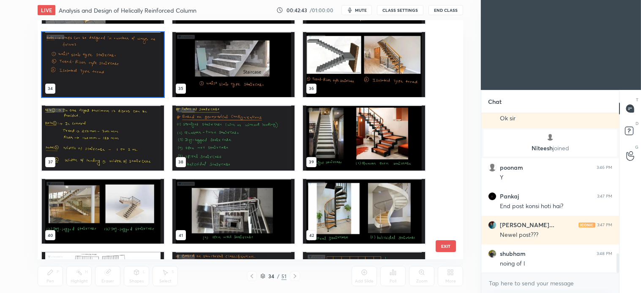
click at [130, 152] on img "grid" at bounding box center [103, 138] width 122 height 65
click at [136, 148] on img "grid" at bounding box center [103, 138] width 122 height 65
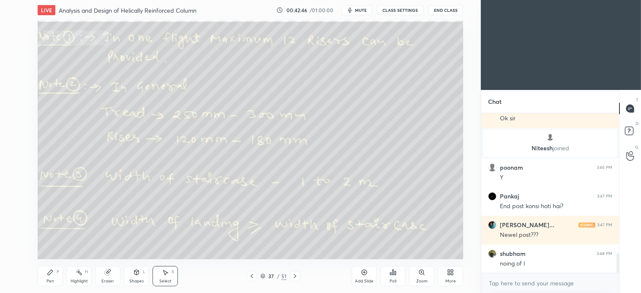
click at [49, 272] on icon at bounding box center [50, 272] width 5 height 5
click at [15, 60] on div at bounding box center [14, 60] width 7 height 7
click at [17, 128] on div at bounding box center [14, 129] width 14 height 14
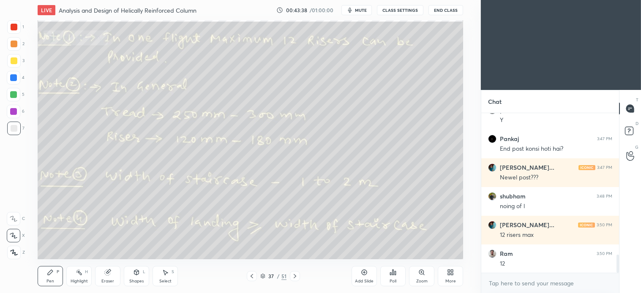
scroll to position [1230, 0]
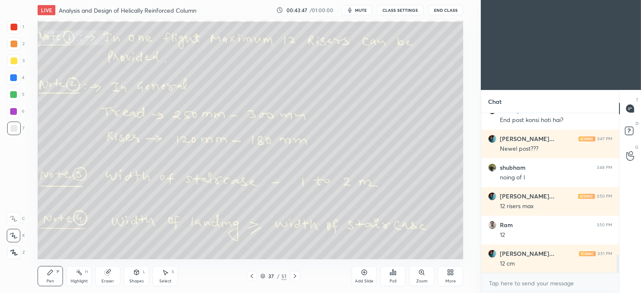
click at [167, 273] on icon at bounding box center [165, 272] width 7 height 7
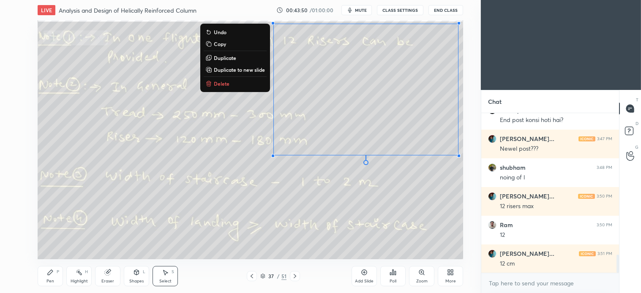
click at [224, 78] on div "0 ° Undo Copy Duplicate Duplicate to new slide Delete" at bounding box center [251, 139] width 426 height 239
click at [222, 82] on p "Delete" at bounding box center [222, 83] width 16 height 7
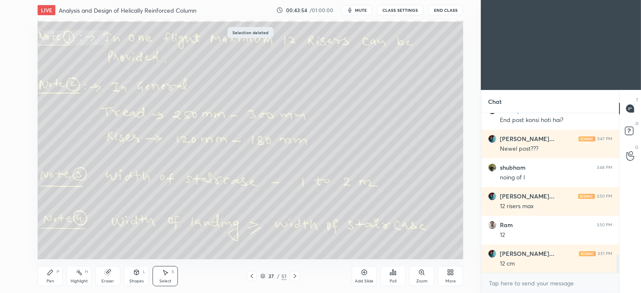
click at [55, 277] on div "Pen P" at bounding box center [50, 276] width 25 height 20
click at [251, 277] on icon at bounding box center [252, 276] width 7 height 7
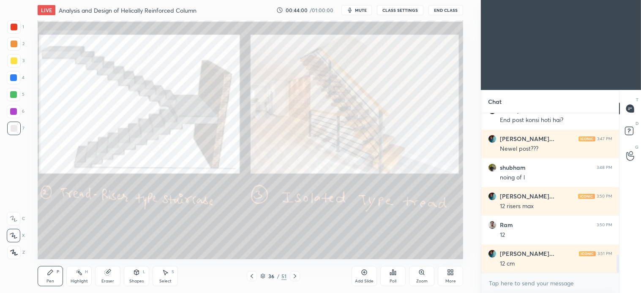
click at [18, 26] on div at bounding box center [14, 27] width 14 height 14
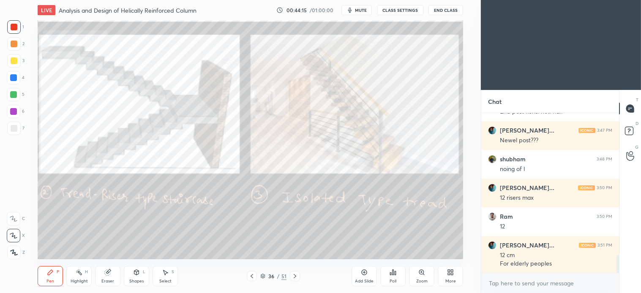
scroll to position [1268, 0]
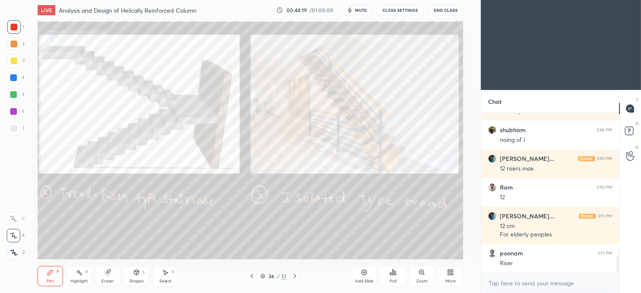
click at [296, 276] on icon at bounding box center [295, 276] width 7 height 7
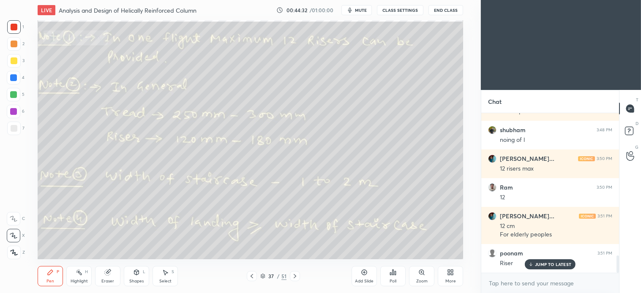
scroll to position [1296, 0]
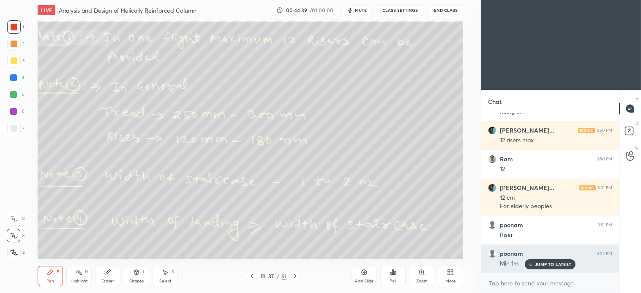
click at [545, 268] on div "JUMP TO LATEST" at bounding box center [550, 265] width 51 height 10
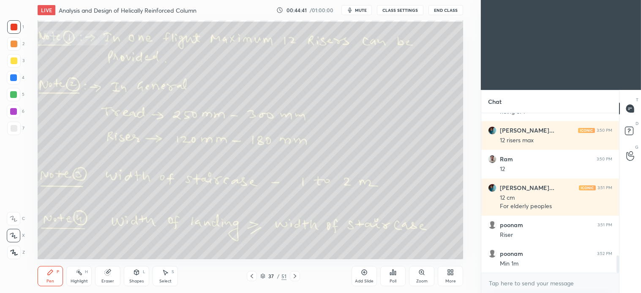
click at [167, 278] on div "Select S" at bounding box center [165, 276] width 25 height 20
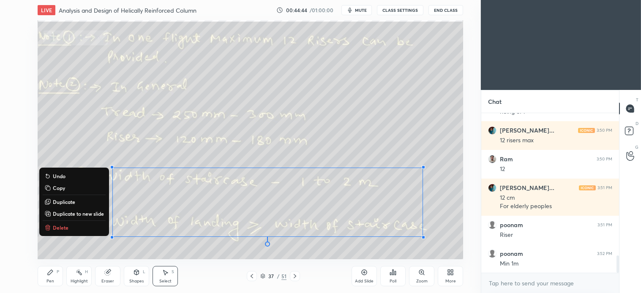
click at [60, 226] on p "Delete" at bounding box center [61, 227] width 16 height 7
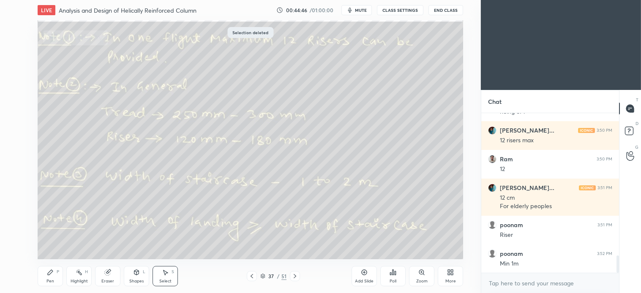
click at [297, 274] on icon at bounding box center [295, 276] width 7 height 7
click at [261, 276] on icon at bounding box center [262, 276] width 5 height 5
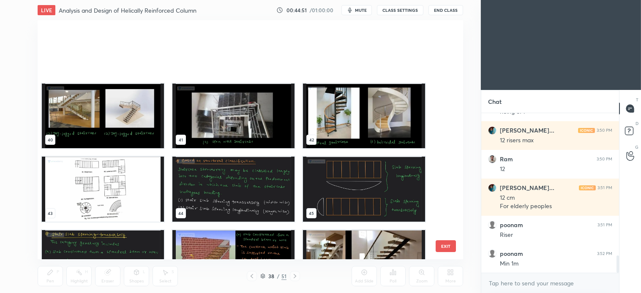
scroll to position [1009, 0]
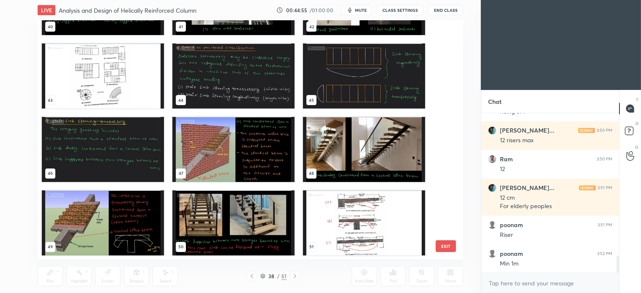
click at [236, 77] on img "grid" at bounding box center [233, 76] width 122 height 65
click at [241, 77] on div "40 41 42 43 44 45 46 47 48 49 50 51" at bounding box center [243, 139] width 411 height 239
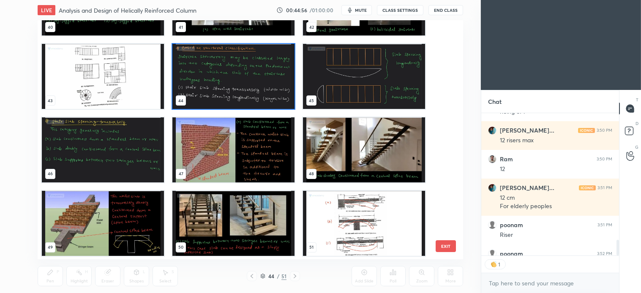
scroll to position [140, 135]
click at [241, 90] on img "grid" at bounding box center [233, 76] width 122 height 65
click at [252, 90] on img "grid" at bounding box center [233, 76] width 122 height 65
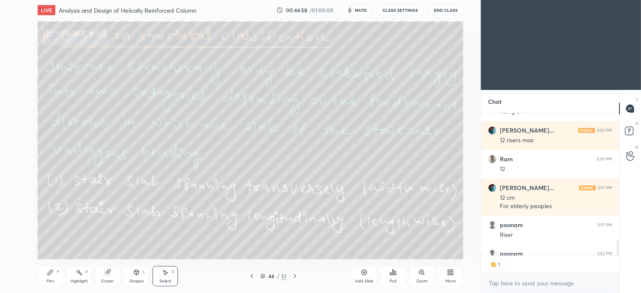
click at [49, 278] on div "Pen P" at bounding box center [50, 276] width 25 height 20
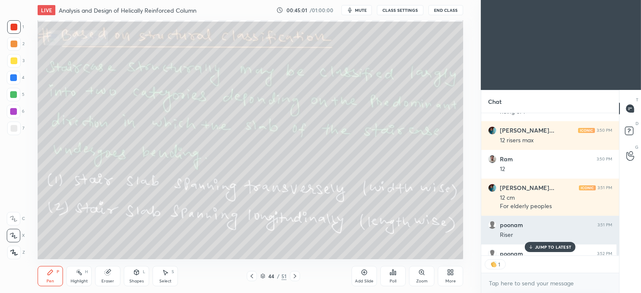
scroll to position [1314, 0]
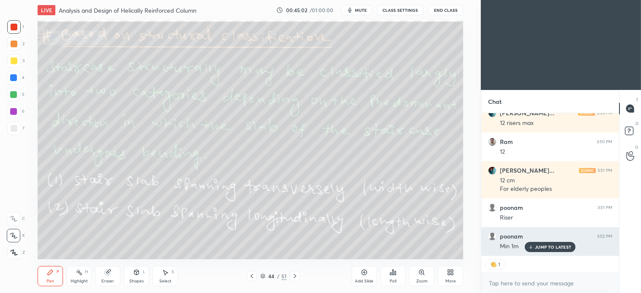
click at [555, 248] on p "JUMP TO LATEST" at bounding box center [553, 247] width 36 height 5
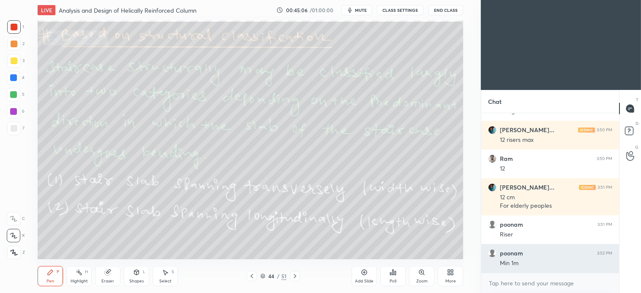
scroll to position [1296, 0]
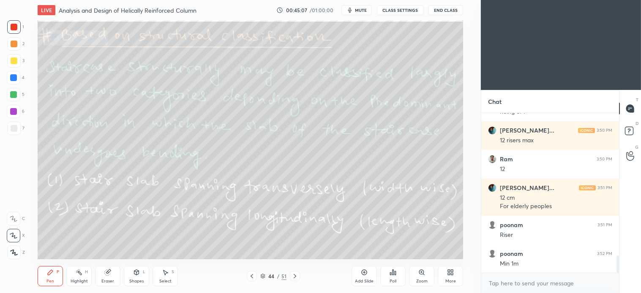
click at [17, 127] on div at bounding box center [14, 129] width 14 height 14
click at [168, 271] on icon at bounding box center [165, 272] width 7 height 7
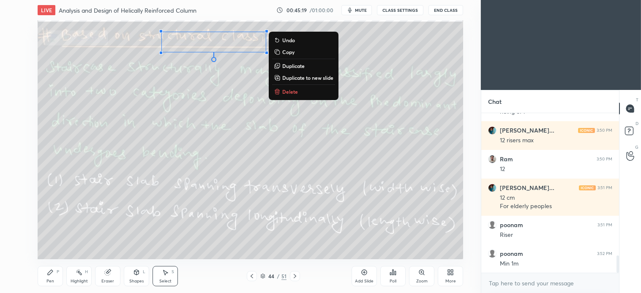
click at [294, 92] on p "Delete" at bounding box center [290, 91] width 16 height 7
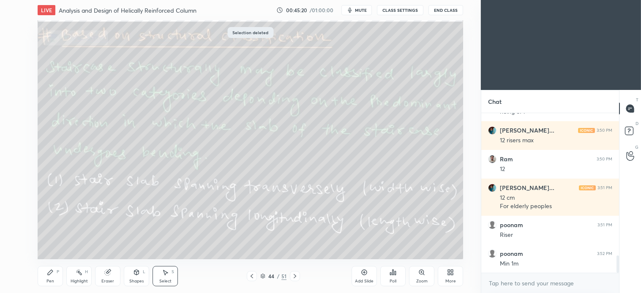
click at [53, 277] on div "Pen P" at bounding box center [50, 276] width 25 height 20
click at [133, 277] on div "Shapes L" at bounding box center [136, 276] width 25 height 20
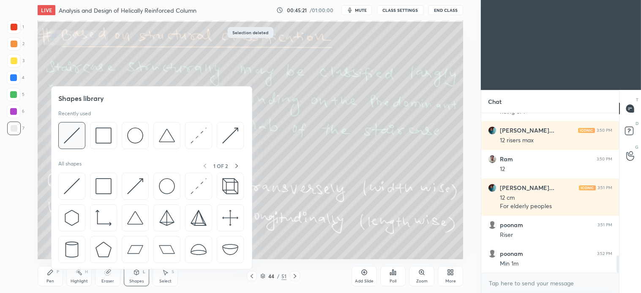
click at [73, 133] on img at bounding box center [72, 136] width 16 height 16
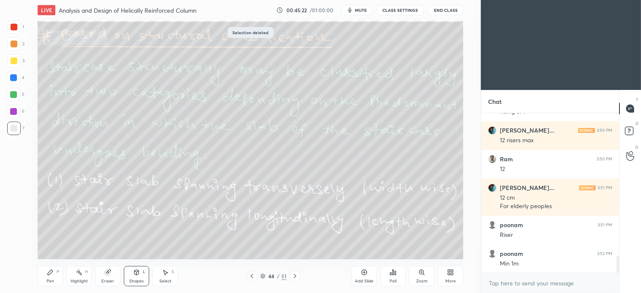
click at [11, 94] on div at bounding box center [13, 94] width 7 height 7
click at [15, 60] on div at bounding box center [14, 60] width 7 height 7
click at [298, 278] on icon at bounding box center [295, 276] width 7 height 7
click at [53, 268] on div "Pen P" at bounding box center [50, 276] width 25 height 20
click at [171, 276] on div "Select S" at bounding box center [165, 276] width 25 height 20
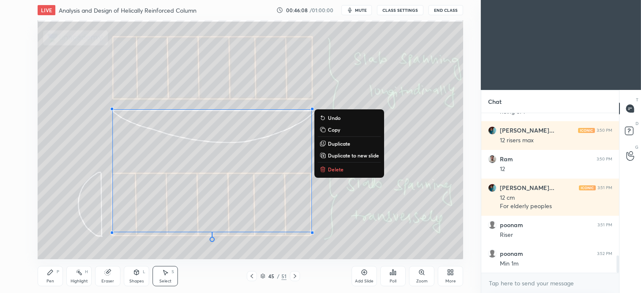
click at [161, 254] on div "0 ° Undo Copy Duplicate Duplicate to new slide Delete" at bounding box center [251, 139] width 426 height 239
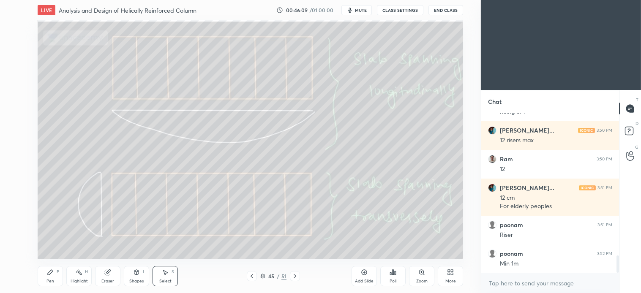
click at [55, 277] on div "Pen P" at bounding box center [50, 276] width 25 height 20
click at [170, 276] on div "Select S" at bounding box center [165, 276] width 25 height 20
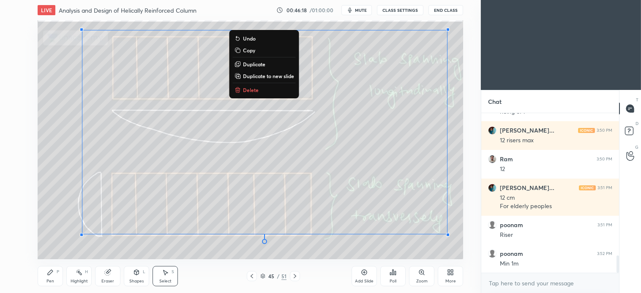
click at [250, 94] on button "Delete" at bounding box center [264, 90] width 63 height 10
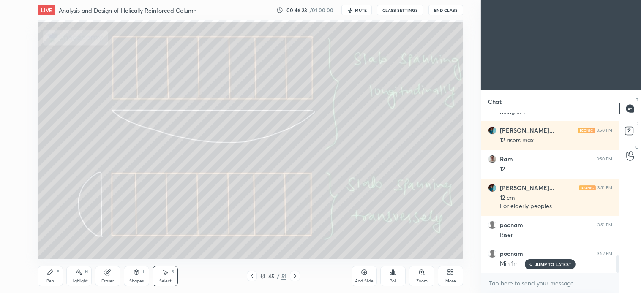
scroll to position [1325, 0]
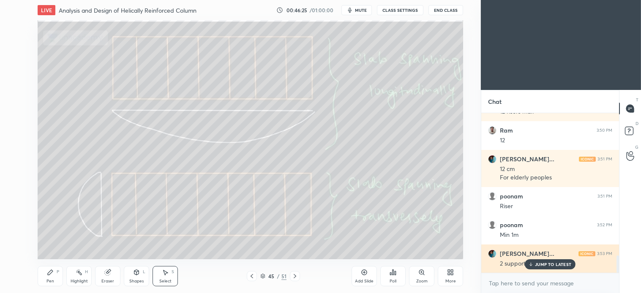
click at [552, 263] on p "JUMP TO LATEST" at bounding box center [553, 264] width 36 height 5
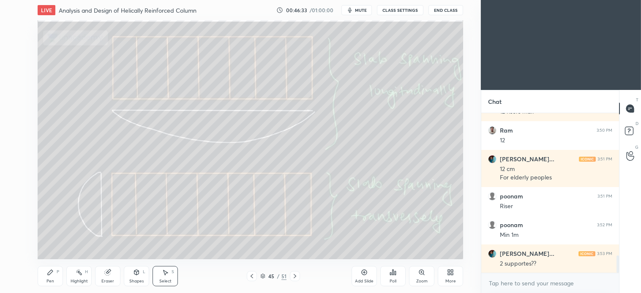
click at [57, 273] on div "P" at bounding box center [58, 272] width 3 height 4
click at [169, 274] on div "Select S" at bounding box center [165, 276] width 25 height 20
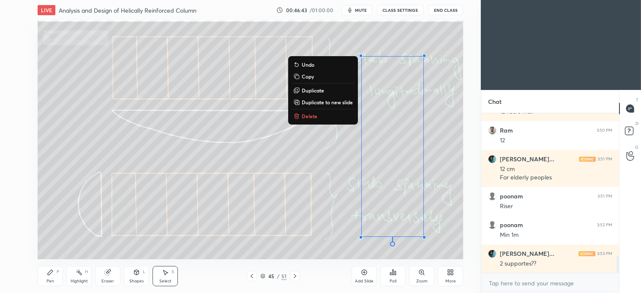
click at [311, 118] on p "Delete" at bounding box center [310, 116] width 16 height 7
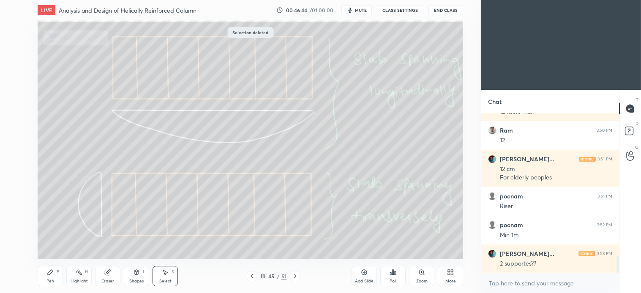
click at [297, 274] on icon at bounding box center [295, 276] width 7 height 7
click at [56, 275] on div "Pen P" at bounding box center [50, 276] width 25 height 20
click at [295, 276] on icon at bounding box center [295, 276] width 7 height 7
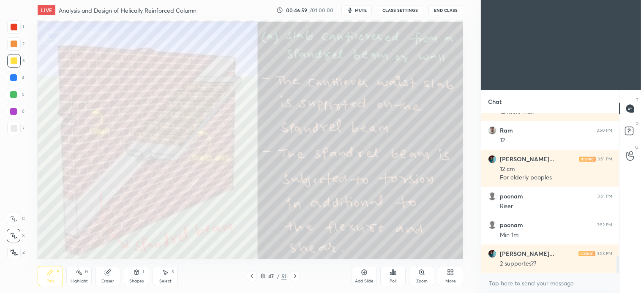
click at [18, 27] on div at bounding box center [14, 27] width 14 height 14
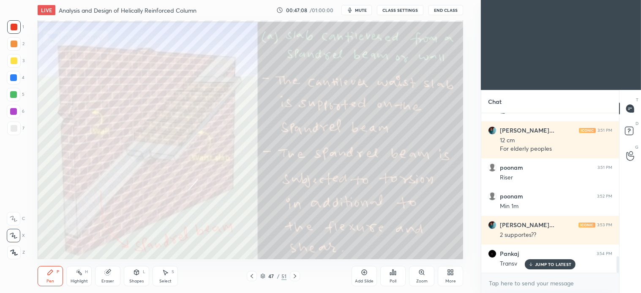
scroll to position [1383, 0]
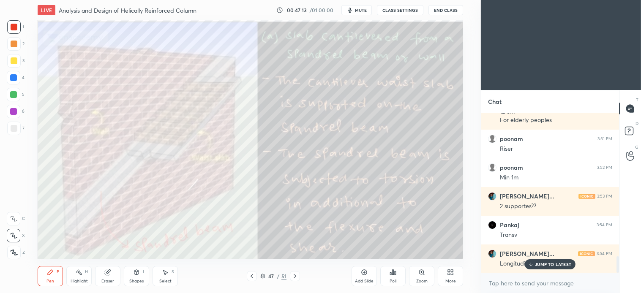
click at [17, 131] on div at bounding box center [14, 129] width 14 height 14
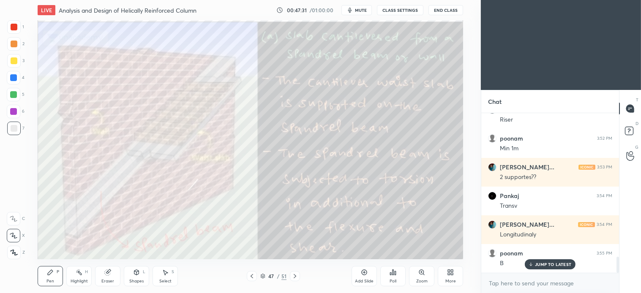
scroll to position [1440, 0]
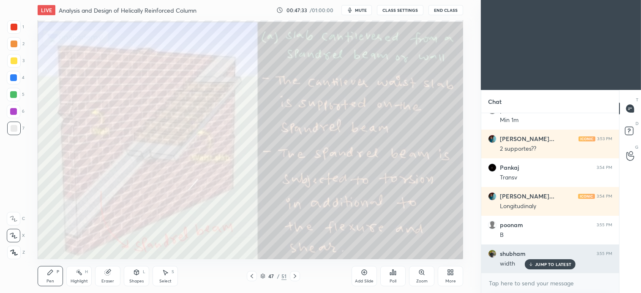
click at [557, 265] on p "JUMP TO LATEST" at bounding box center [553, 264] width 36 height 5
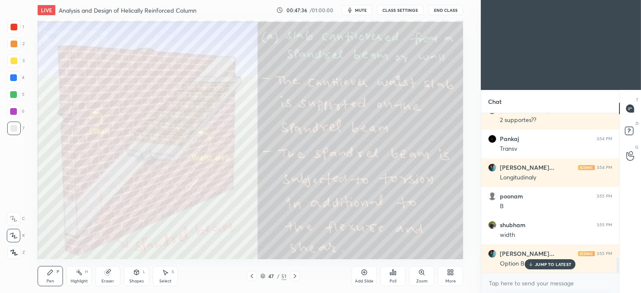
scroll to position [1498, 0]
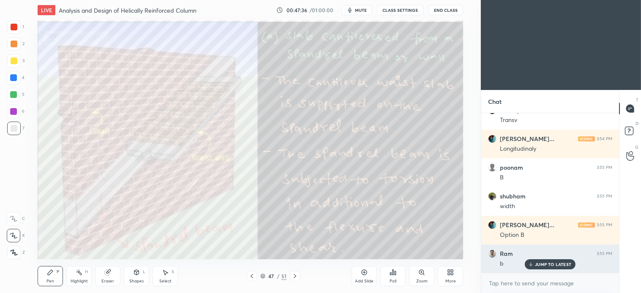
click at [558, 262] on p "JUMP TO LATEST" at bounding box center [553, 264] width 36 height 5
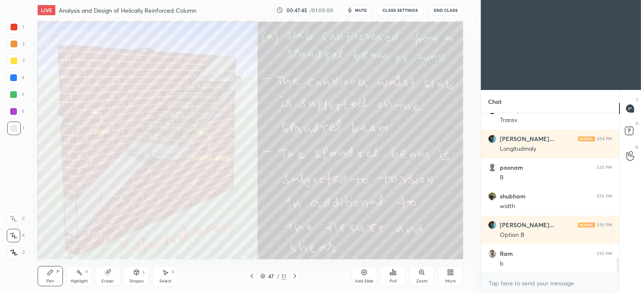
click at [173, 275] on div "Select S" at bounding box center [165, 276] width 25 height 20
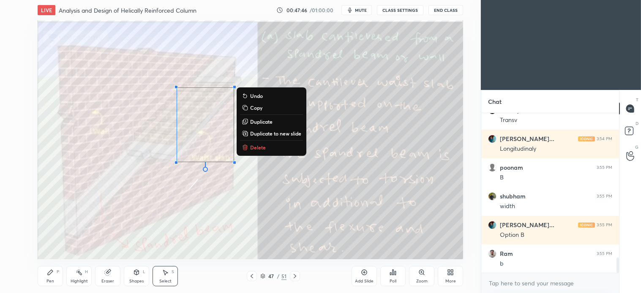
click at [255, 148] on p "Delete" at bounding box center [258, 147] width 16 height 7
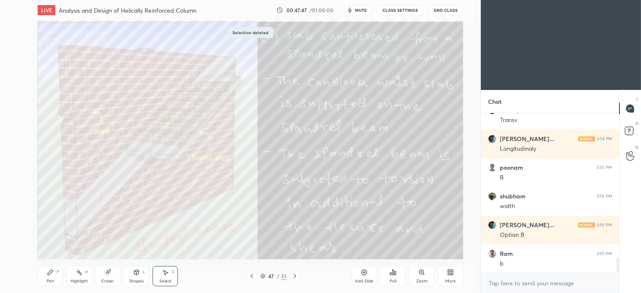
click at [54, 274] on div "Pen P" at bounding box center [50, 276] width 25 height 20
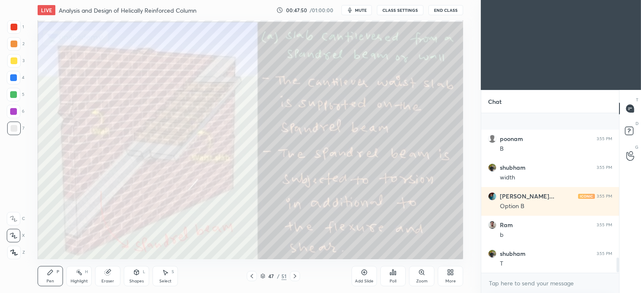
scroll to position [1584, 0]
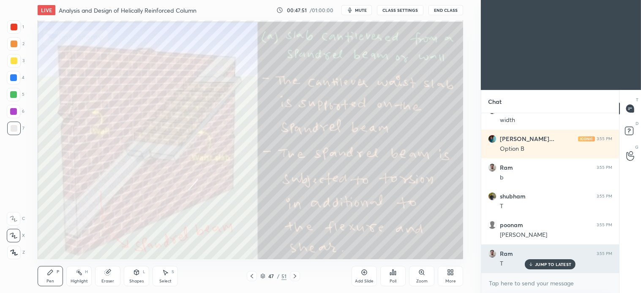
click at [554, 268] on div "JUMP TO LATEST" at bounding box center [550, 265] width 51 height 10
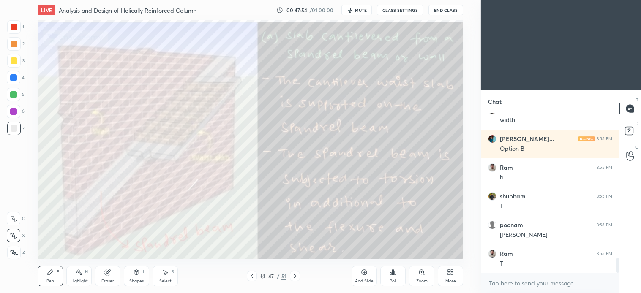
click at [169, 275] on div "Select S" at bounding box center [165, 276] width 25 height 20
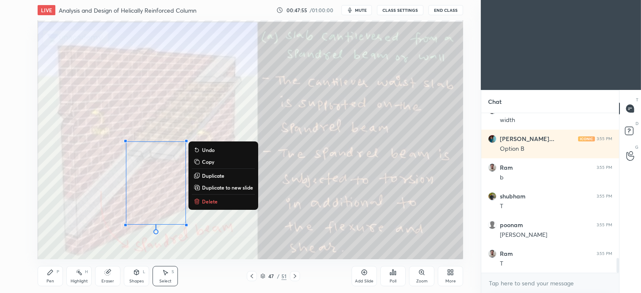
click at [210, 199] on p "Delete" at bounding box center [210, 201] width 16 height 7
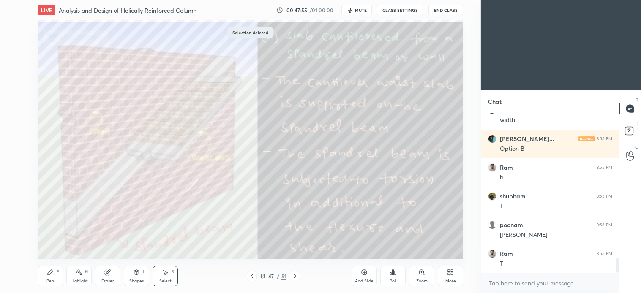
scroll to position [1613, 0]
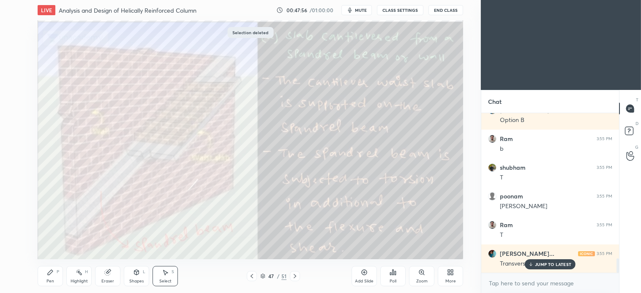
click at [51, 272] on icon at bounding box center [50, 272] width 5 height 5
click at [162, 273] on icon at bounding box center [165, 272] width 7 height 7
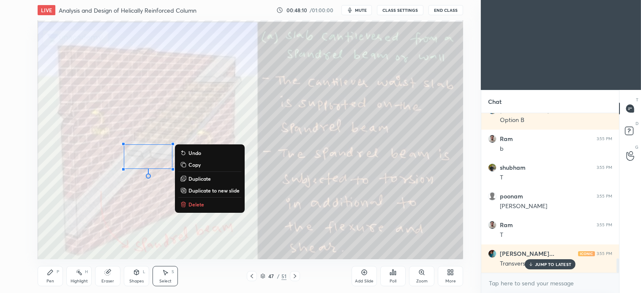
click at [202, 204] on p "Delete" at bounding box center [197, 204] width 16 height 7
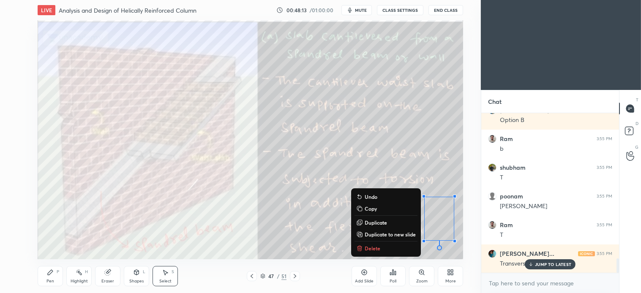
click at [370, 249] on p "Delete" at bounding box center [373, 248] width 16 height 7
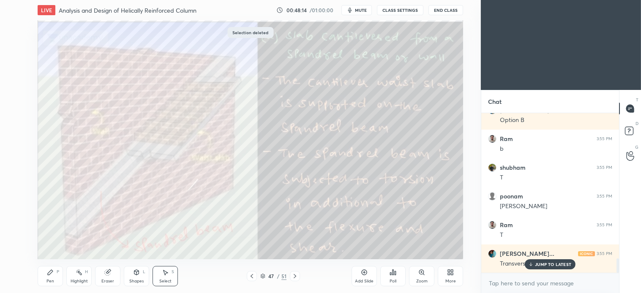
click at [54, 274] on div "Pen P" at bounding box center [50, 276] width 25 height 20
click at [167, 272] on icon at bounding box center [165, 272] width 7 height 7
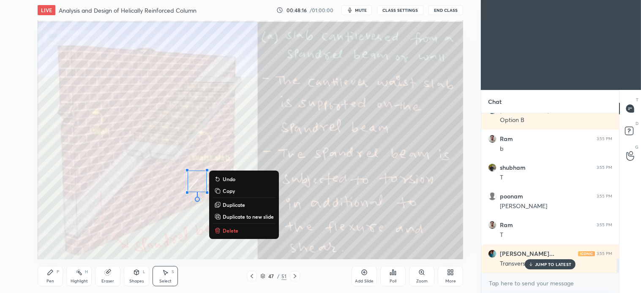
click at [232, 227] on p "Delete" at bounding box center [231, 230] width 16 height 7
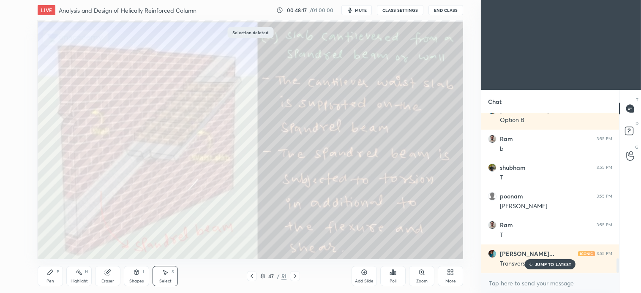
click at [293, 278] on icon at bounding box center [295, 276] width 7 height 7
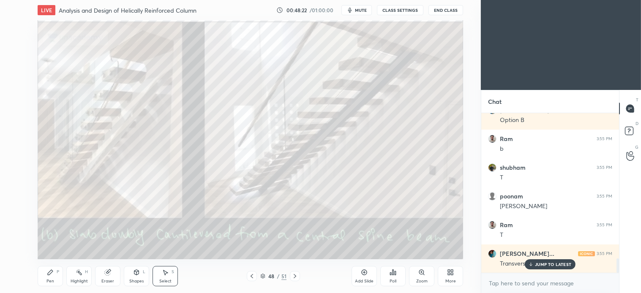
click at [48, 273] on icon at bounding box center [50, 272] width 7 height 7
click at [293, 275] on icon at bounding box center [295, 276] width 7 height 7
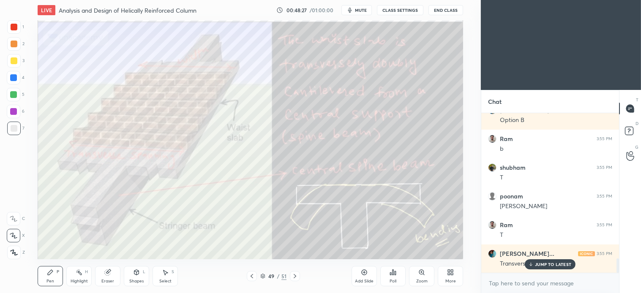
click at [61, 273] on div "Pen P" at bounding box center [50, 276] width 25 height 20
click at [15, 134] on div at bounding box center [14, 129] width 14 height 14
click at [20, 24] on div at bounding box center [14, 27] width 14 height 14
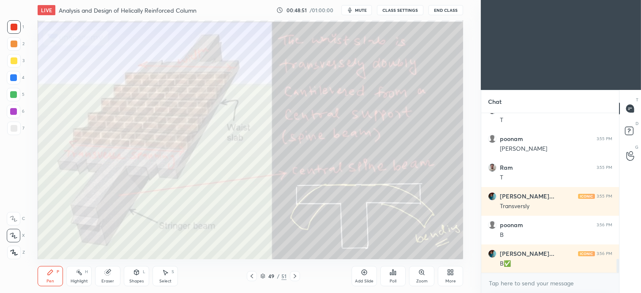
scroll to position [1699, 0]
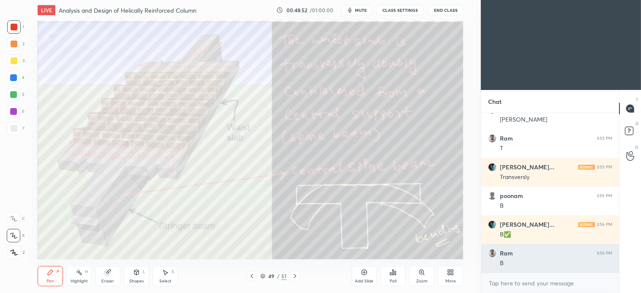
click at [555, 267] on div "B" at bounding box center [556, 264] width 112 height 8
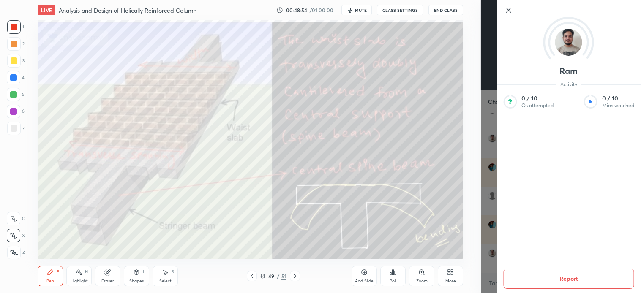
click at [508, 7] on icon at bounding box center [508, 10] width 10 height 10
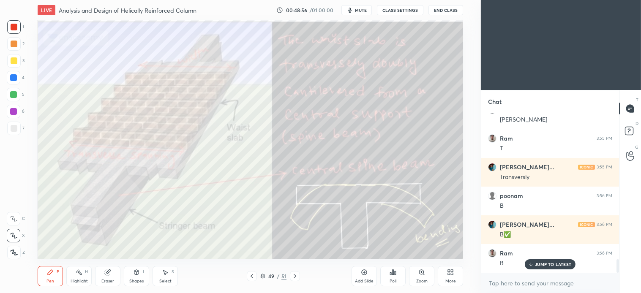
scroll to position [1727, 0]
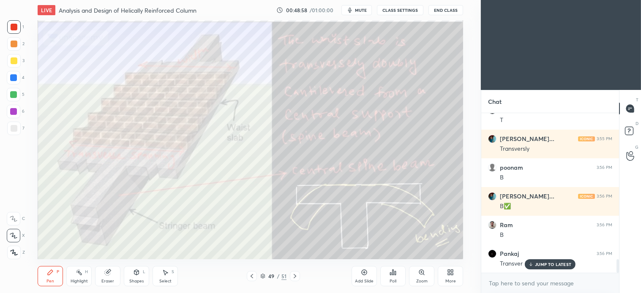
click at [252, 274] on icon at bounding box center [252, 276] width 7 height 7
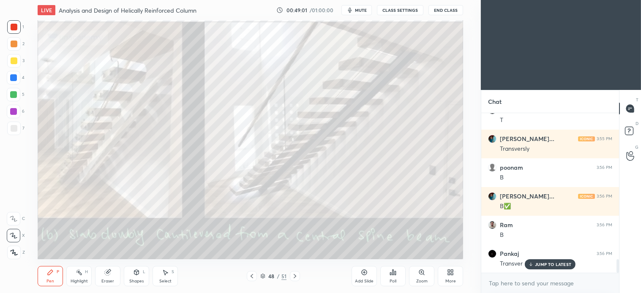
scroll to position [1756, 0]
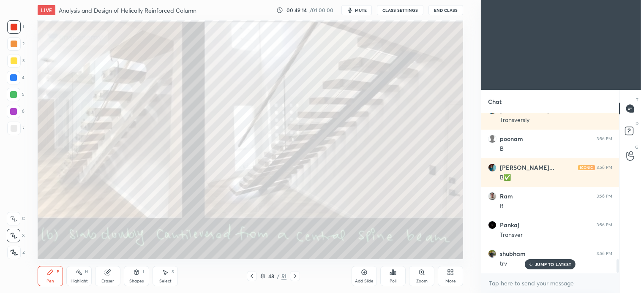
click at [166, 272] on icon at bounding box center [166, 273] width 5 height 5
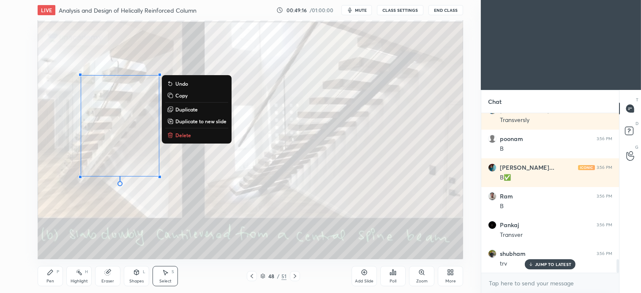
click at [180, 137] on p "Delete" at bounding box center [183, 135] width 16 height 7
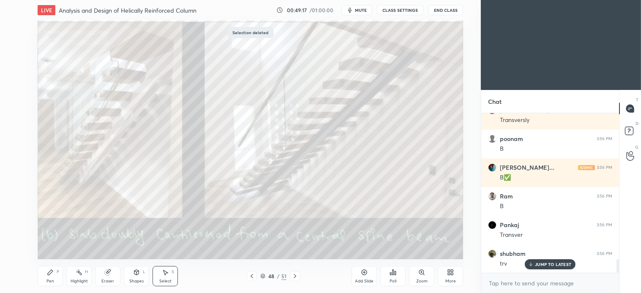
click at [296, 276] on icon at bounding box center [295, 276] width 7 height 7
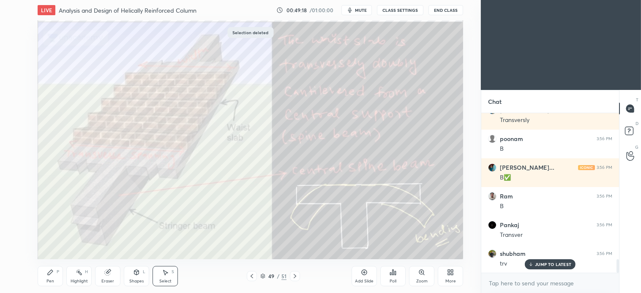
click at [56, 269] on div "Pen P" at bounding box center [50, 276] width 25 height 20
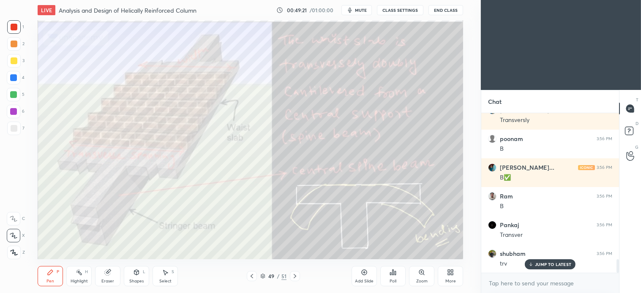
click at [165, 277] on div "Select S" at bounding box center [165, 276] width 25 height 20
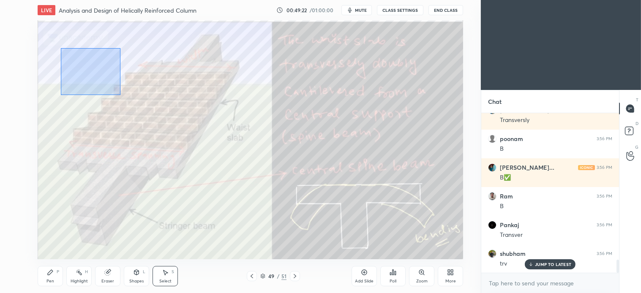
scroll to position [1785, 0]
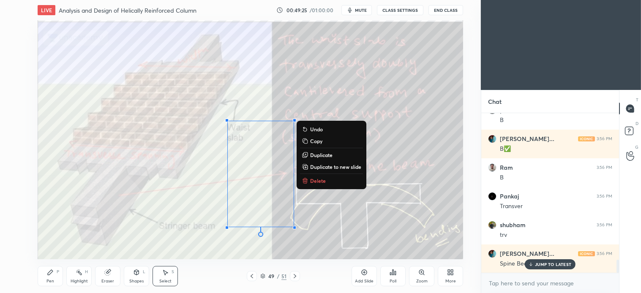
click at [321, 183] on p "Delete" at bounding box center [318, 181] width 16 height 7
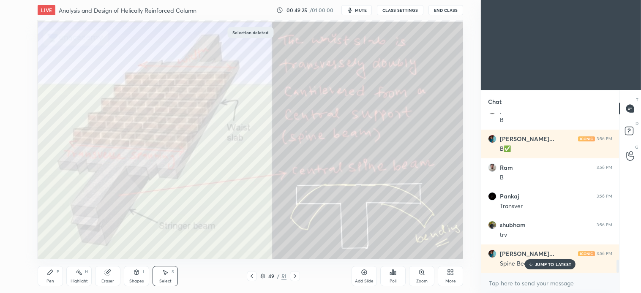
click at [51, 271] on icon at bounding box center [50, 272] width 5 height 5
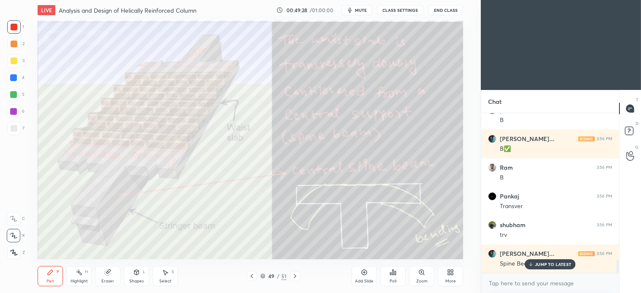
click at [167, 276] on div "Select S" at bounding box center [165, 276] width 25 height 20
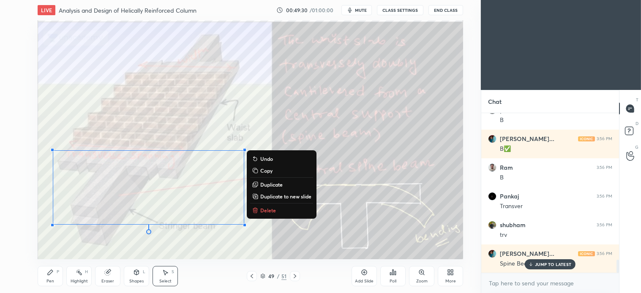
click at [266, 210] on p "Delete" at bounding box center [268, 210] width 16 height 7
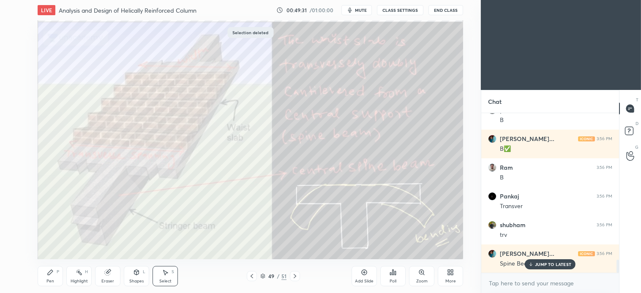
click at [294, 277] on icon at bounding box center [295, 276] width 7 height 7
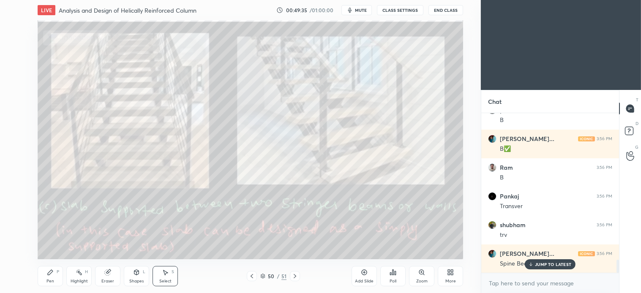
click at [290, 275] on div at bounding box center [295, 276] width 10 height 10
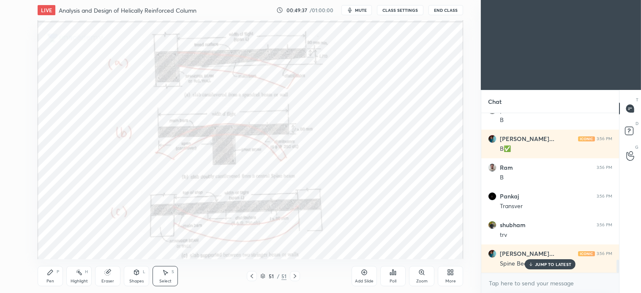
click at [249, 277] on icon at bounding box center [252, 276] width 7 height 7
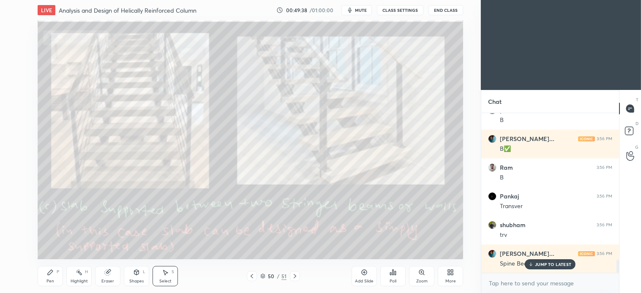
click at [47, 272] on icon at bounding box center [50, 272] width 7 height 7
click at [14, 47] on div at bounding box center [14, 44] width 14 height 14
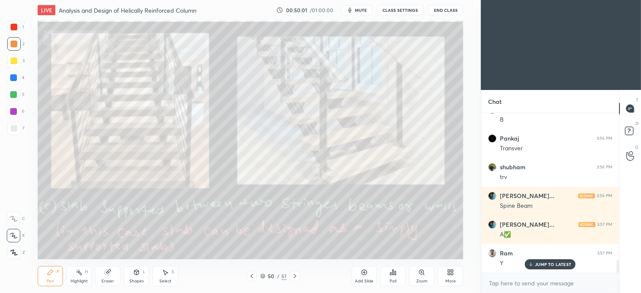
scroll to position [1871, 0]
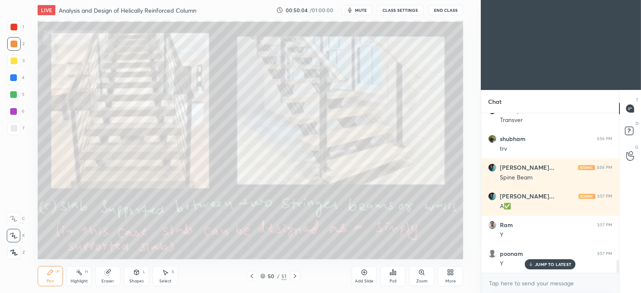
click at [169, 276] on div "Select S" at bounding box center [165, 276] width 25 height 20
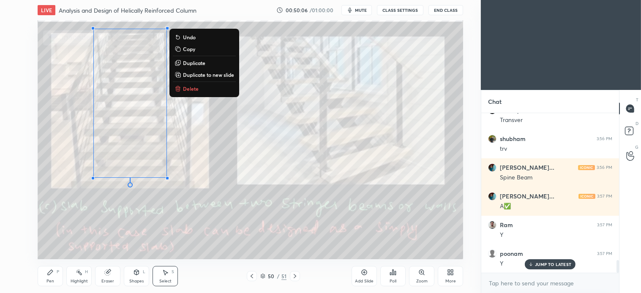
click at [194, 91] on p "Delete" at bounding box center [191, 88] width 16 height 7
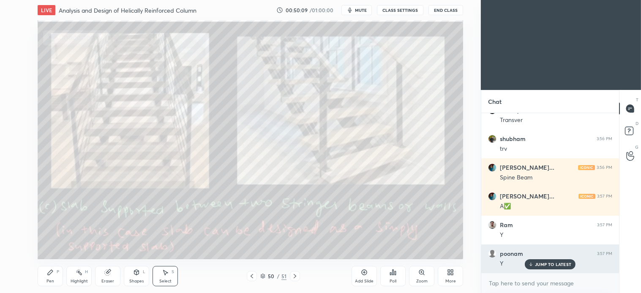
click at [538, 262] on p "JUMP TO LATEST" at bounding box center [553, 264] width 36 height 5
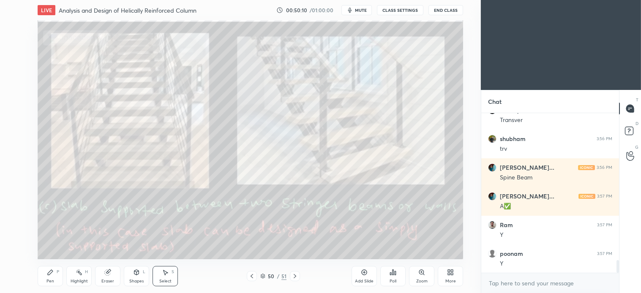
click at [295, 276] on icon at bounding box center [295, 276] width 7 height 7
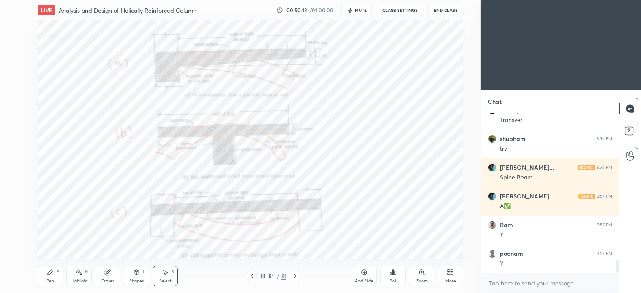
click at [52, 279] on div "Pen" at bounding box center [50, 281] width 8 height 4
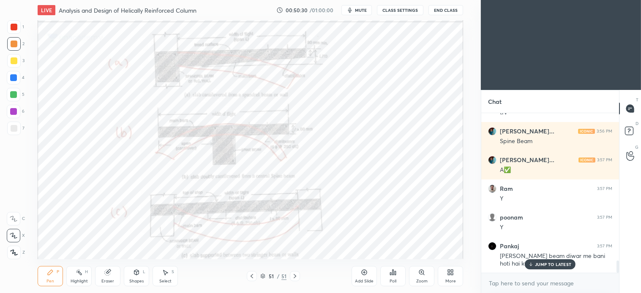
scroll to position [1936, 0]
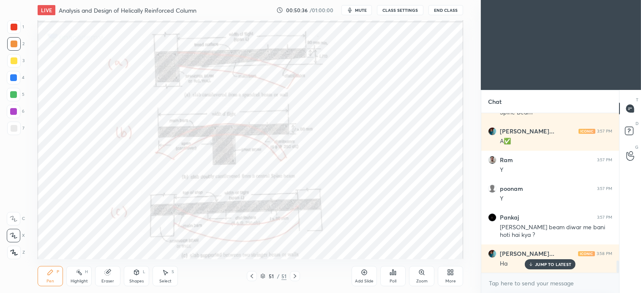
click at [166, 275] on icon at bounding box center [165, 272] width 7 height 7
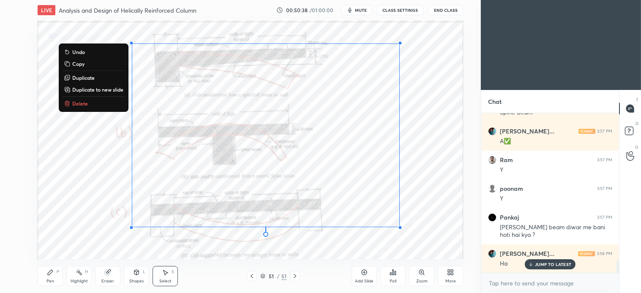
click at [79, 105] on p "Delete" at bounding box center [80, 103] width 16 height 7
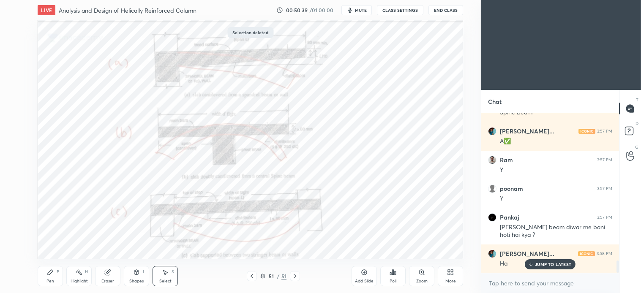
click at [52, 276] on div "Pen P" at bounding box center [50, 276] width 25 height 20
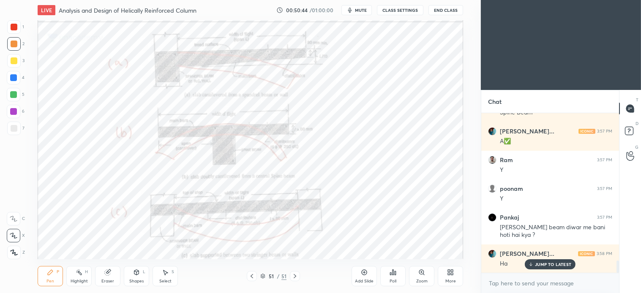
click at [296, 276] on icon at bounding box center [295, 276] width 7 height 7
click at [297, 276] on icon at bounding box center [295, 276] width 7 height 7
click at [454, 273] on icon at bounding box center [450, 272] width 7 height 7
click at [399, 189] on div "Upload File" at bounding box center [403, 188] width 34 height 20
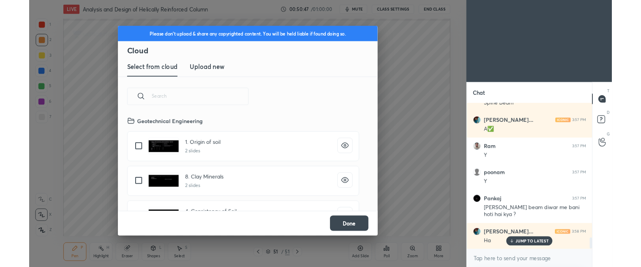
scroll to position [104, 271]
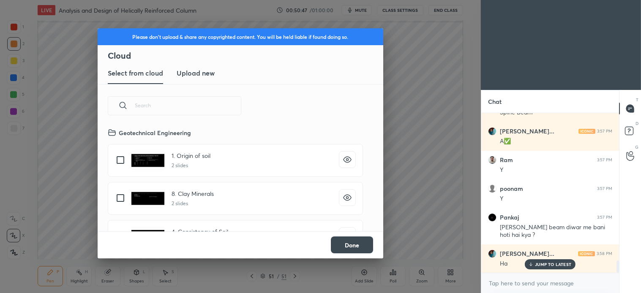
click at [205, 65] on new "Upload new" at bounding box center [196, 73] width 38 height 21
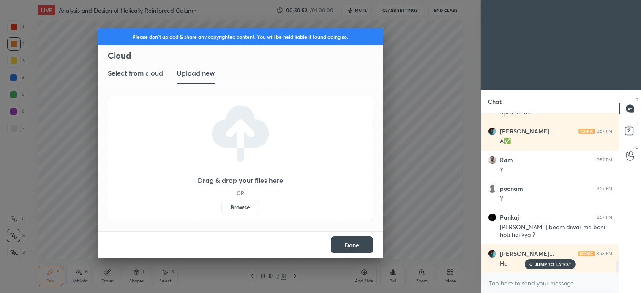
click at [244, 205] on label "Browse" at bounding box center [240, 208] width 38 height 14
click at [221, 205] on input "Browse" at bounding box center [221, 208] width 0 height 14
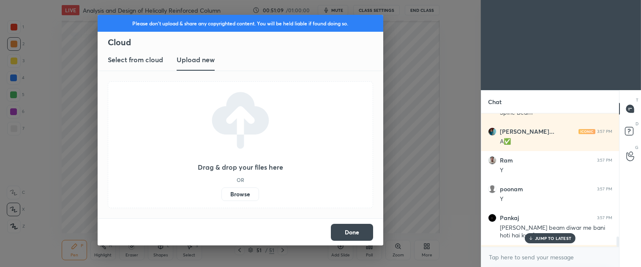
scroll to position [3, 2]
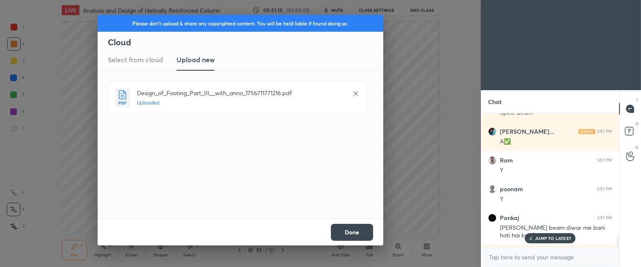
click at [360, 233] on button "Done" at bounding box center [352, 232] width 42 height 17
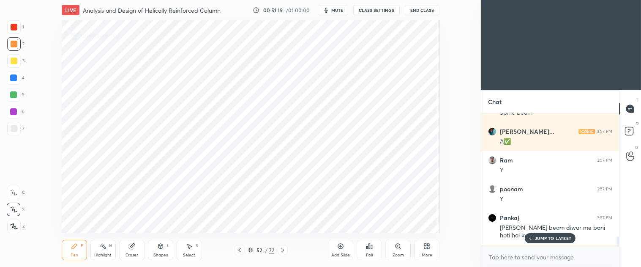
click at [550, 235] on p "JUMP TO LATEST" at bounding box center [553, 237] width 36 height 5
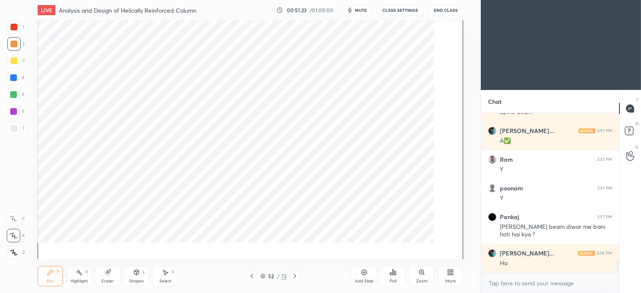
scroll to position [1937, 0]
click at [296, 275] on icon at bounding box center [295, 276] width 7 height 7
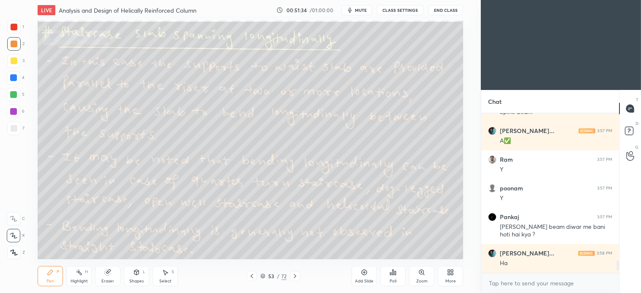
click at [13, 128] on div at bounding box center [14, 128] width 7 height 7
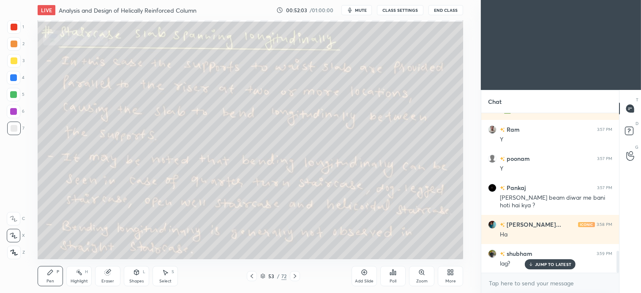
scroll to position [993, 0]
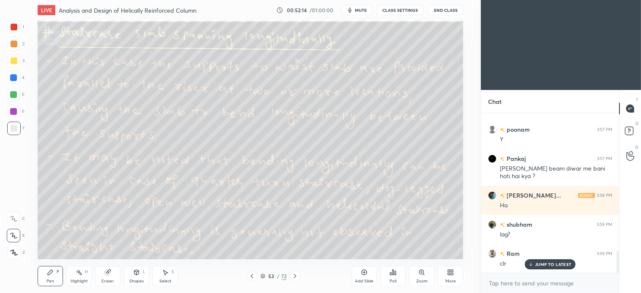
click at [296, 278] on icon at bounding box center [295, 276] width 7 height 7
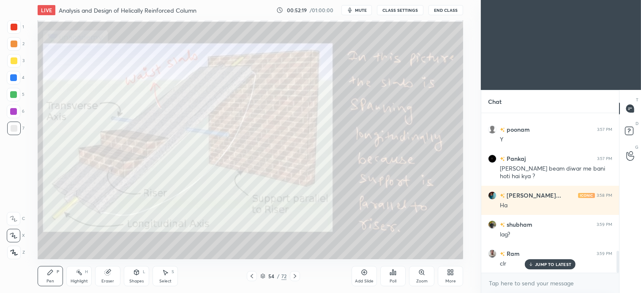
click at [17, 27] on div at bounding box center [14, 27] width 7 height 7
click at [19, 131] on div at bounding box center [14, 129] width 14 height 14
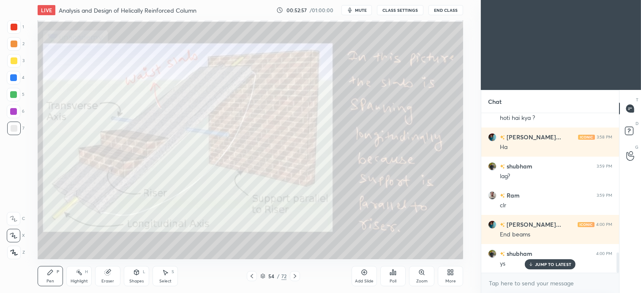
scroll to position [1110, 0]
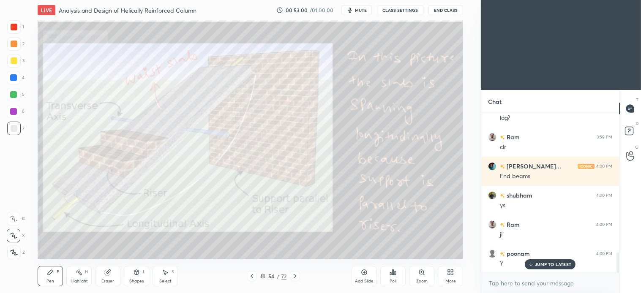
click at [168, 276] on icon at bounding box center [165, 272] width 7 height 7
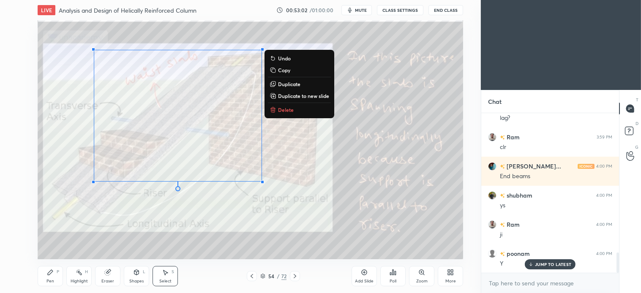
click at [280, 108] on p "Delete" at bounding box center [286, 110] width 16 height 7
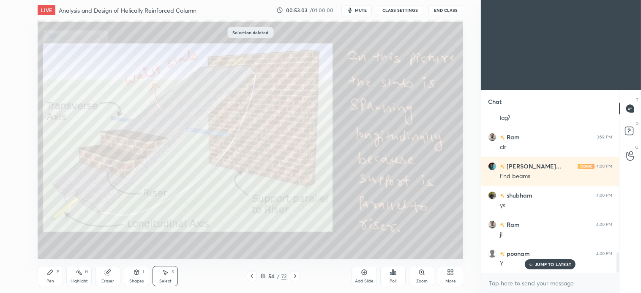
click at [52, 272] on icon at bounding box center [50, 272] width 5 height 5
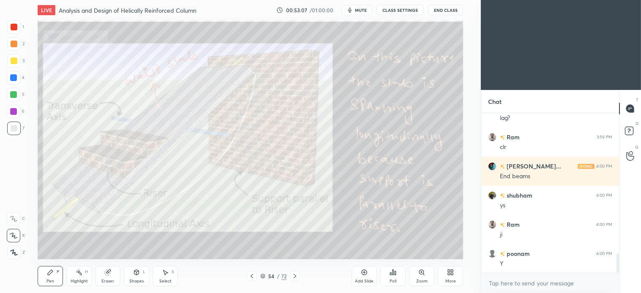
scroll to position [1139, 0]
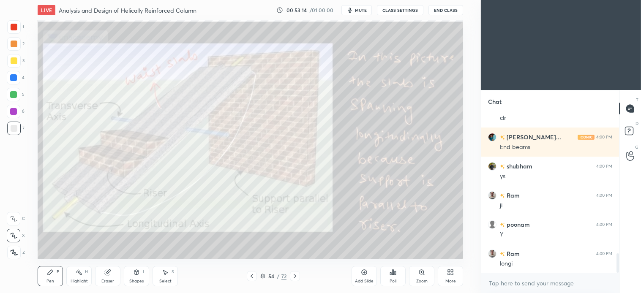
click at [172, 277] on div "Select S" at bounding box center [165, 276] width 25 height 20
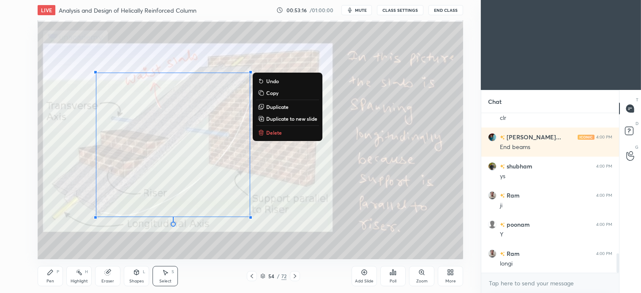
click at [274, 139] on div "0 ° Undo Copy Duplicate Duplicate to new slide Delete" at bounding box center [251, 139] width 426 height 239
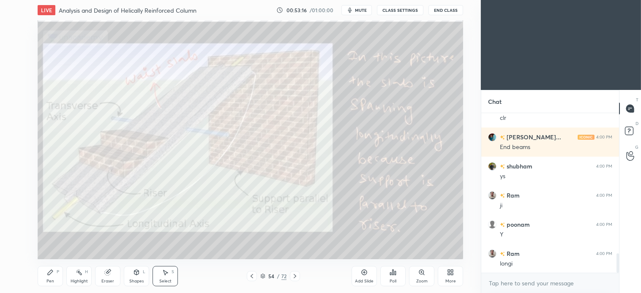
click at [295, 272] on div at bounding box center [295, 276] width 10 height 10
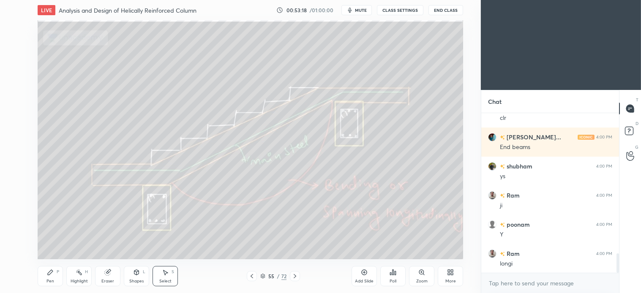
click at [57, 271] on div "P" at bounding box center [58, 272] width 3 height 4
click at [252, 275] on icon at bounding box center [252, 276] width 7 height 7
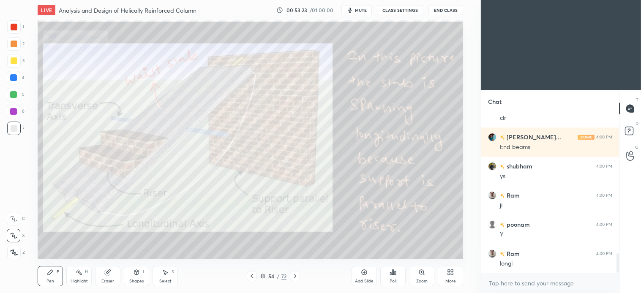
click at [52, 272] on icon at bounding box center [50, 272] width 5 height 5
click at [162, 275] on icon at bounding box center [165, 272] width 7 height 7
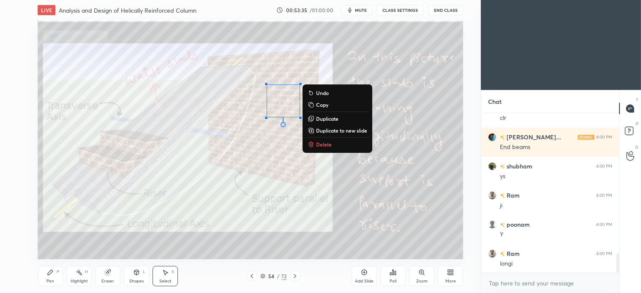
click at [323, 142] on p "Delete" at bounding box center [324, 144] width 16 height 7
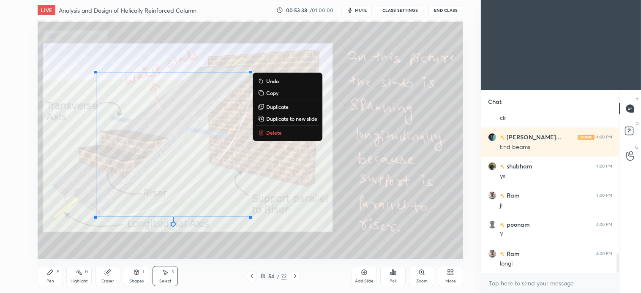
click at [273, 130] on p "Delete" at bounding box center [274, 132] width 16 height 7
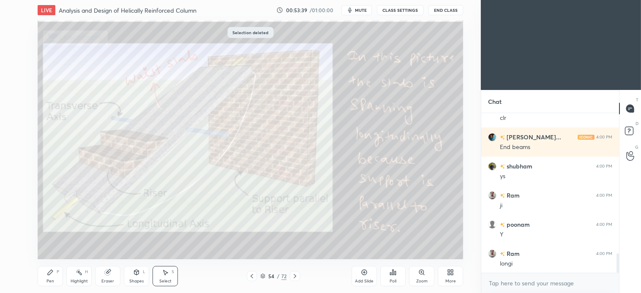
click at [49, 277] on div "Pen P" at bounding box center [50, 276] width 25 height 20
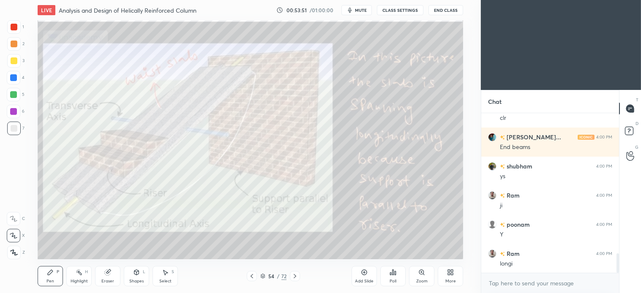
click at [21, 27] on div "1" at bounding box center [15, 27] width 17 height 14
click at [166, 276] on icon at bounding box center [165, 272] width 7 height 7
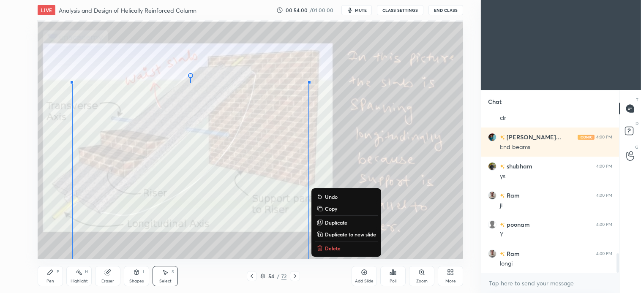
click at [338, 245] on p "Delete" at bounding box center [333, 248] width 16 height 7
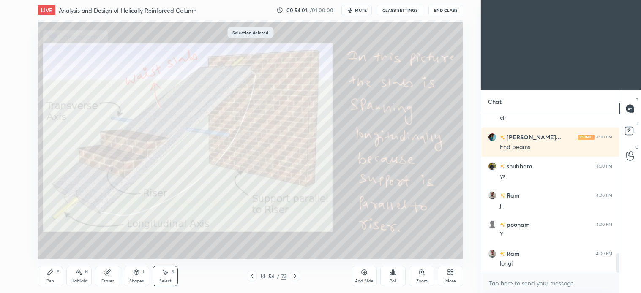
click at [295, 276] on icon at bounding box center [295, 276] width 3 height 4
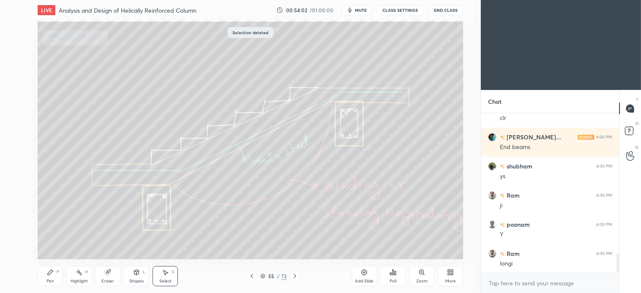
click at [50, 274] on icon at bounding box center [50, 272] width 5 height 5
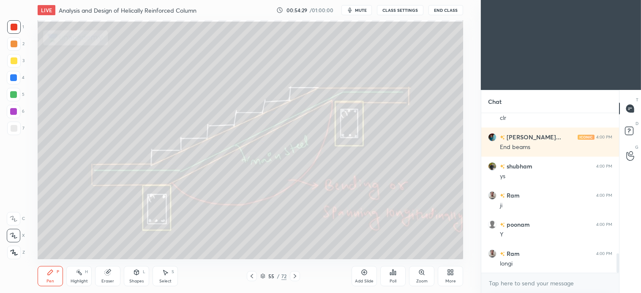
click at [168, 276] on icon at bounding box center [165, 272] width 7 height 7
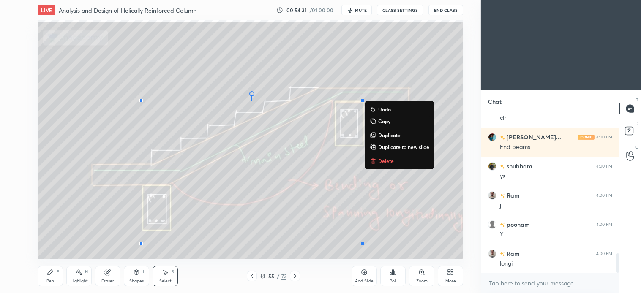
click at [391, 161] on p "Delete" at bounding box center [386, 161] width 16 height 7
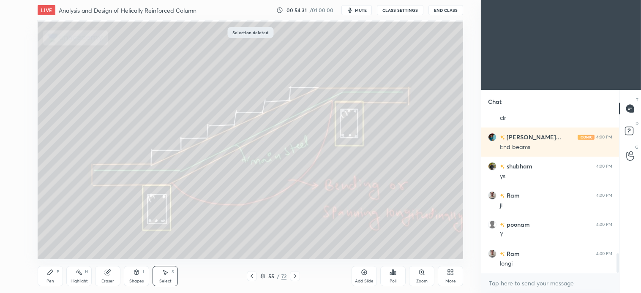
click at [52, 275] on icon at bounding box center [50, 272] width 7 height 7
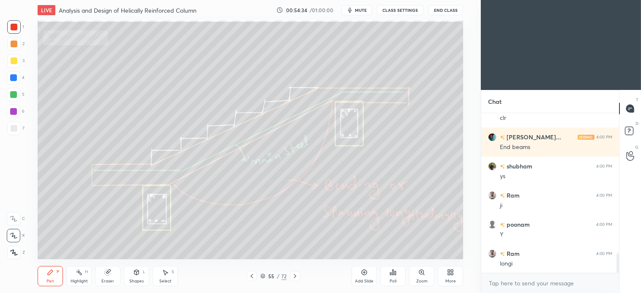
click at [13, 131] on div at bounding box center [14, 128] width 7 height 7
click at [169, 275] on div "Select S" at bounding box center [165, 276] width 25 height 20
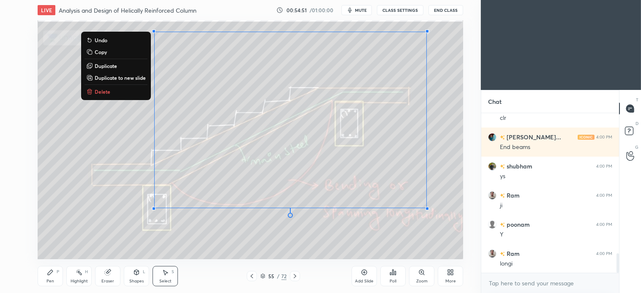
click at [104, 91] on p "Delete" at bounding box center [103, 91] width 16 height 7
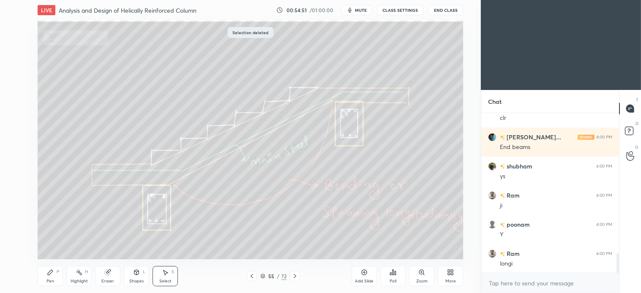
click at [44, 277] on div "Pen P" at bounding box center [50, 276] width 25 height 20
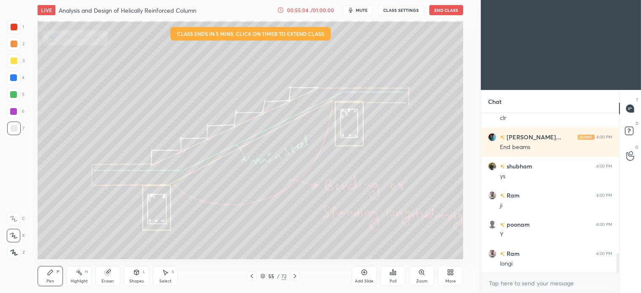
click at [165, 273] on icon at bounding box center [166, 273] width 5 height 5
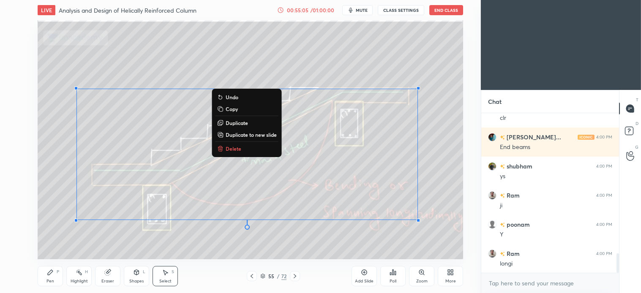
click at [236, 153] on button "Delete" at bounding box center [247, 149] width 63 height 10
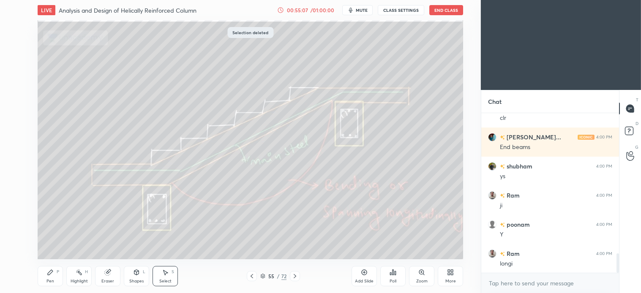
click at [293, 276] on icon at bounding box center [295, 276] width 7 height 7
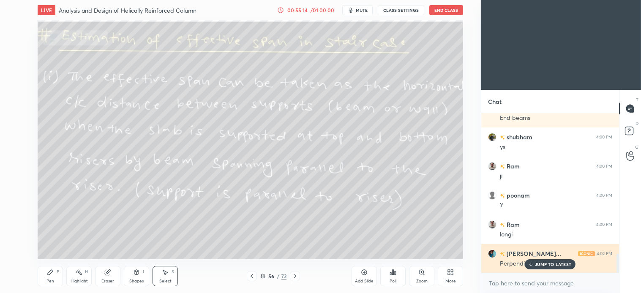
click at [552, 262] on p "JUMP TO LATEST" at bounding box center [553, 264] width 36 height 5
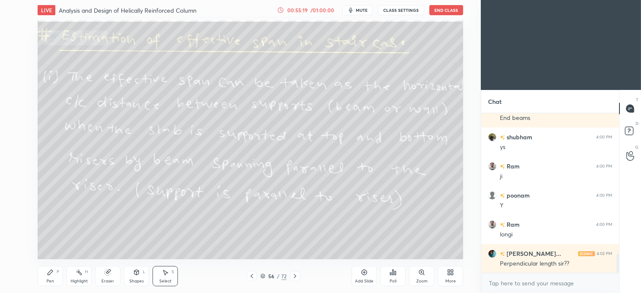
click at [53, 273] on icon at bounding box center [50, 272] width 7 height 7
click at [140, 276] on div "Shapes L" at bounding box center [136, 276] width 25 height 20
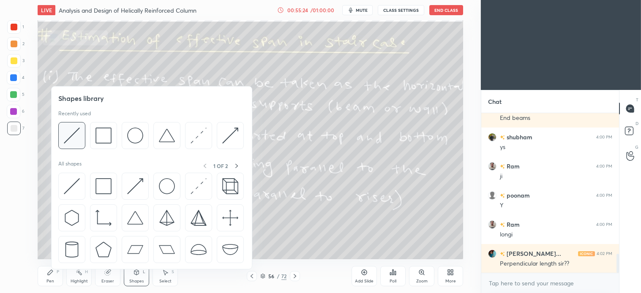
click at [74, 137] on img at bounding box center [72, 136] width 16 height 16
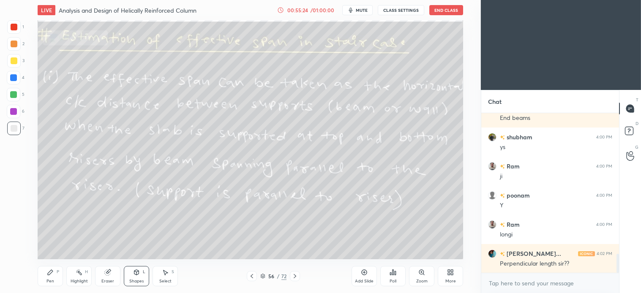
click at [16, 90] on div at bounding box center [14, 95] width 14 height 14
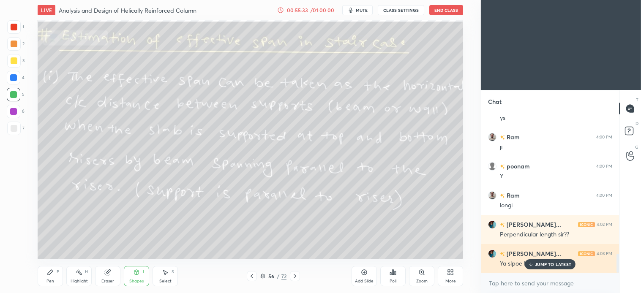
click at [542, 263] on p "JUMP TO LATEST" at bounding box center [553, 264] width 36 height 5
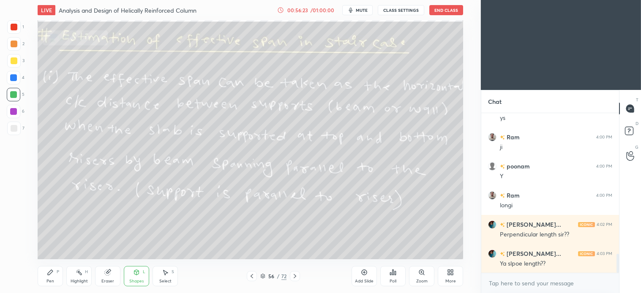
click at [167, 276] on div "Select S" at bounding box center [165, 276] width 25 height 20
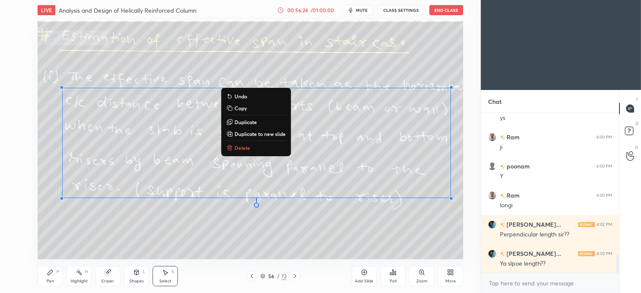
click at [246, 150] on p "Delete" at bounding box center [243, 148] width 16 height 7
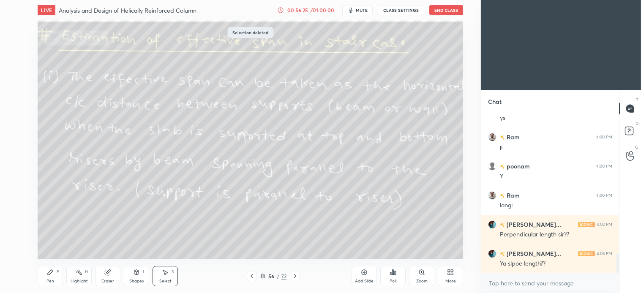
click at [49, 268] on div "Pen P" at bounding box center [50, 276] width 25 height 20
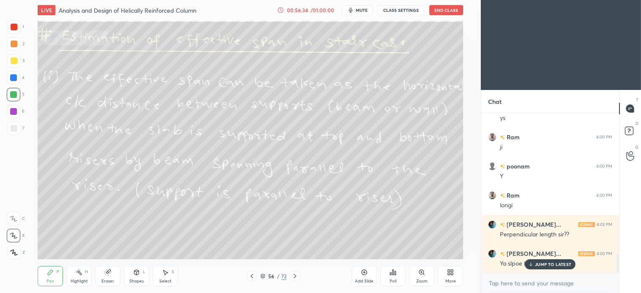
scroll to position [1227, 0]
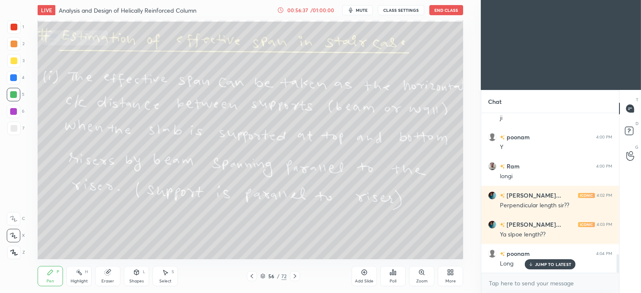
click at [169, 276] on div "Select S" at bounding box center [165, 276] width 25 height 20
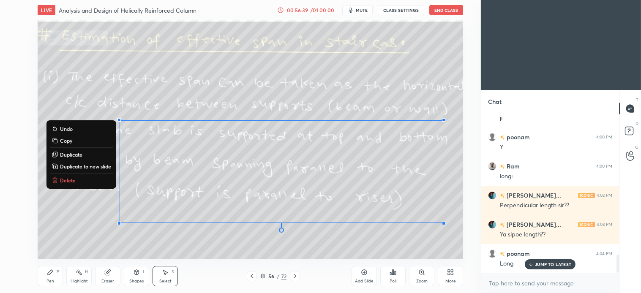
scroll to position [1256, 0]
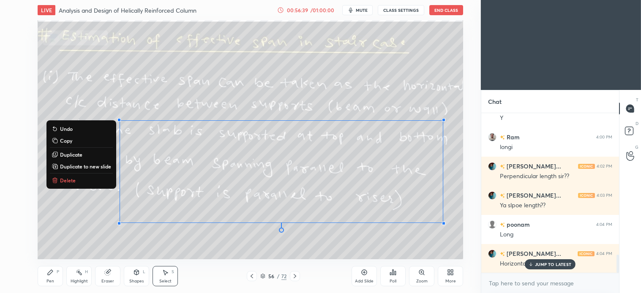
click at [70, 180] on p "Delete" at bounding box center [68, 180] width 16 height 7
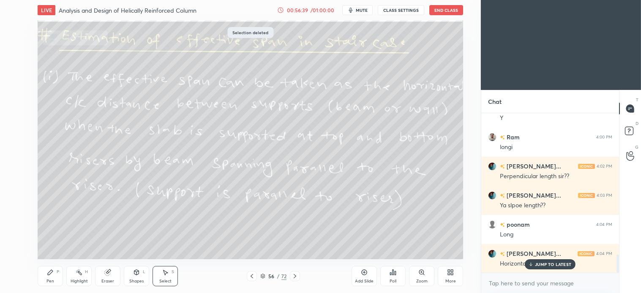
click at [51, 272] on icon at bounding box center [50, 272] width 5 height 5
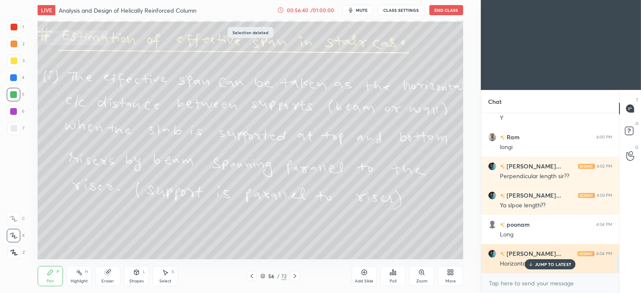
click at [554, 263] on p "JUMP TO LATEST" at bounding box center [553, 264] width 36 height 5
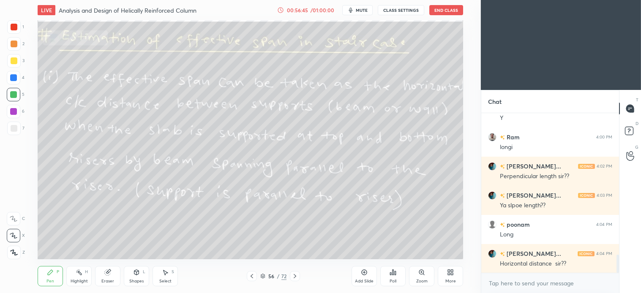
click at [296, 275] on icon at bounding box center [295, 276] width 7 height 7
click at [47, 273] on icon at bounding box center [50, 272] width 7 height 7
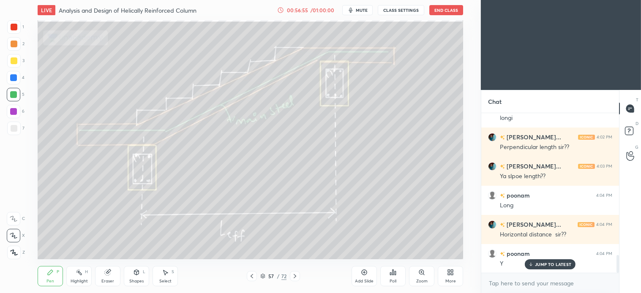
click at [167, 279] on div "Select" at bounding box center [165, 281] width 12 height 4
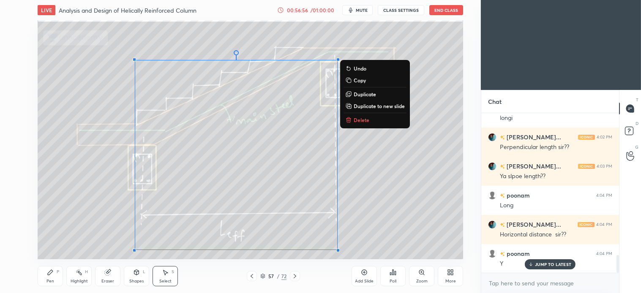
click at [367, 122] on p "Delete" at bounding box center [362, 120] width 16 height 7
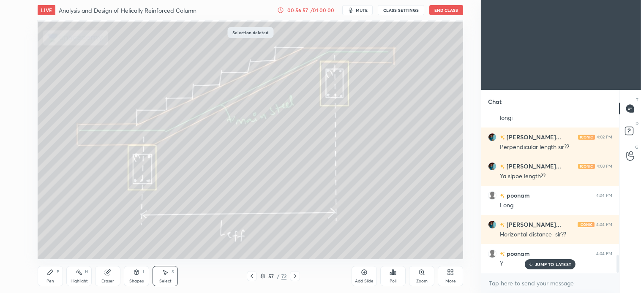
click at [56, 277] on div "Pen P" at bounding box center [50, 276] width 25 height 20
click at [9, 63] on div at bounding box center [14, 61] width 14 height 14
click at [168, 280] on div "Select" at bounding box center [165, 281] width 12 height 4
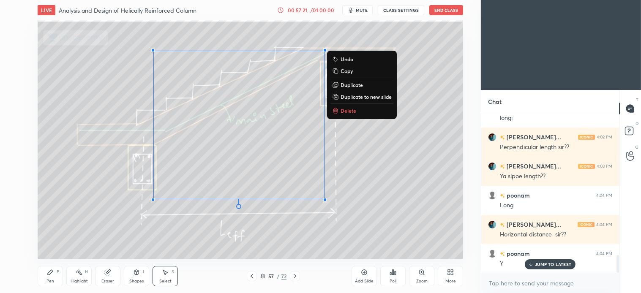
click at [350, 110] on p "Delete" at bounding box center [349, 110] width 16 height 7
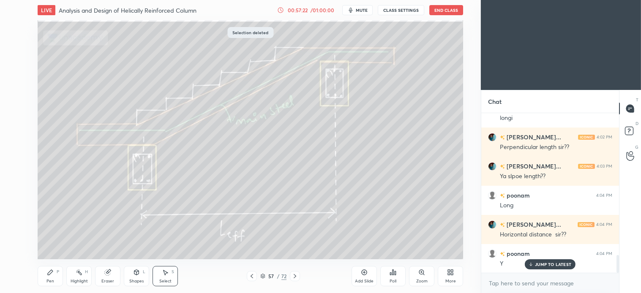
click at [49, 275] on icon at bounding box center [50, 272] width 5 height 5
click at [296, 275] on icon at bounding box center [295, 276] width 7 height 7
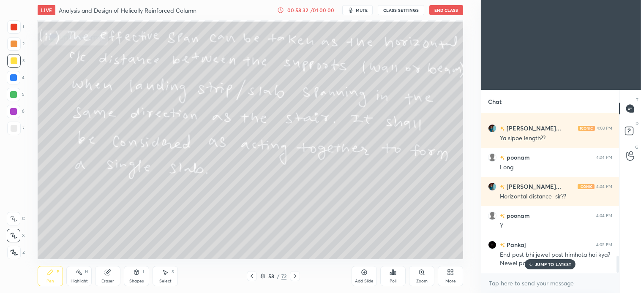
scroll to position [1352, 0]
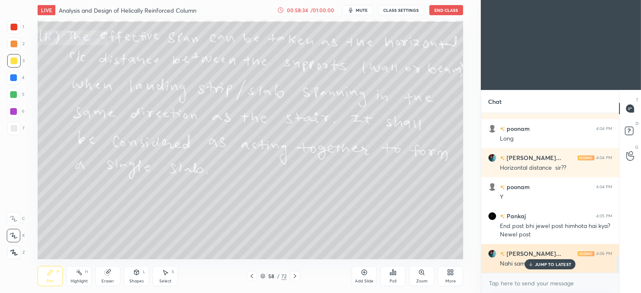
click at [552, 260] on div "JUMP TO LATEST" at bounding box center [550, 265] width 51 height 10
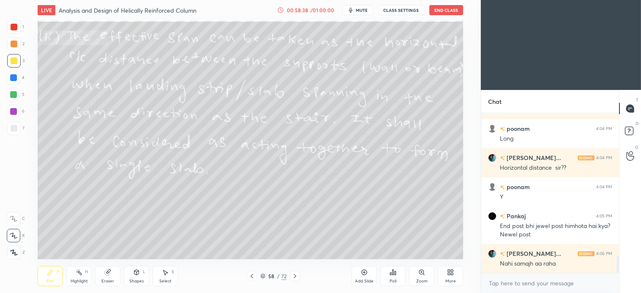
click at [141, 279] on div "Shapes" at bounding box center [136, 281] width 14 height 4
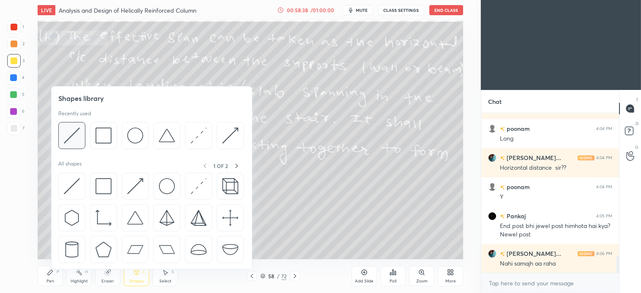
click at [74, 137] on img at bounding box center [72, 136] width 16 height 16
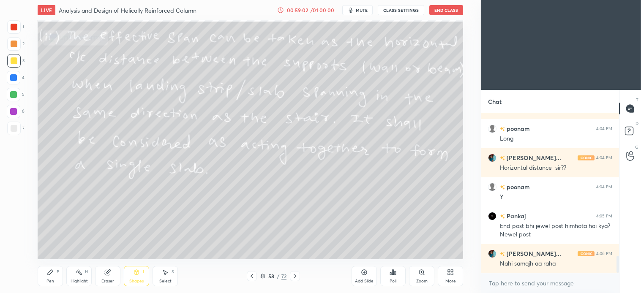
click at [55, 278] on div "Pen P" at bounding box center [50, 276] width 25 height 20
click at [296, 276] on icon at bounding box center [295, 276] width 7 height 7
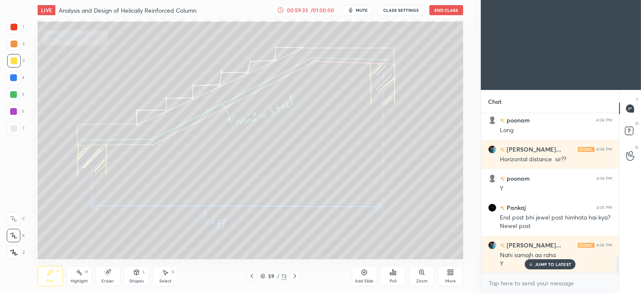
scroll to position [1389, 0]
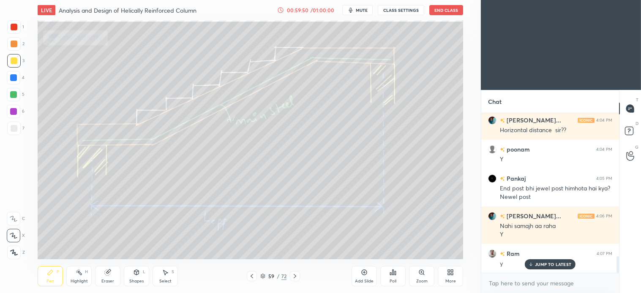
click at [170, 276] on div "Select S" at bounding box center [165, 276] width 25 height 20
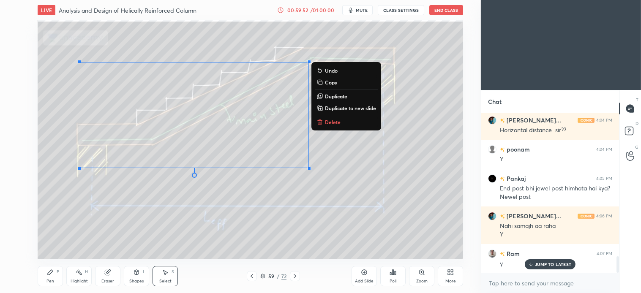
click at [337, 122] on p "Delete" at bounding box center [333, 122] width 16 height 7
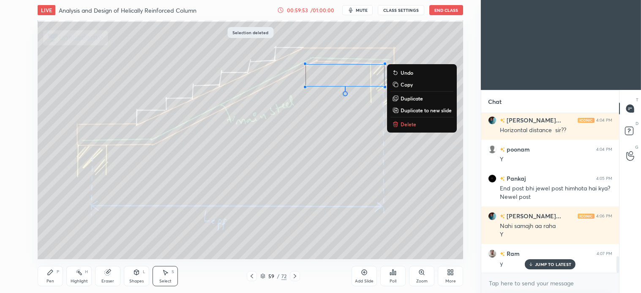
click at [402, 126] on p "Delete" at bounding box center [409, 124] width 16 height 7
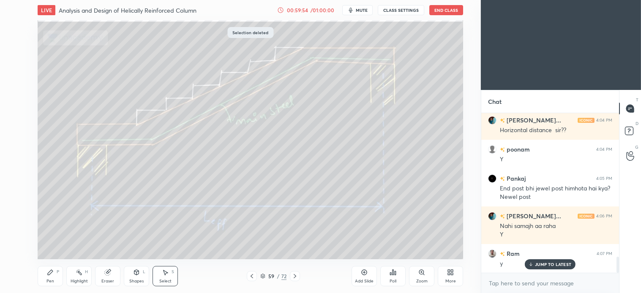
scroll to position [1419, 0]
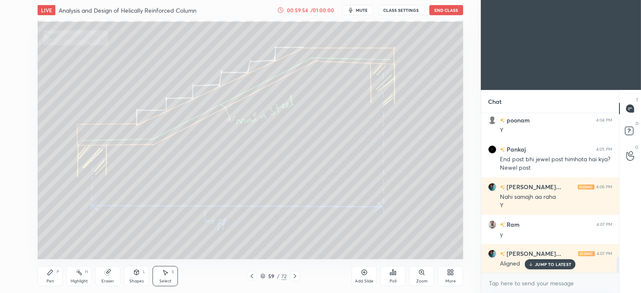
click at [60, 276] on div "Pen P" at bounding box center [50, 276] width 25 height 20
click at [16, 96] on div at bounding box center [13, 94] width 7 height 7
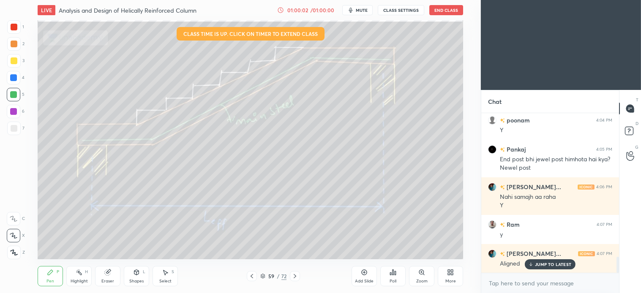
click at [166, 276] on div "Select S" at bounding box center [165, 276] width 25 height 20
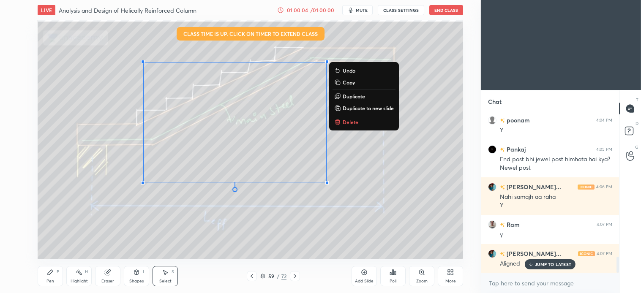
click at [358, 120] on button "Delete" at bounding box center [364, 122] width 63 height 10
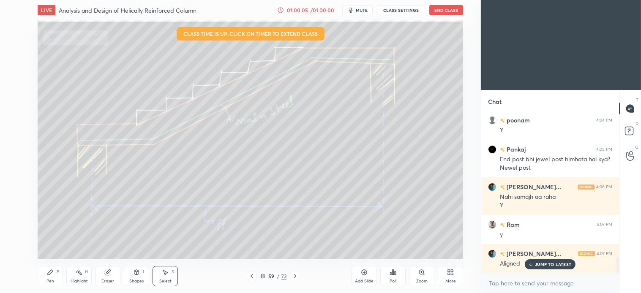
click at [53, 271] on icon at bounding box center [50, 272] width 7 height 7
click at [167, 271] on icon at bounding box center [165, 272] width 7 height 7
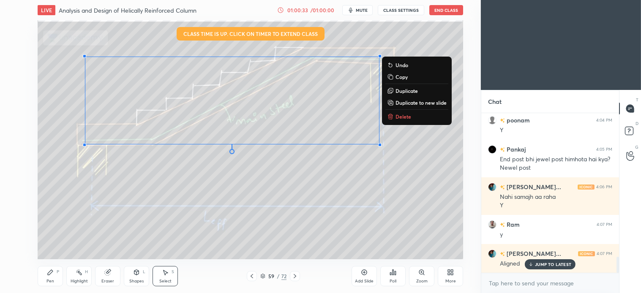
click at [413, 116] on button "Delete" at bounding box center [416, 117] width 63 height 10
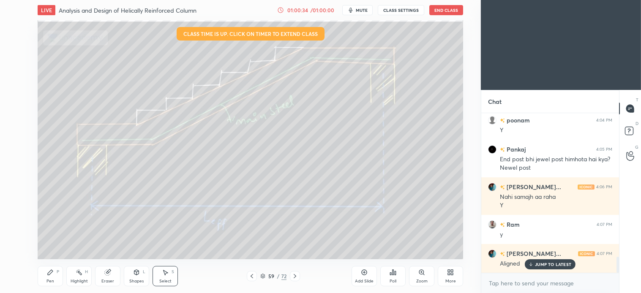
click at [49, 276] on icon at bounding box center [50, 272] width 7 height 7
click at [169, 276] on div "Select S" at bounding box center [165, 276] width 25 height 20
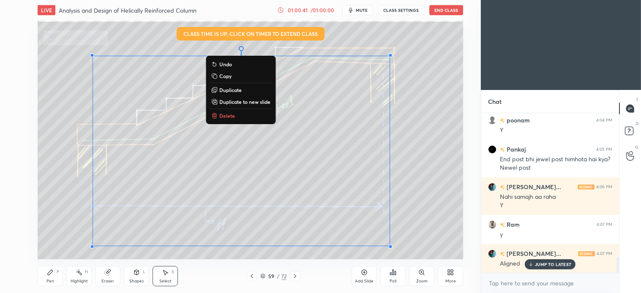
click at [230, 113] on p "Delete" at bounding box center [227, 115] width 16 height 7
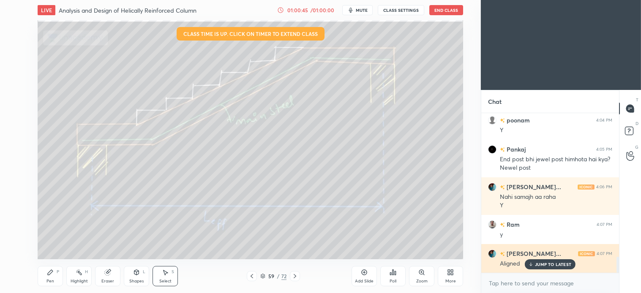
click at [550, 267] on p "JUMP TO LATEST" at bounding box center [553, 264] width 36 height 5
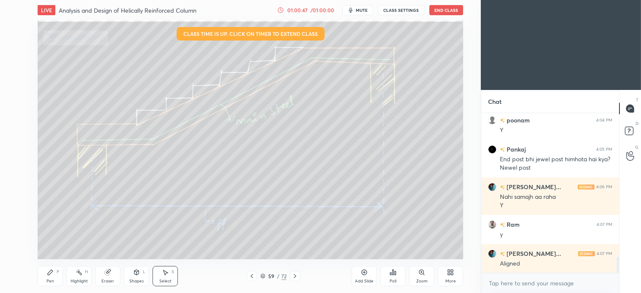
click at [295, 276] on icon at bounding box center [295, 276] width 7 height 7
click at [136, 272] on icon at bounding box center [136, 272] width 5 height 5
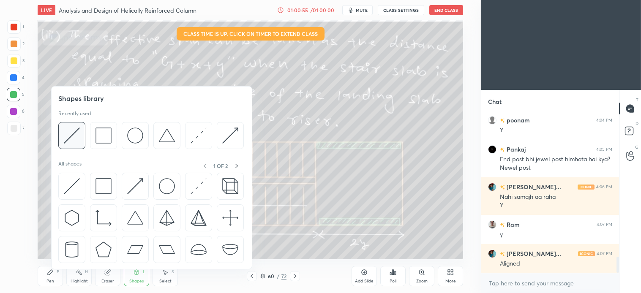
click at [75, 142] on img at bounding box center [72, 136] width 16 height 16
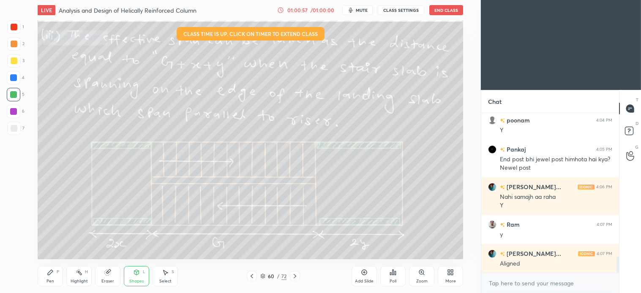
click at [306, 9] on div "01:00:57" at bounding box center [298, 10] width 24 height 5
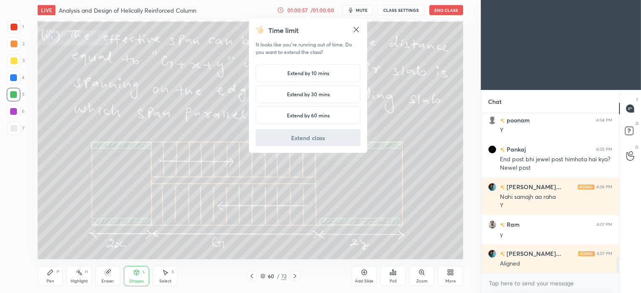
click at [317, 73] on h5 "Extend by 10 mins" at bounding box center [308, 73] width 42 height 8
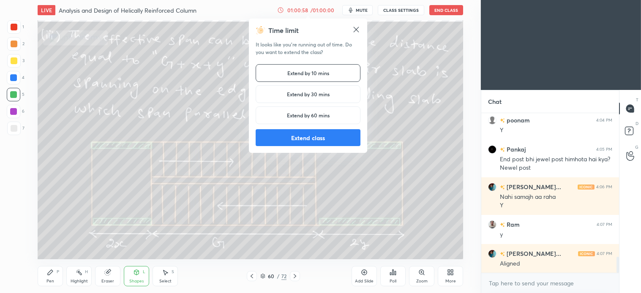
click at [317, 137] on button "Extend class" at bounding box center [308, 137] width 105 height 17
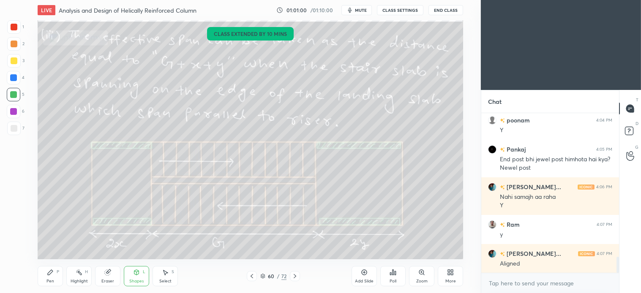
click at [133, 278] on div "Shapes L" at bounding box center [136, 276] width 25 height 20
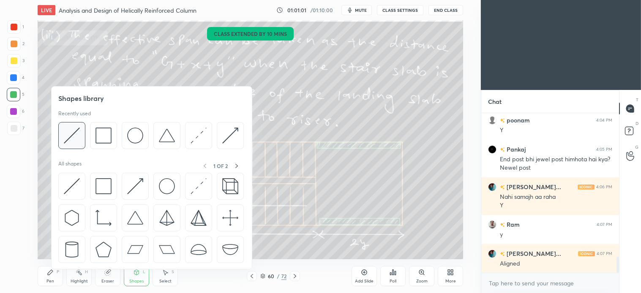
click at [73, 137] on img at bounding box center [72, 136] width 16 height 16
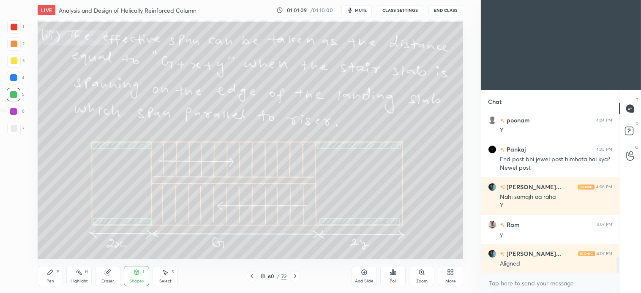
click at [49, 273] on icon at bounding box center [50, 272] width 5 height 5
click at [167, 273] on icon at bounding box center [166, 273] width 5 height 5
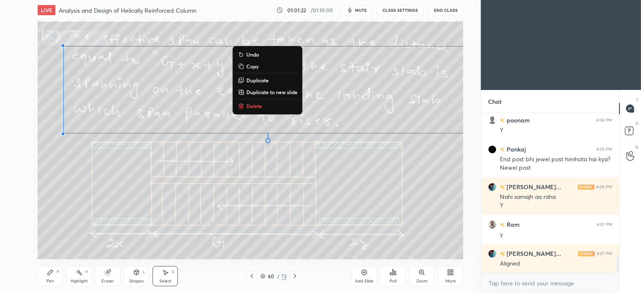
click at [244, 104] on button "Delete" at bounding box center [267, 106] width 63 height 10
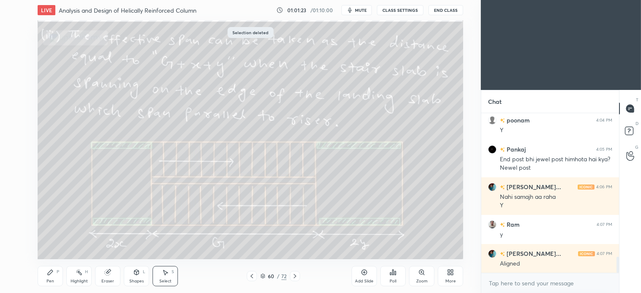
click at [51, 279] on div "Pen" at bounding box center [50, 281] width 8 height 4
click at [20, 137] on div "7" at bounding box center [15, 130] width 17 height 17
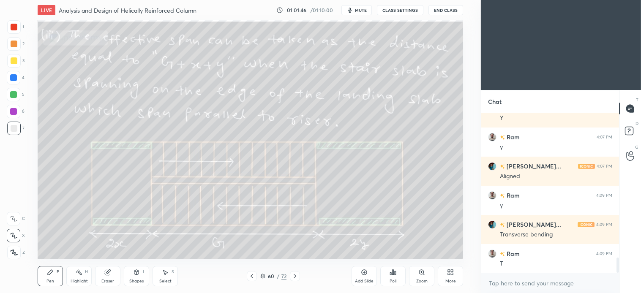
scroll to position [1535, 0]
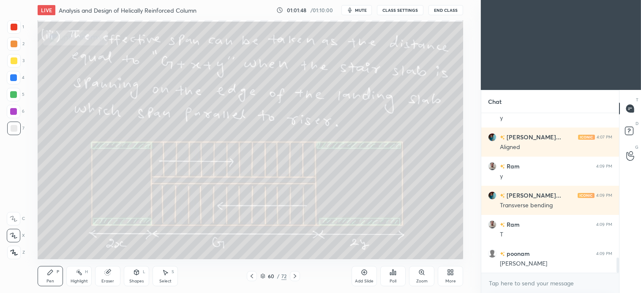
click at [167, 279] on div "Select" at bounding box center [165, 281] width 12 height 4
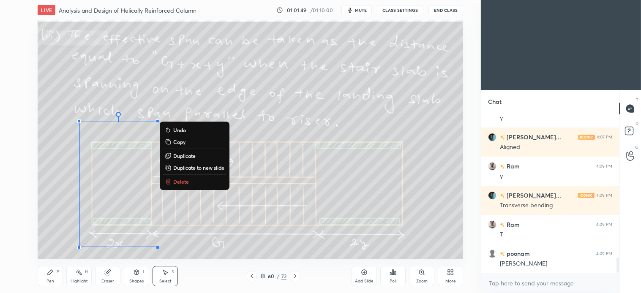
click at [184, 184] on p "Delete" at bounding box center [181, 181] width 16 height 7
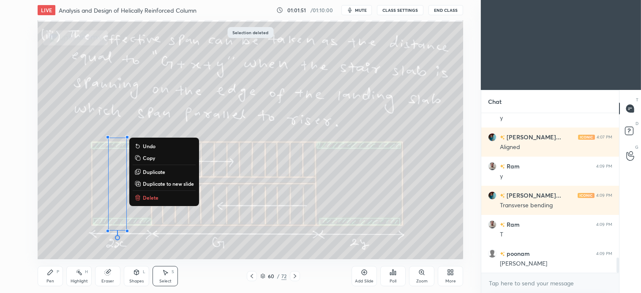
click at [153, 195] on p "Delete" at bounding box center [151, 197] width 16 height 7
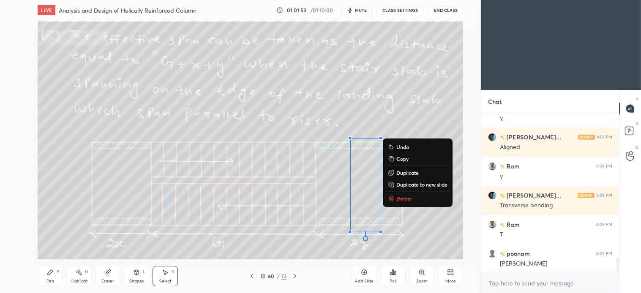
click at [407, 199] on p "Delete" at bounding box center [404, 198] width 16 height 7
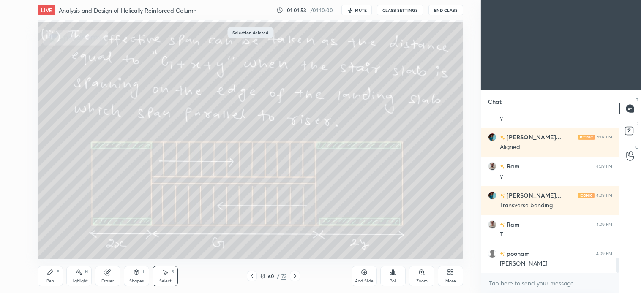
click at [45, 278] on div "Pen P" at bounding box center [50, 276] width 25 height 20
click at [16, 83] on div at bounding box center [14, 78] width 14 height 14
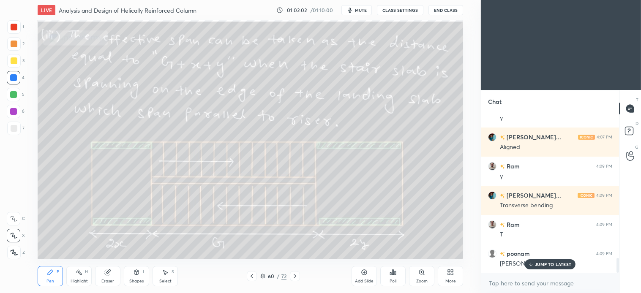
scroll to position [1564, 0]
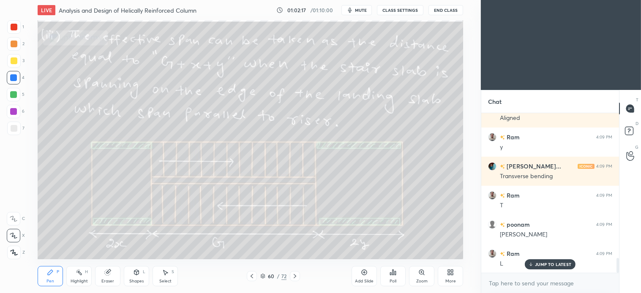
click at [252, 277] on icon at bounding box center [252, 276] width 7 height 7
click at [167, 282] on div "Select" at bounding box center [165, 281] width 12 height 4
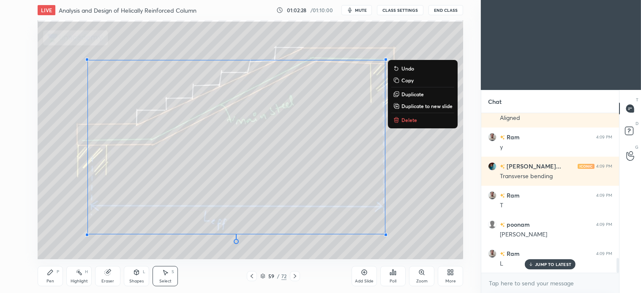
click at [406, 121] on p "Delete" at bounding box center [410, 120] width 16 height 7
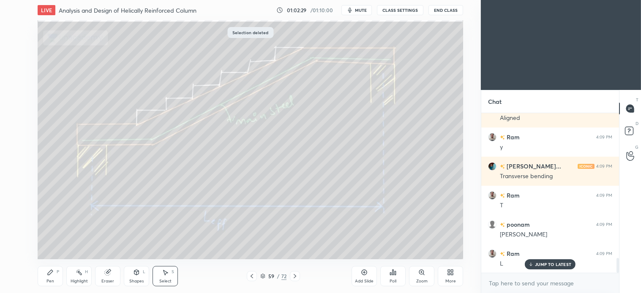
click at [295, 273] on icon at bounding box center [295, 276] width 7 height 7
click at [46, 268] on div "Pen P" at bounding box center [50, 276] width 25 height 20
click at [19, 132] on div at bounding box center [14, 129] width 14 height 14
click at [165, 275] on icon at bounding box center [165, 272] width 7 height 7
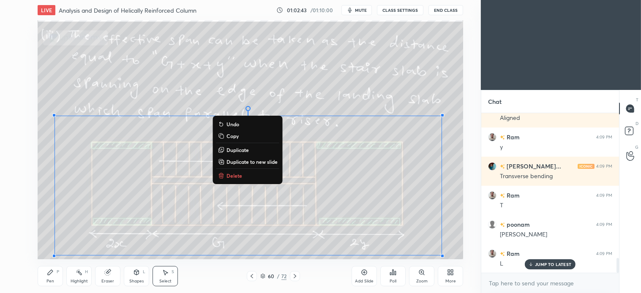
click at [236, 172] on p "Delete" at bounding box center [235, 175] width 16 height 7
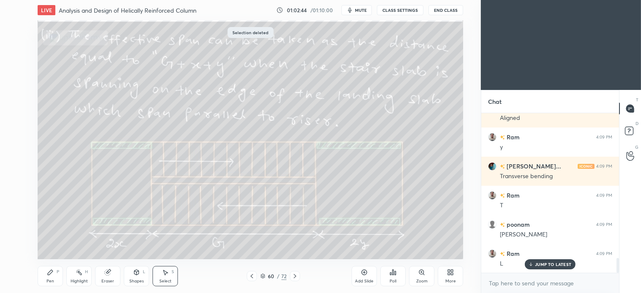
click at [49, 276] on icon at bounding box center [50, 272] width 7 height 7
click at [18, 62] on div at bounding box center [14, 61] width 14 height 14
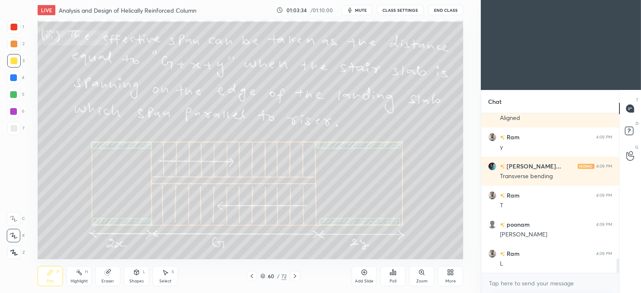
scroll to position [1593, 0]
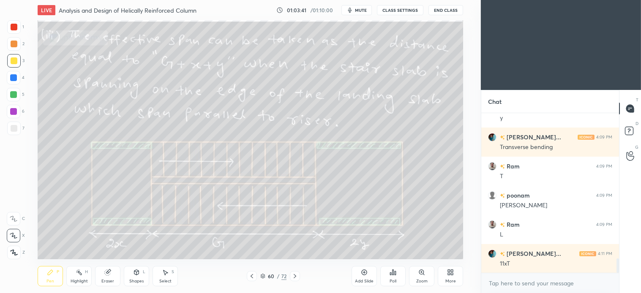
click at [171, 276] on div "Select S" at bounding box center [165, 276] width 25 height 20
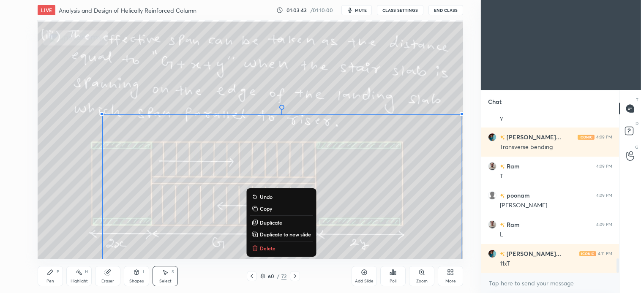
click at [267, 249] on p "Delete" at bounding box center [268, 248] width 16 height 7
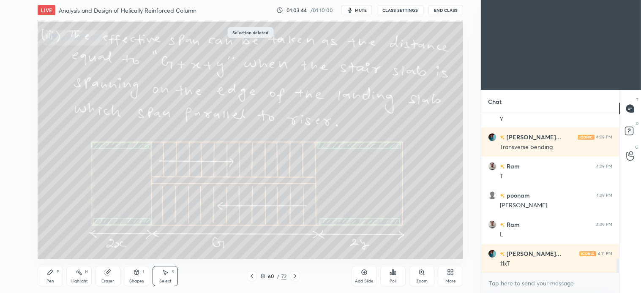
click at [49, 280] on div "Pen" at bounding box center [50, 281] width 8 height 4
click at [170, 275] on div "Select S" at bounding box center [165, 276] width 25 height 20
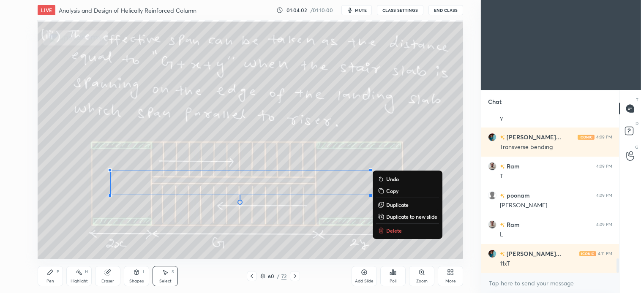
click at [391, 226] on button "Delete" at bounding box center [407, 231] width 63 height 10
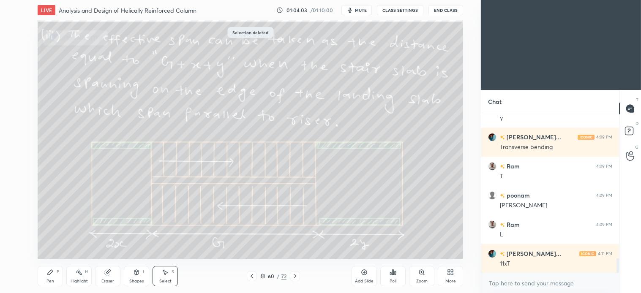
click at [360, 5] on button "mute" at bounding box center [357, 10] width 30 height 10
click at [357, 9] on span "unmute" at bounding box center [360, 10] width 18 height 6
click at [52, 277] on div "Pen P" at bounding box center [50, 276] width 25 height 20
click at [165, 275] on icon at bounding box center [166, 273] width 5 height 5
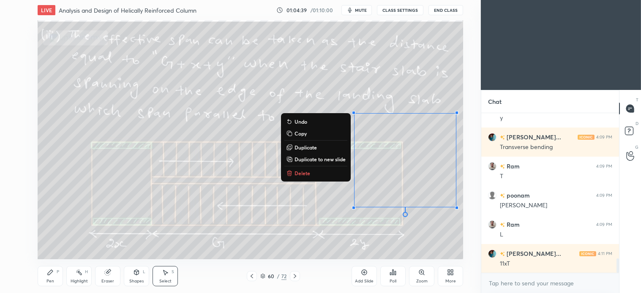
click at [298, 170] on p "Delete" at bounding box center [303, 173] width 16 height 7
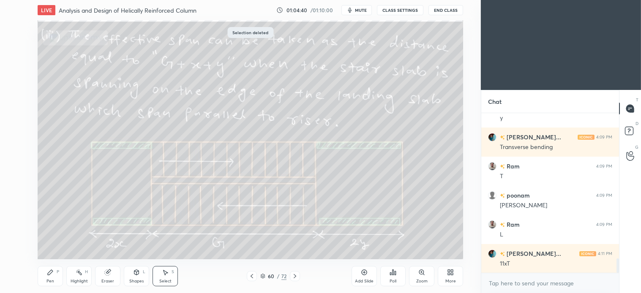
click at [297, 278] on icon at bounding box center [295, 276] width 7 height 7
click at [52, 272] on icon at bounding box center [50, 272] width 5 height 5
click at [163, 271] on icon at bounding box center [165, 272] width 7 height 7
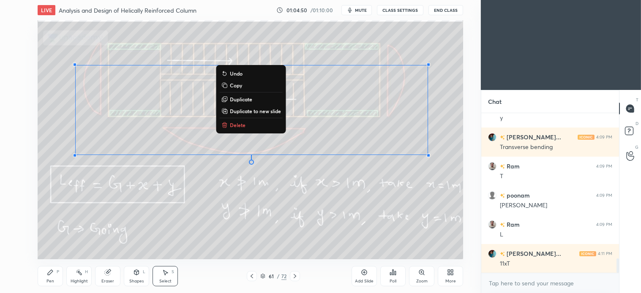
click at [238, 125] on p "Delete" at bounding box center [238, 125] width 16 height 7
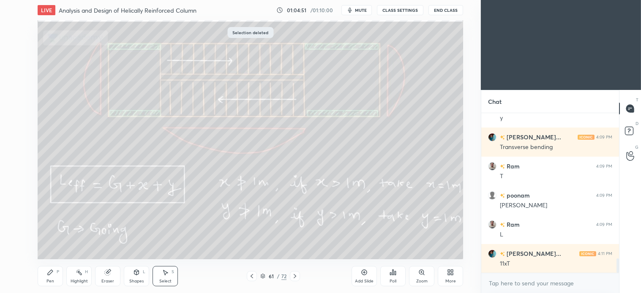
click at [52, 278] on div "Pen P" at bounding box center [50, 276] width 25 height 20
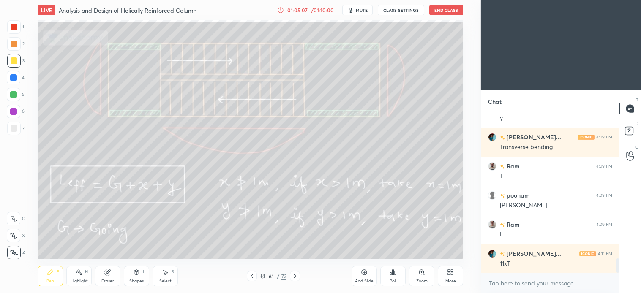
click at [166, 277] on div "Select S" at bounding box center [165, 276] width 25 height 20
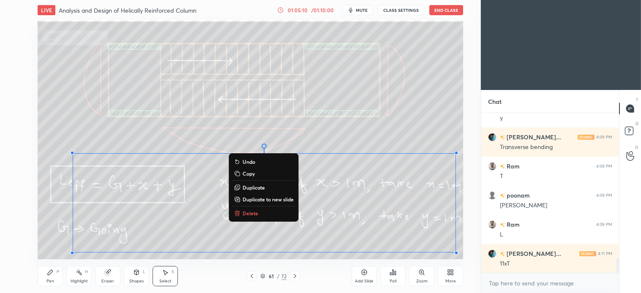
click at [247, 212] on p "Delete" at bounding box center [251, 213] width 16 height 7
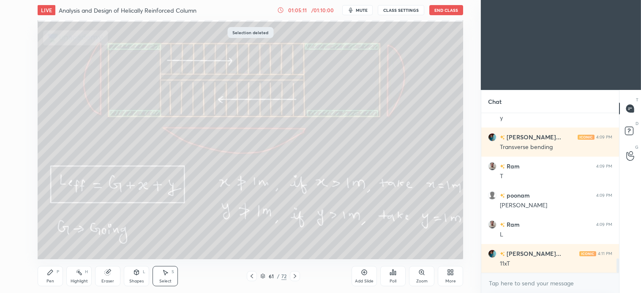
click at [293, 276] on icon at bounding box center [295, 276] width 7 height 7
click at [51, 279] on div "Pen" at bounding box center [50, 281] width 8 height 4
click at [14, 132] on div at bounding box center [14, 129] width 14 height 14
click at [16, 61] on div at bounding box center [14, 60] width 7 height 7
click at [17, 93] on div at bounding box center [13, 94] width 7 height 7
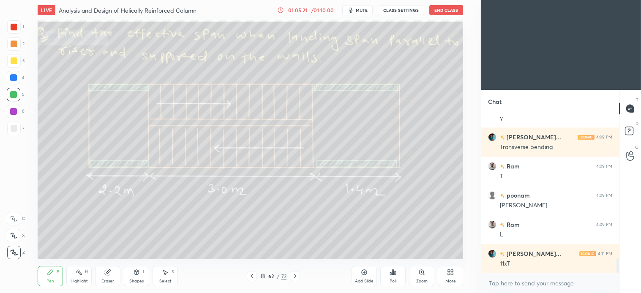
click at [15, 79] on div at bounding box center [13, 77] width 7 height 7
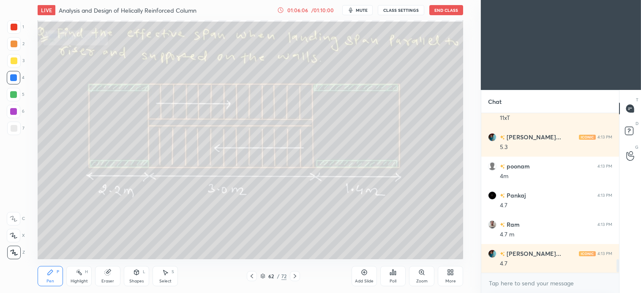
scroll to position [1768, 0]
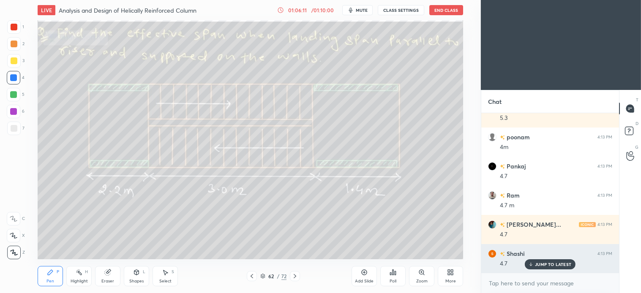
click at [556, 263] on p "JUMP TO LATEST" at bounding box center [553, 264] width 36 height 5
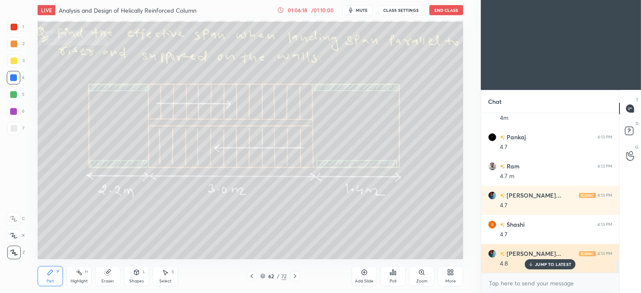
click at [563, 267] on p "JUMP TO LATEST" at bounding box center [553, 264] width 36 height 5
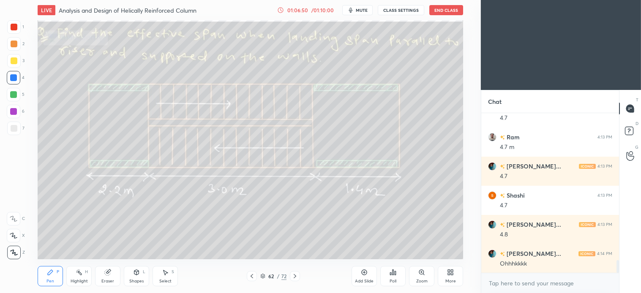
scroll to position [1856, 0]
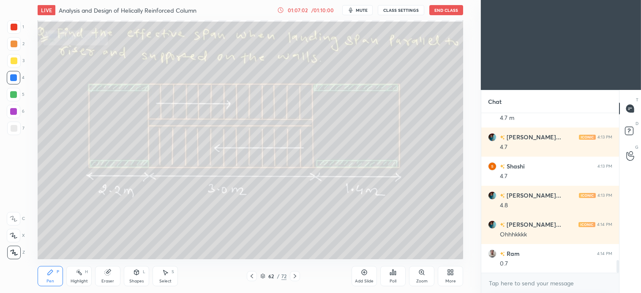
click at [15, 58] on div at bounding box center [14, 60] width 7 height 7
click at [167, 275] on icon at bounding box center [165, 272] width 7 height 7
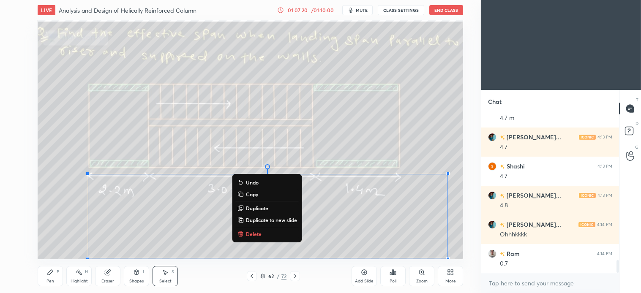
click at [252, 233] on p "Delete" at bounding box center [254, 234] width 16 height 7
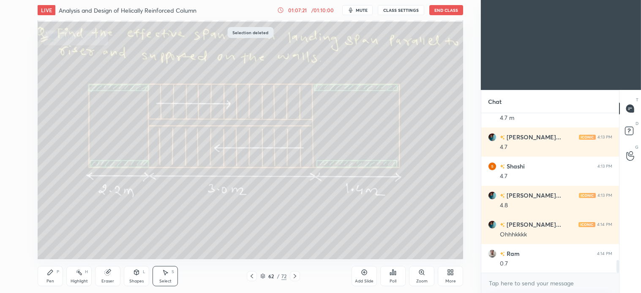
click at [293, 278] on icon at bounding box center [295, 276] width 7 height 7
click at [294, 277] on icon at bounding box center [295, 276] width 7 height 7
click at [252, 276] on icon at bounding box center [252, 276] width 7 height 7
click at [51, 278] on div "Pen P" at bounding box center [50, 276] width 25 height 20
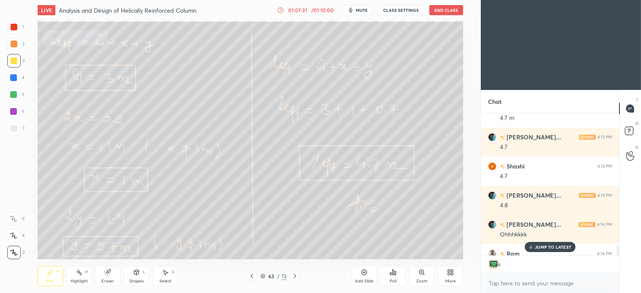
scroll to position [1902, 0]
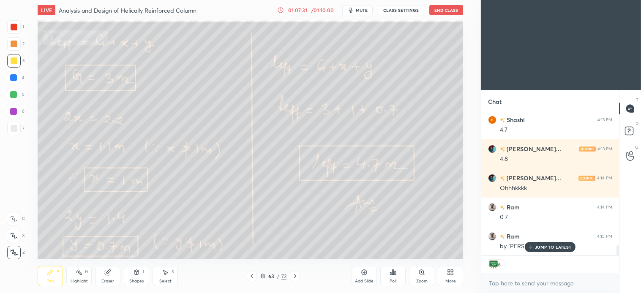
click at [457, 2] on div "LIVE Analysis and Design of Helically Reinforced Column 01:07:31 / 01:10:00 mut…" at bounding box center [251, 10] width 426 height 20
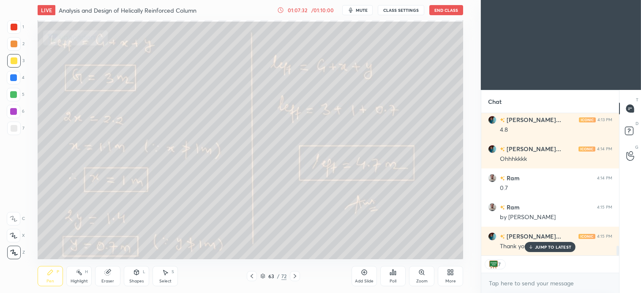
click at [453, 3] on div "LIVE Analysis and Design of Helically Reinforced Column 01:07:32 / 01:10:00 mut…" at bounding box center [251, 10] width 426 height 20
click at [454, 7] on button "End Class" at bounding box center [446, 10] width 34 height 10
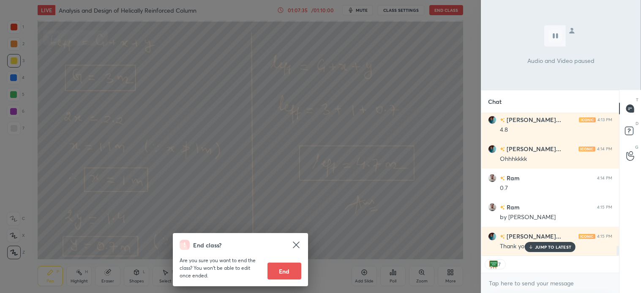
click at [285, 272] on button "End" at bounding box center [285, 271] width 34 height 17
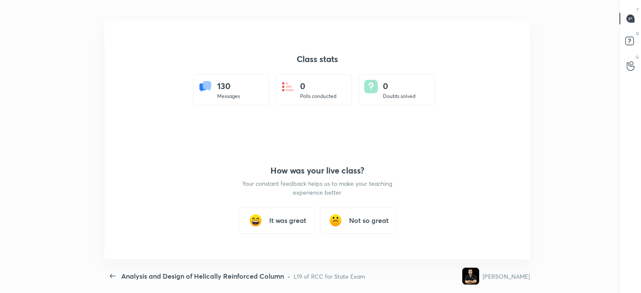
scroll to position [42028, 41632]
click at [293, 212] on div "It was great" at bounding box center [277, 220] width 76 height 27
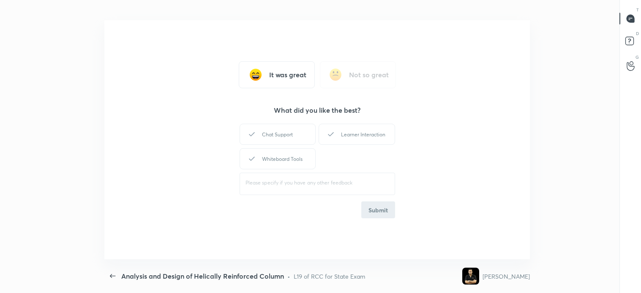
click at [344, 141] on div "Learner Interaction" at bounding box center [357, 134] width 76 height 21
click at [287, 150] on div "Whiteboard Tools" at bounding box center [278, 158] width 76 height 21
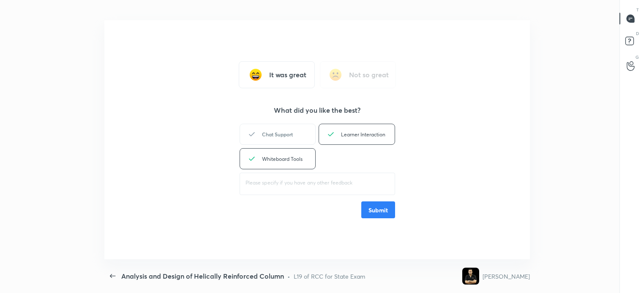
click at [298, 129] on div "Chat Support" at bounding box center [278, 134] width 76 height 21
click at [365, 214] on button "Submit" at bounding box center [378, 210] width 34 height 17
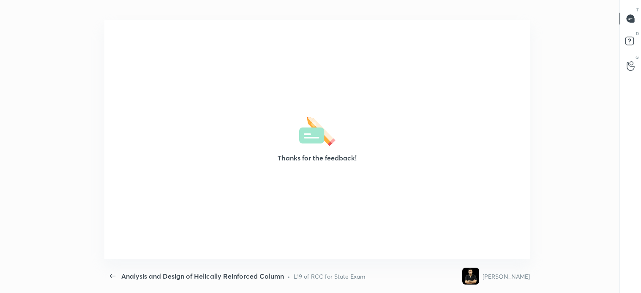
scroll to position [3, 0]
